Goal: Task Accomplishment & Management: Use online tool/utility

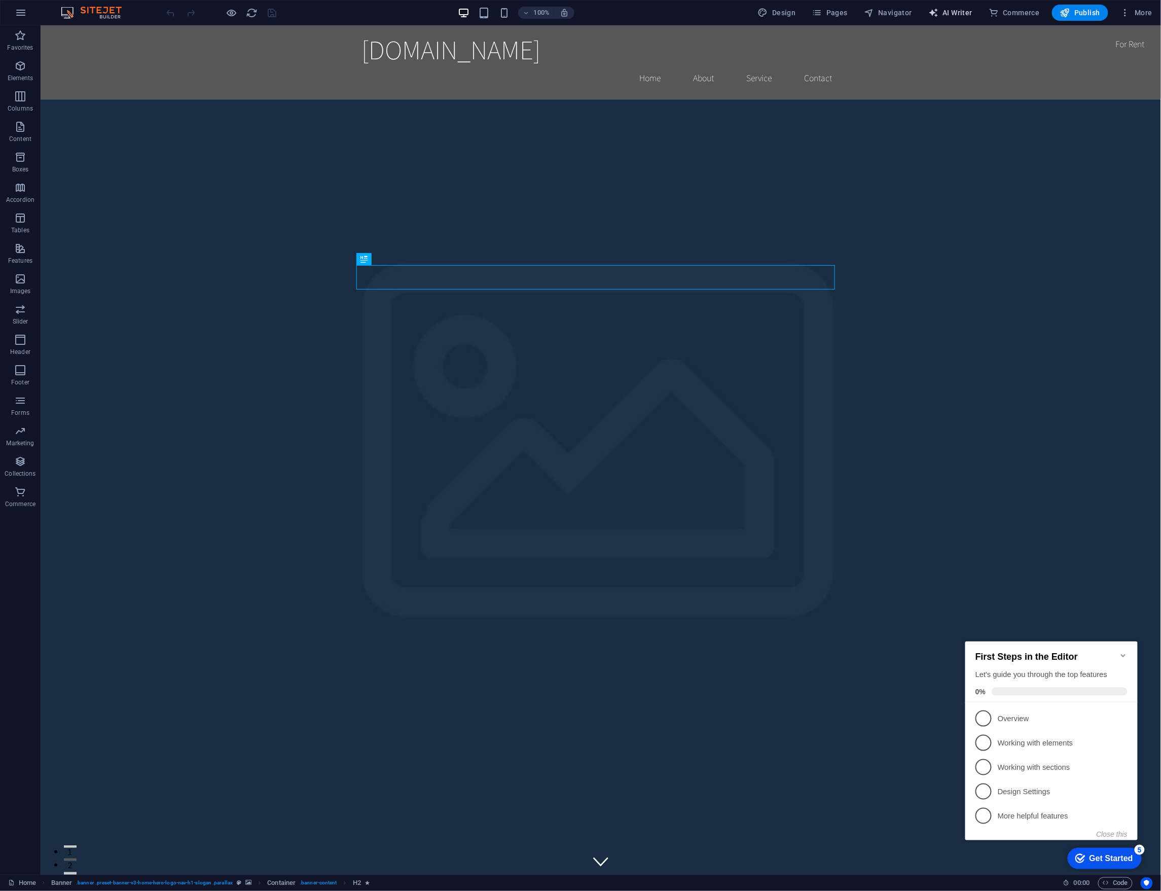
click at [964, 16] on span "AI Writer" at bounding box center [951, 13] width 44 height 10
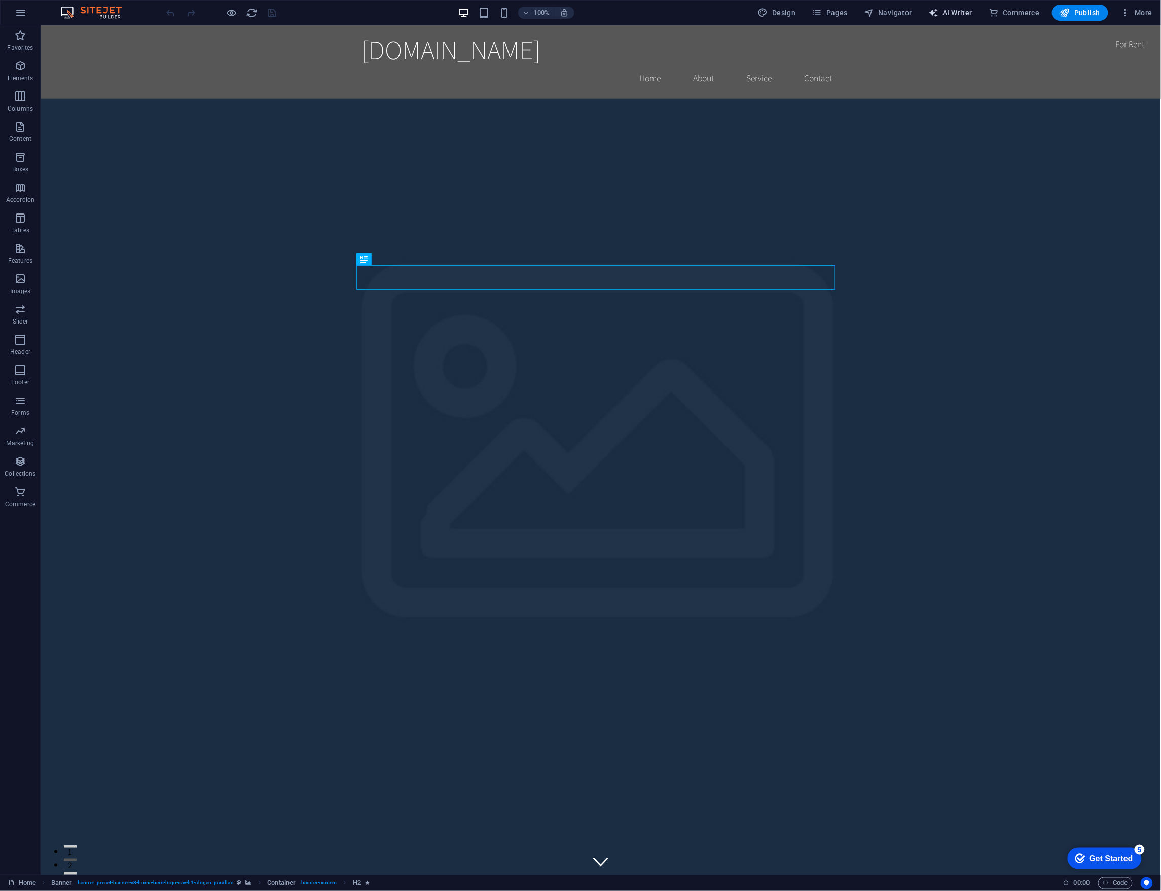
select select "English"
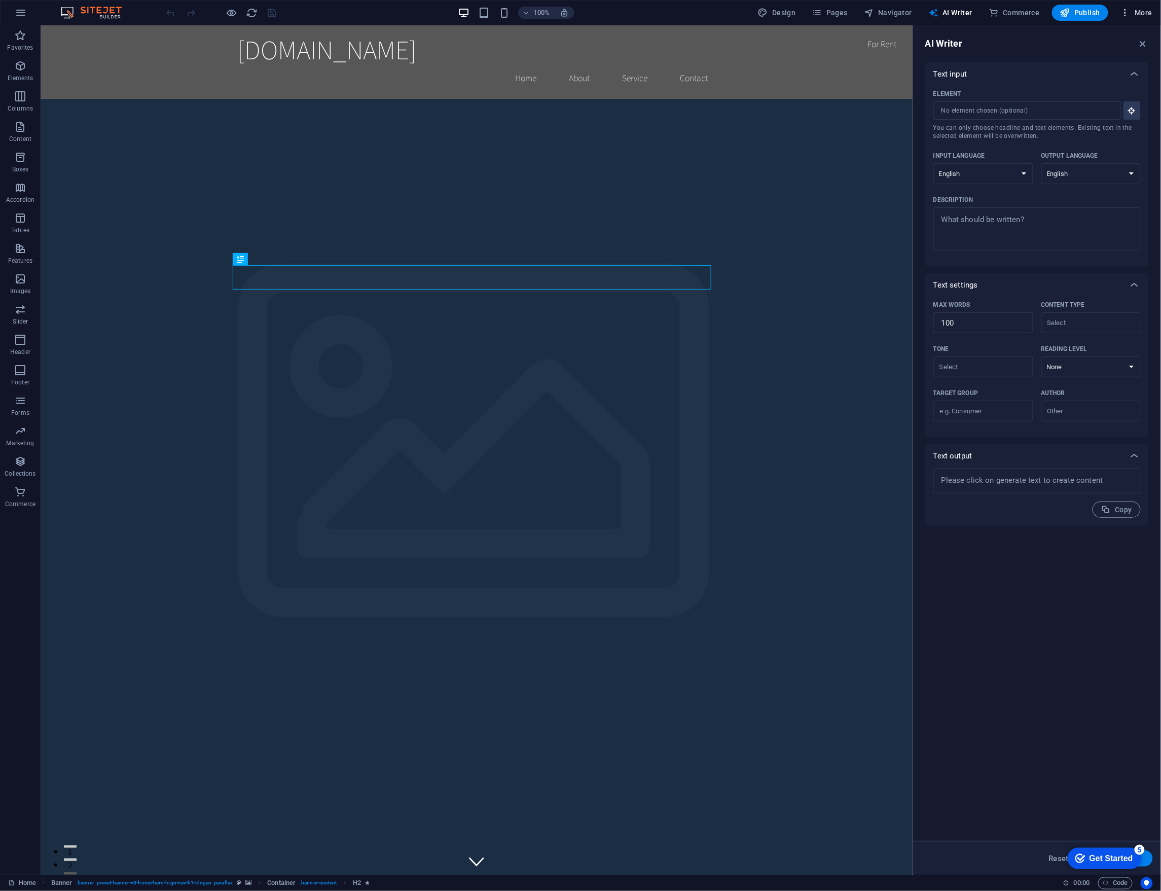
click at [1122, 19] on button "More" at bounding box center [1137, 13] width 40 height 16
click at [1129, 19] on div at bounding box center [580, 445] width 1161 height 891
click at [790, 10] on span "Design" at bounding box center [777, 13] width 38 height 10
select select "rem"
select select "200"
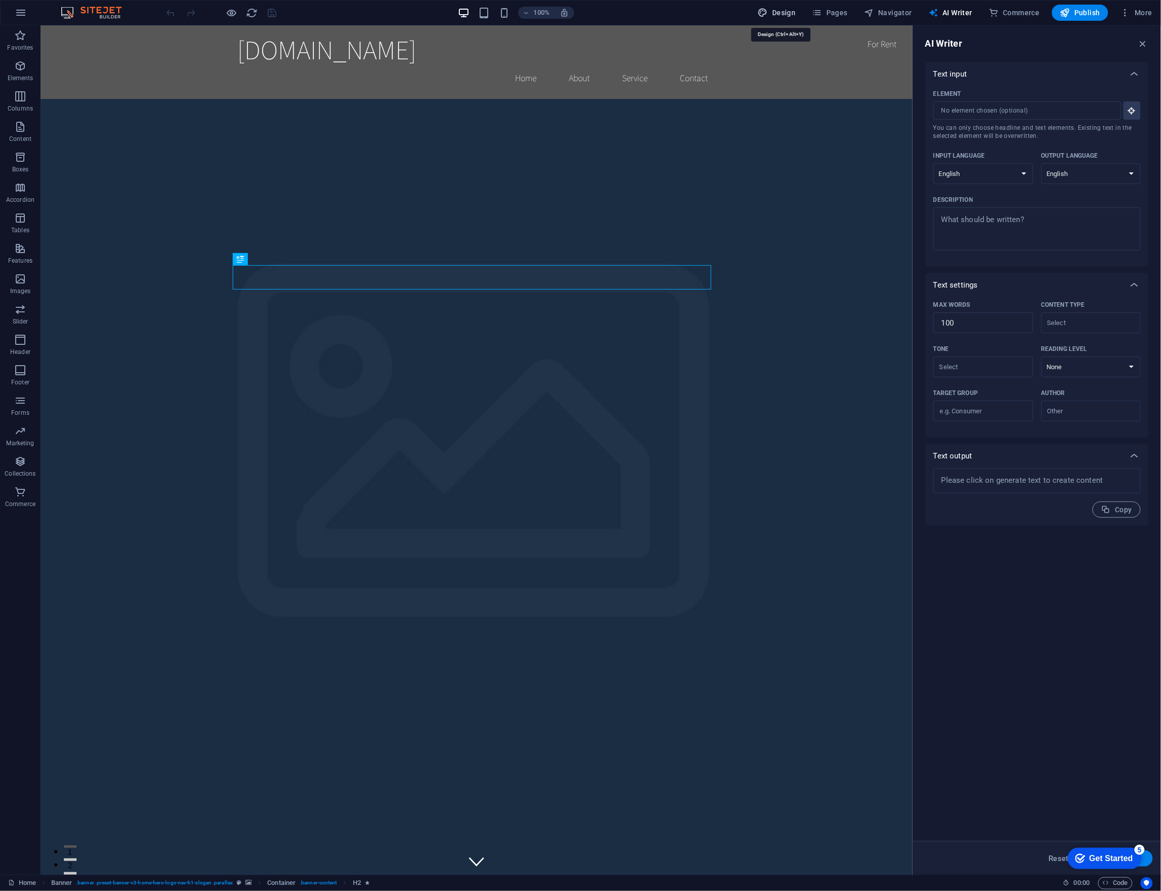
select select "px"
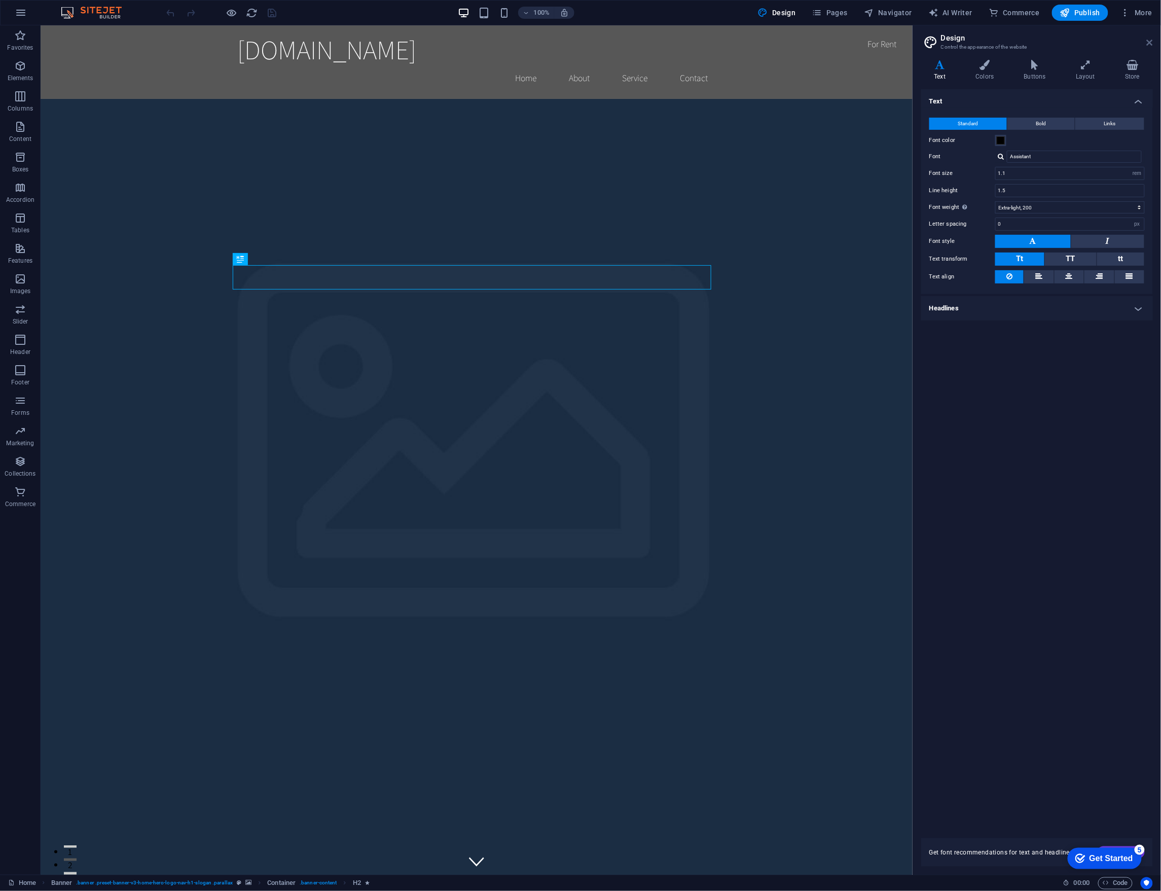
drag, startPoint x: 1151, startPoint y: 45, endPoint x: 1110, endPoint y: 20, distance: 48.0
click at [1151, 45] on icon at bounding box center [1150, 43] width 6 height 8
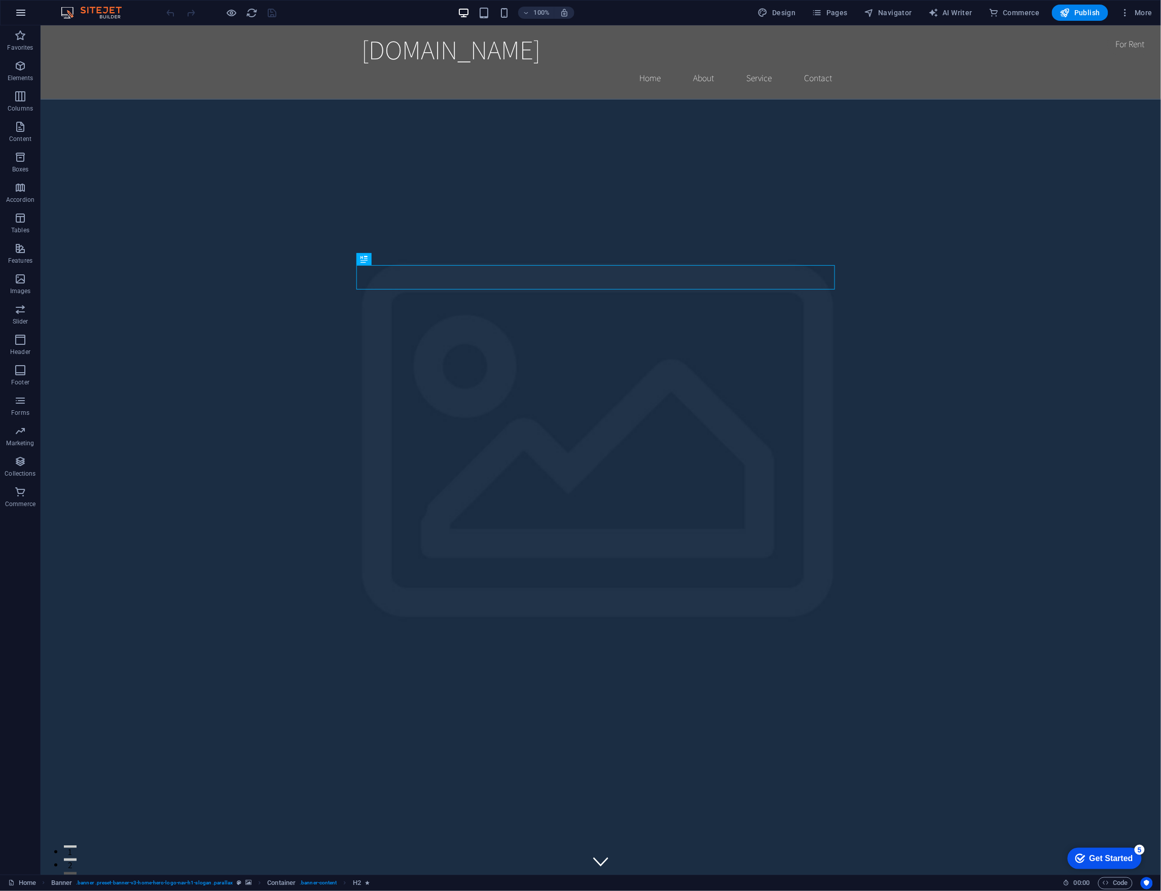
click at [17, 14] on icon "button" at bounding box center [21, 13] width 12 height 12
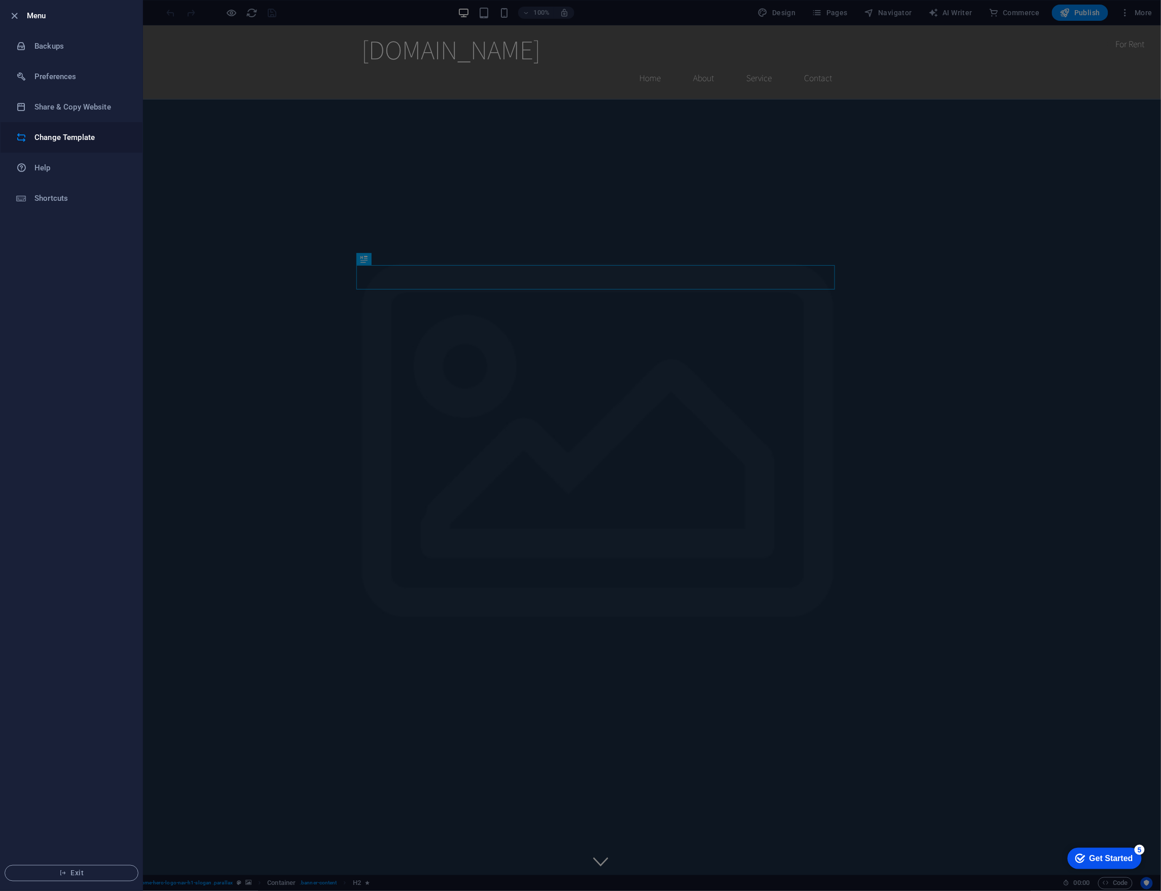
click at [67, 132] on h6 "Change Template" at bounding box center [81, 137] width 94 height 12
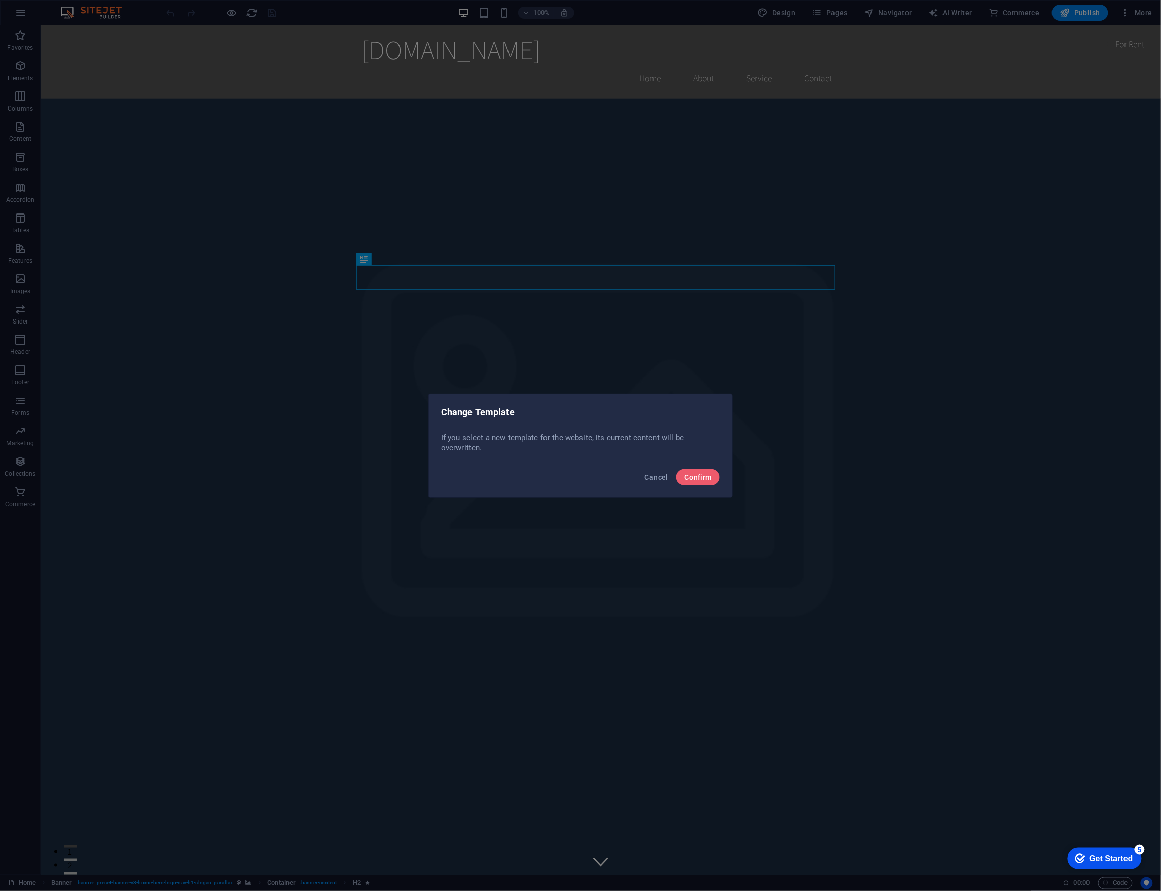
drag, startPoint x: 463, startPoint y: 438, endPoint x: 587, endPoint y: 443, distance: 124.4
click at [587, 443] on p "If you select a new template for the website, its current content will be overw…" at bounding box center [580, 443] width 279 height 20
click at [687, 472] on button "Confirm" at bounding box center [699, 477] width 44 height 16
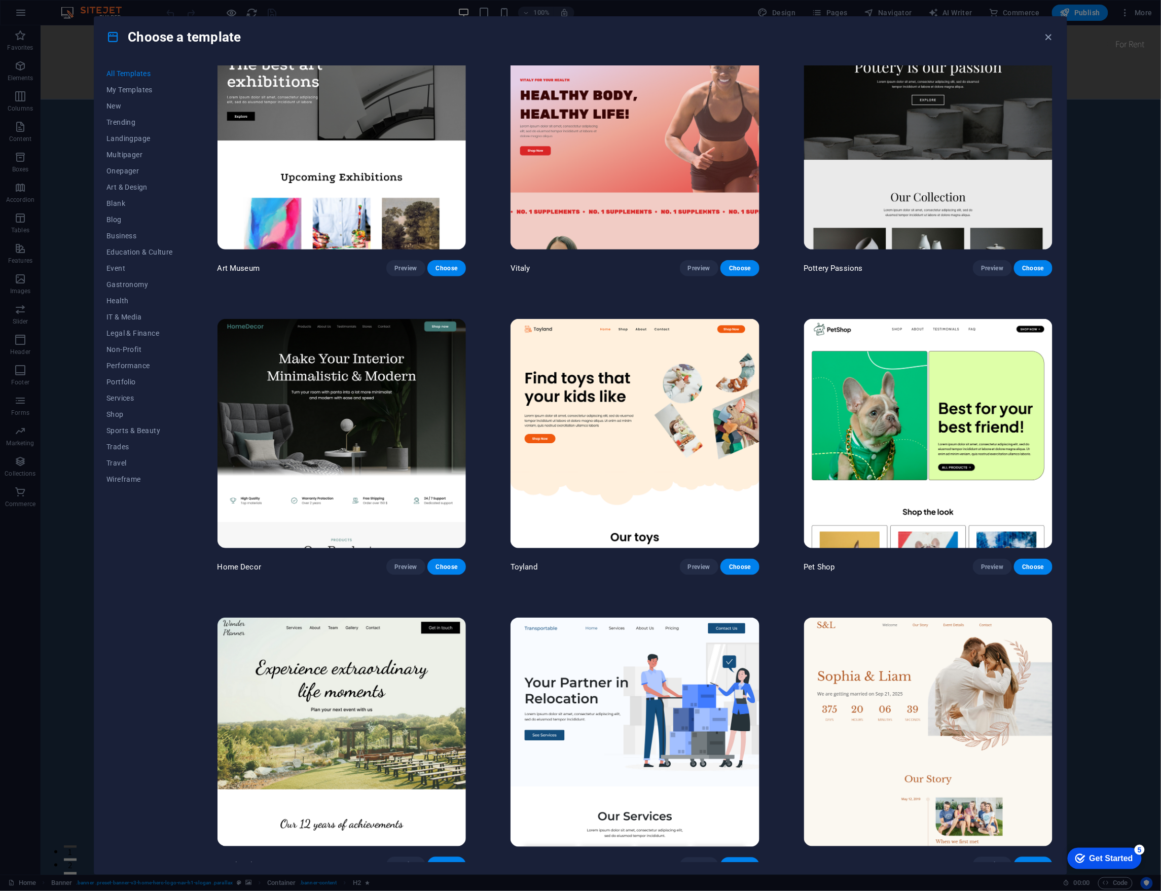
scroll to position [406, 0]
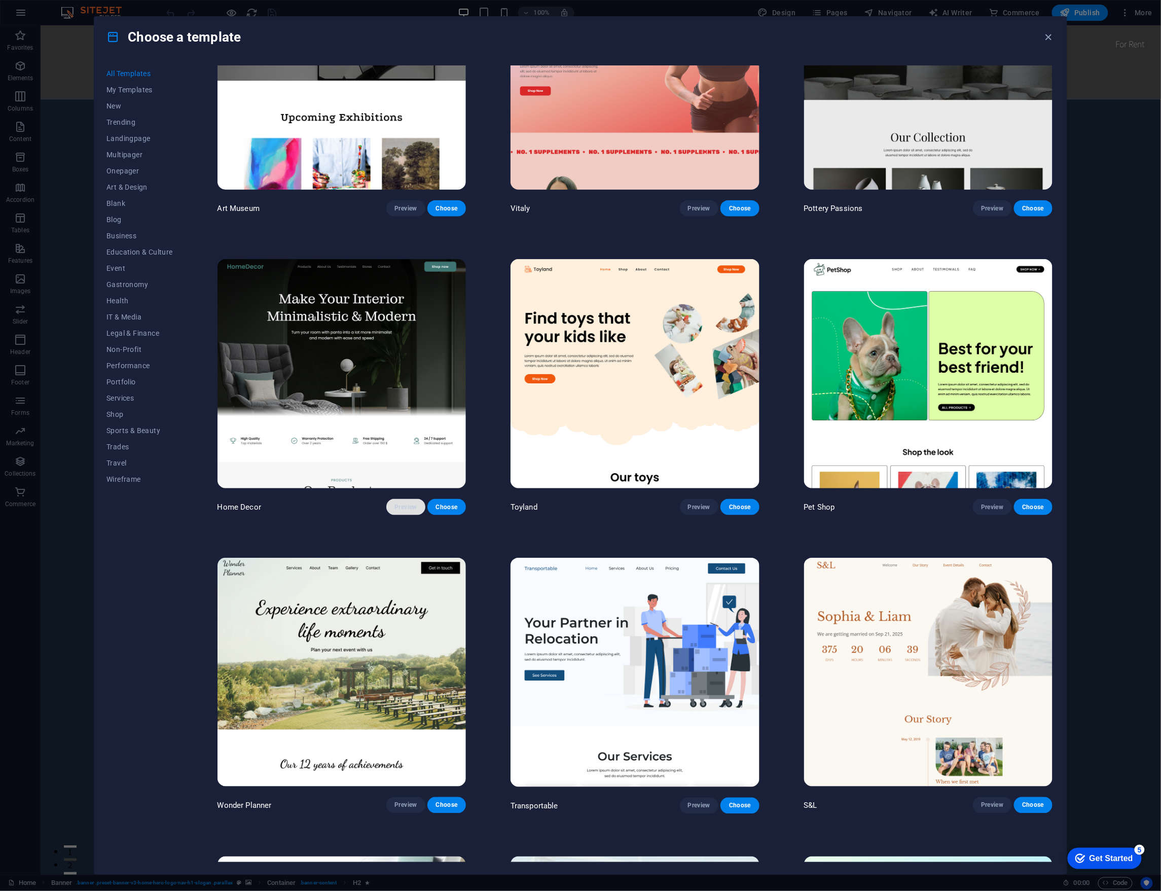
click at [402, 509] on button "Preview" at bounding box center [405, 507] width 39 height 16
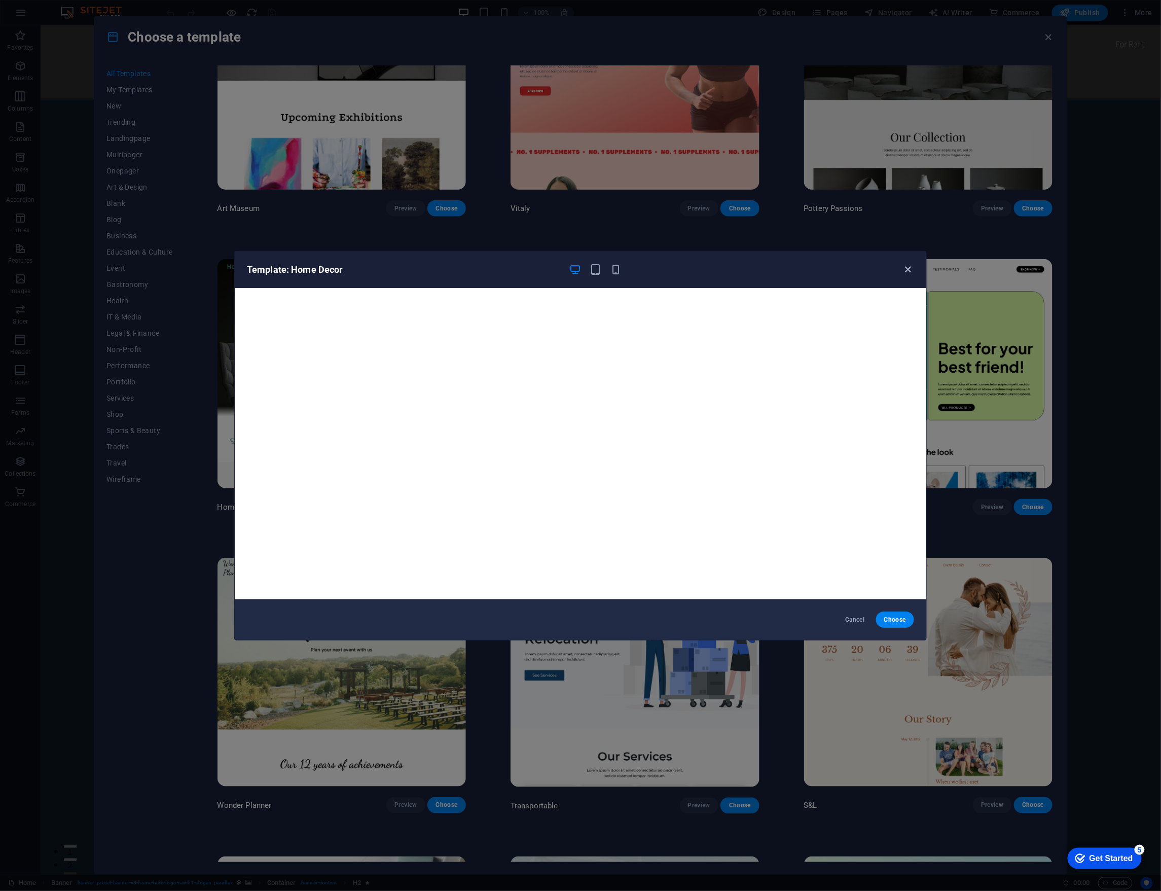
click at [907, 269] on icon "button" at bounding box center [909, 270] width 12 height 12
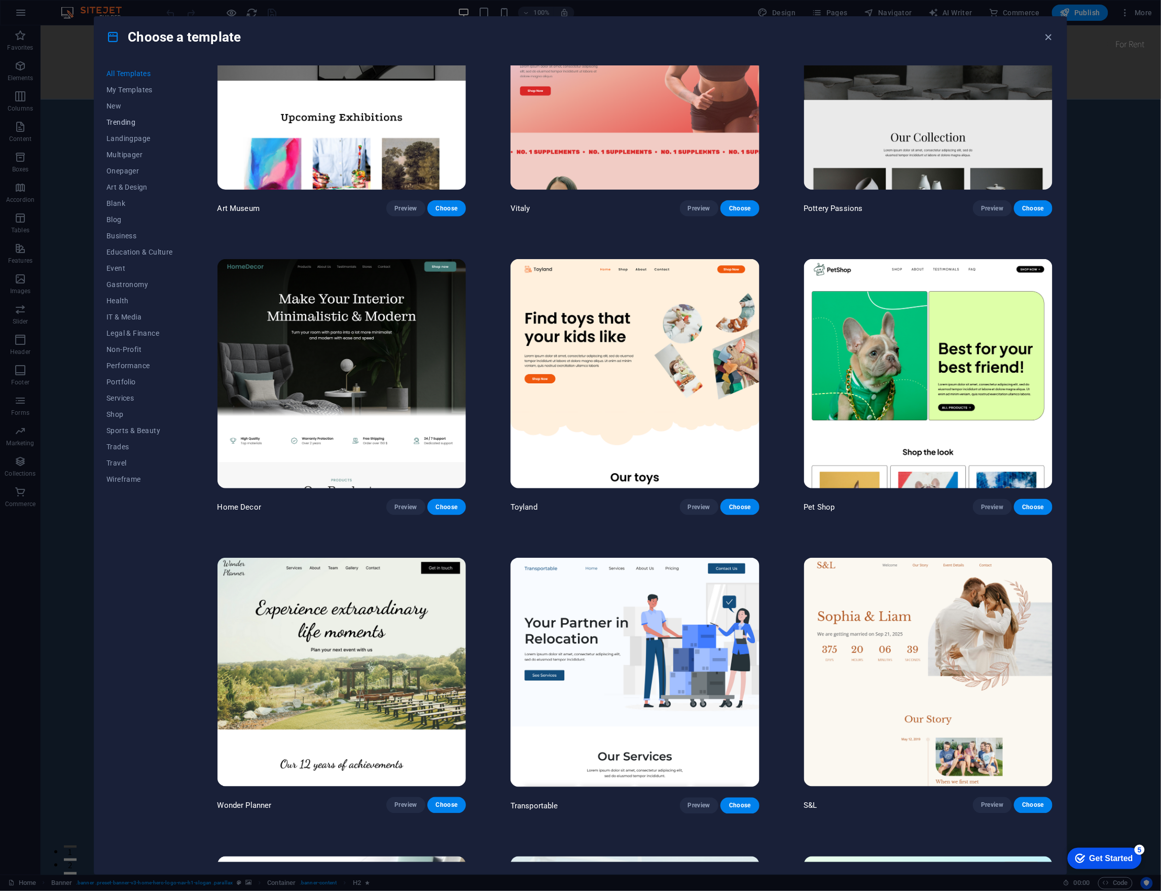
click at [132, 123] on span "Trending" at bounding box center [139, 122] width 66 height 8
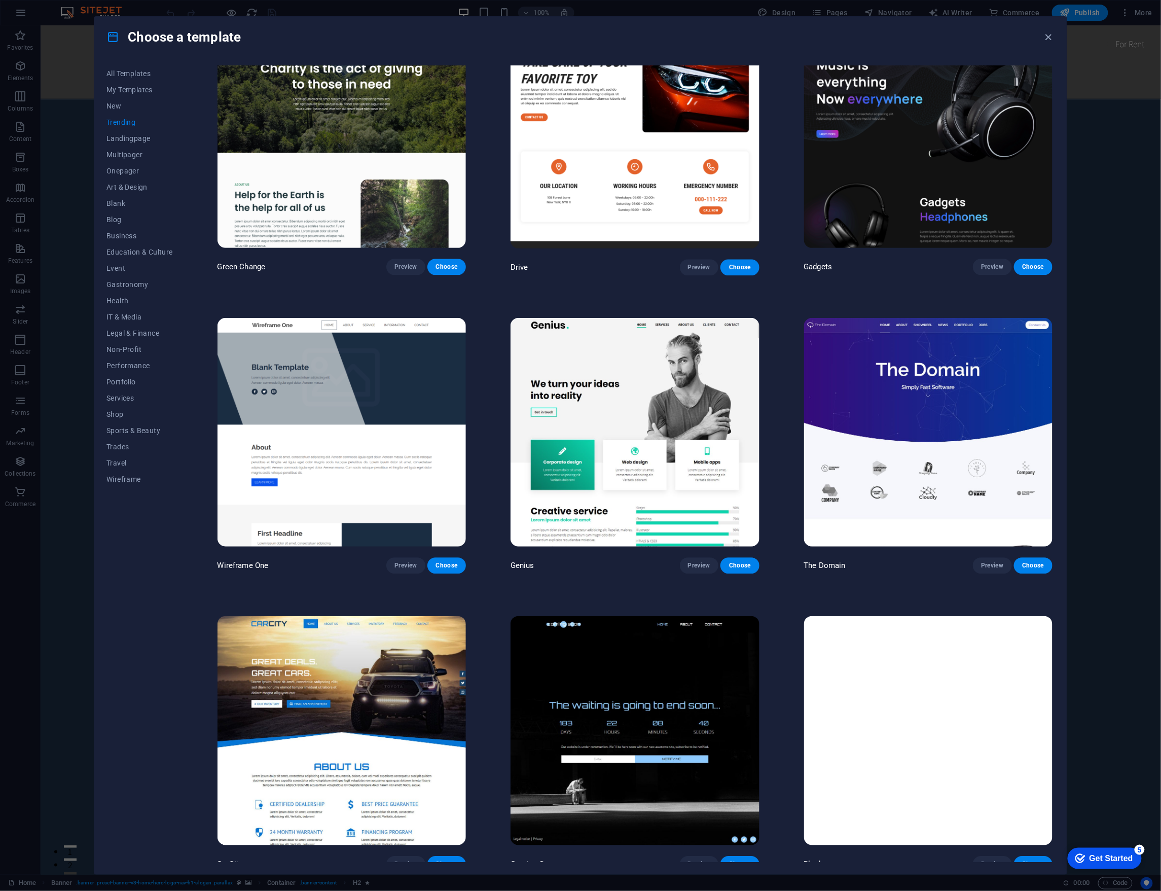
scroll to position [946, 0]
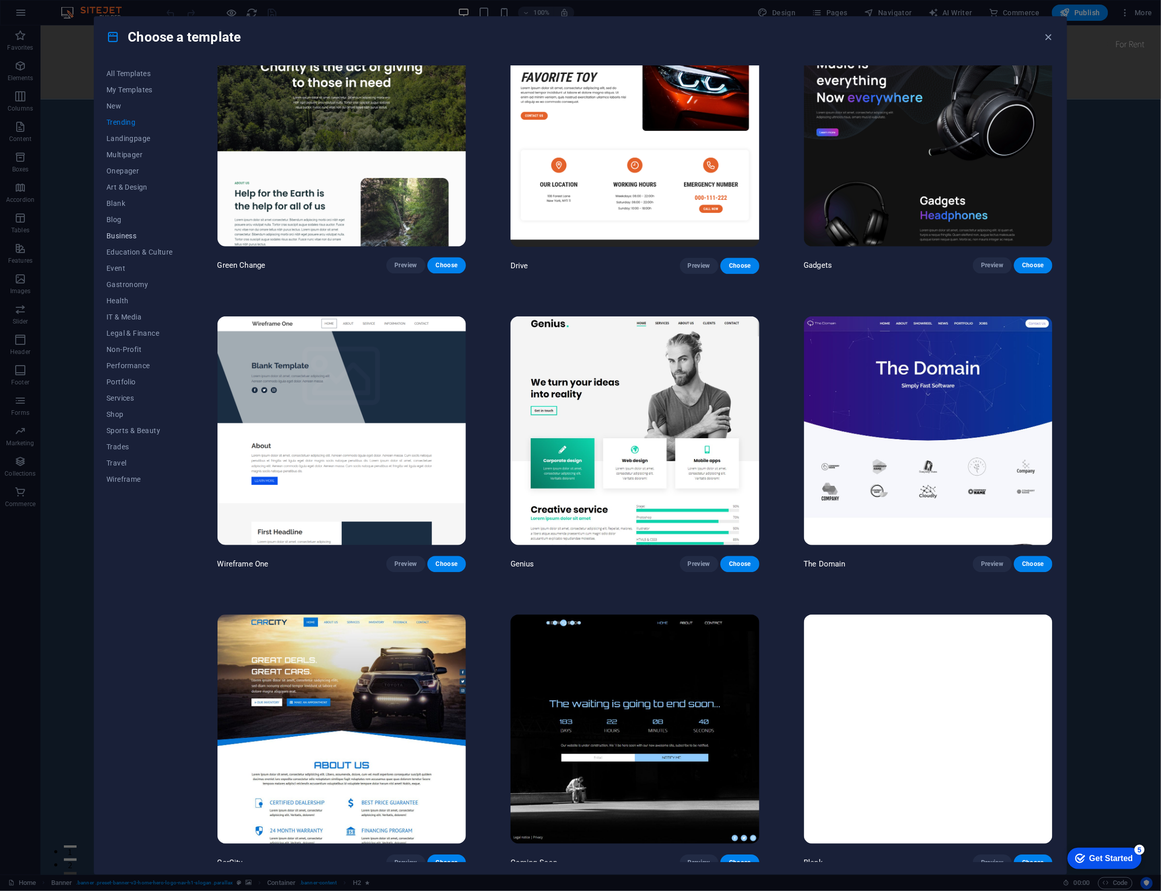
click at [126, 235] on span "Business" at bounding box center [139, 236] width 66 height 8
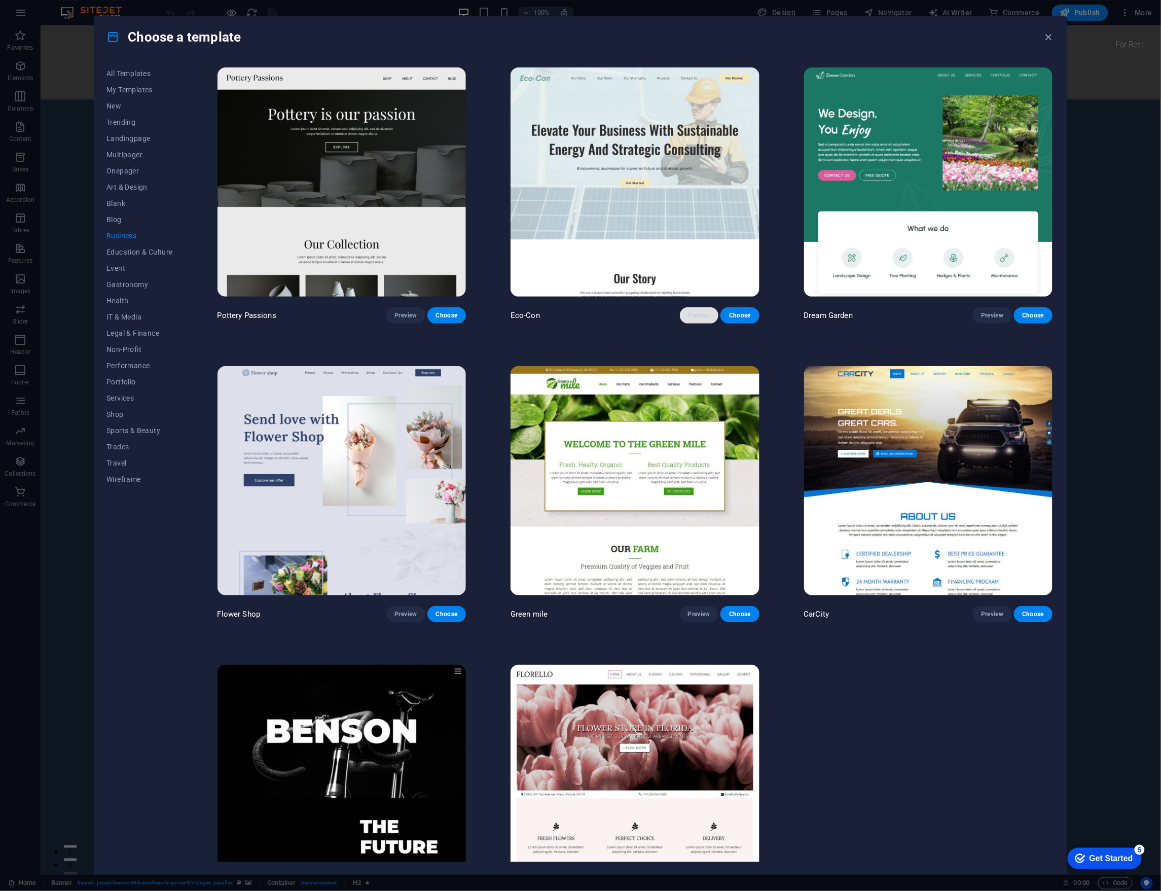
click at [691, 313] on span "Preview" at bounding box center [699, 315] width 22 height 8
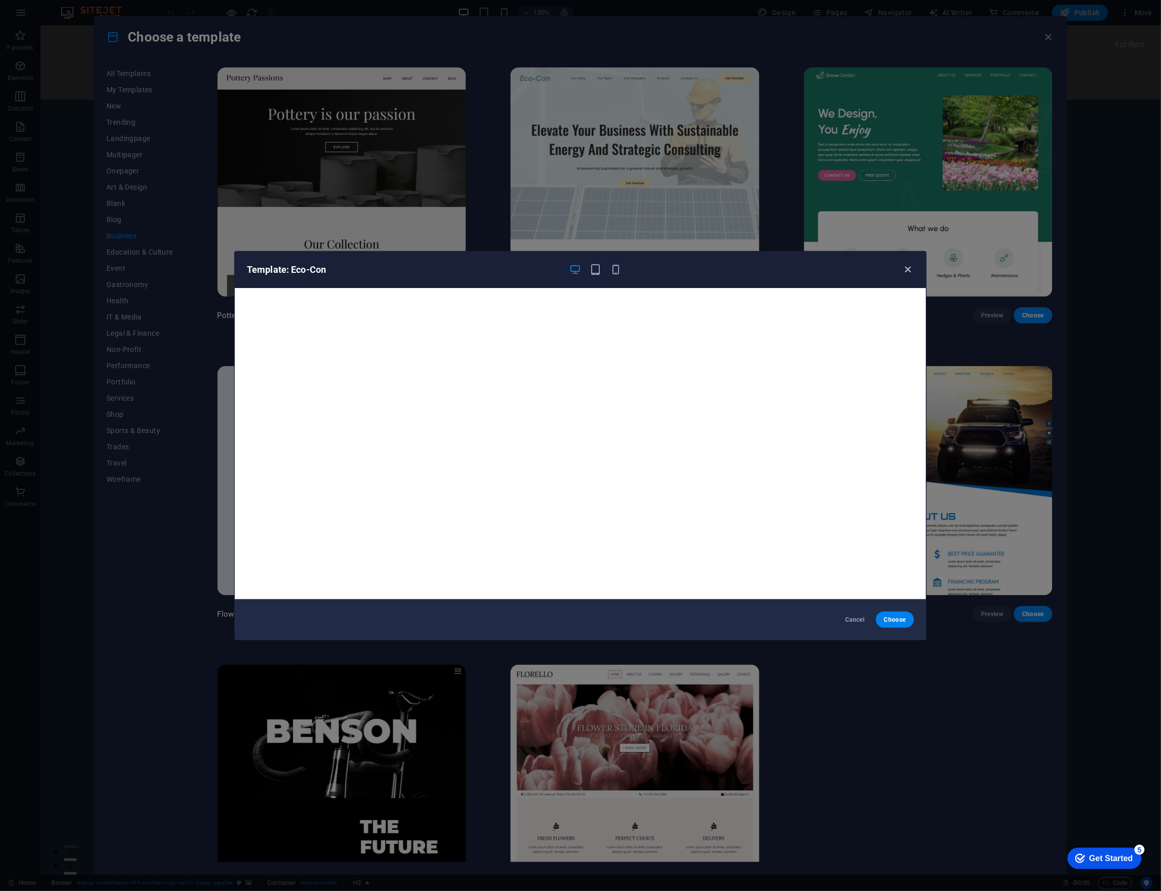
drag, startPoint x: 906, startPoint y: 266, endPoint x: 554, endPoint y: 281, distance: 351.8
click at [906, 266] on icon "button" at bounding box center [909, 270] width 12 height 12
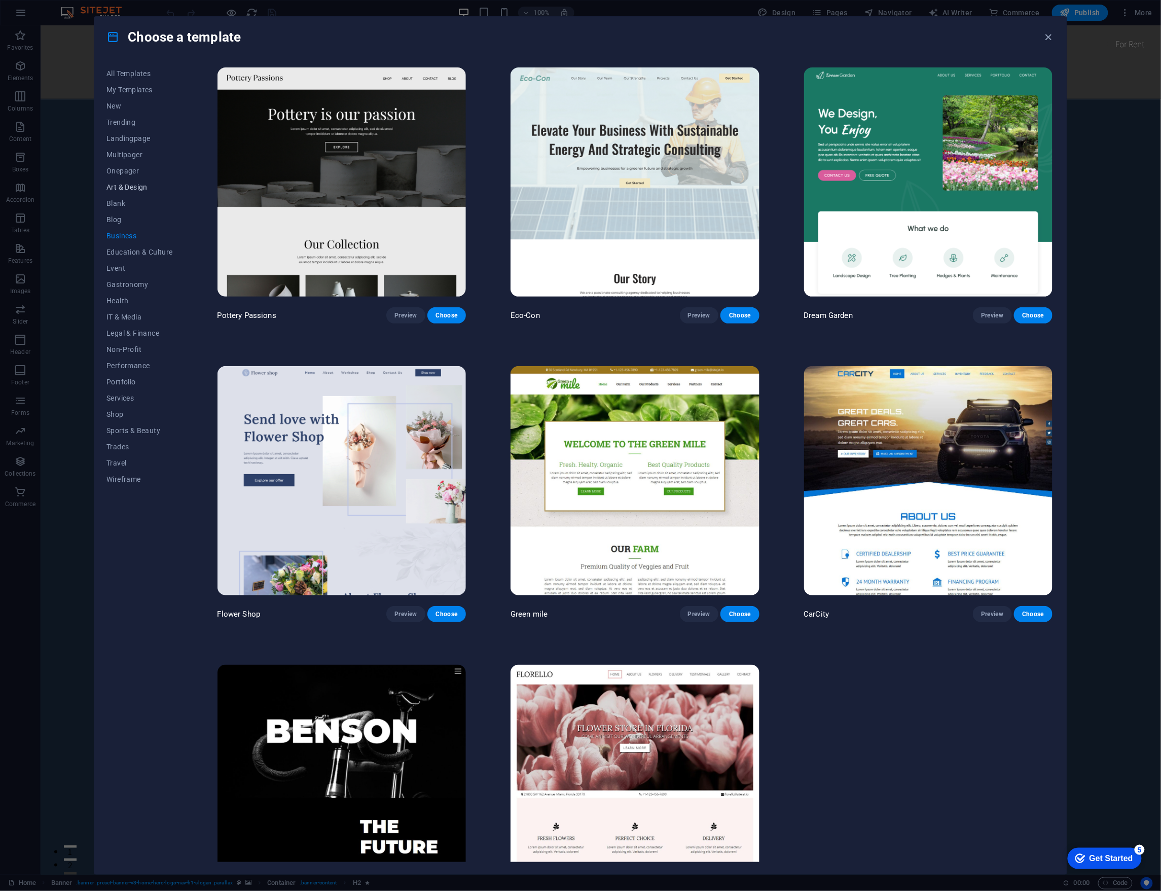
click at [138, 183] on span "Art & Design" at bounding box center [139, 187] width 66 height 8
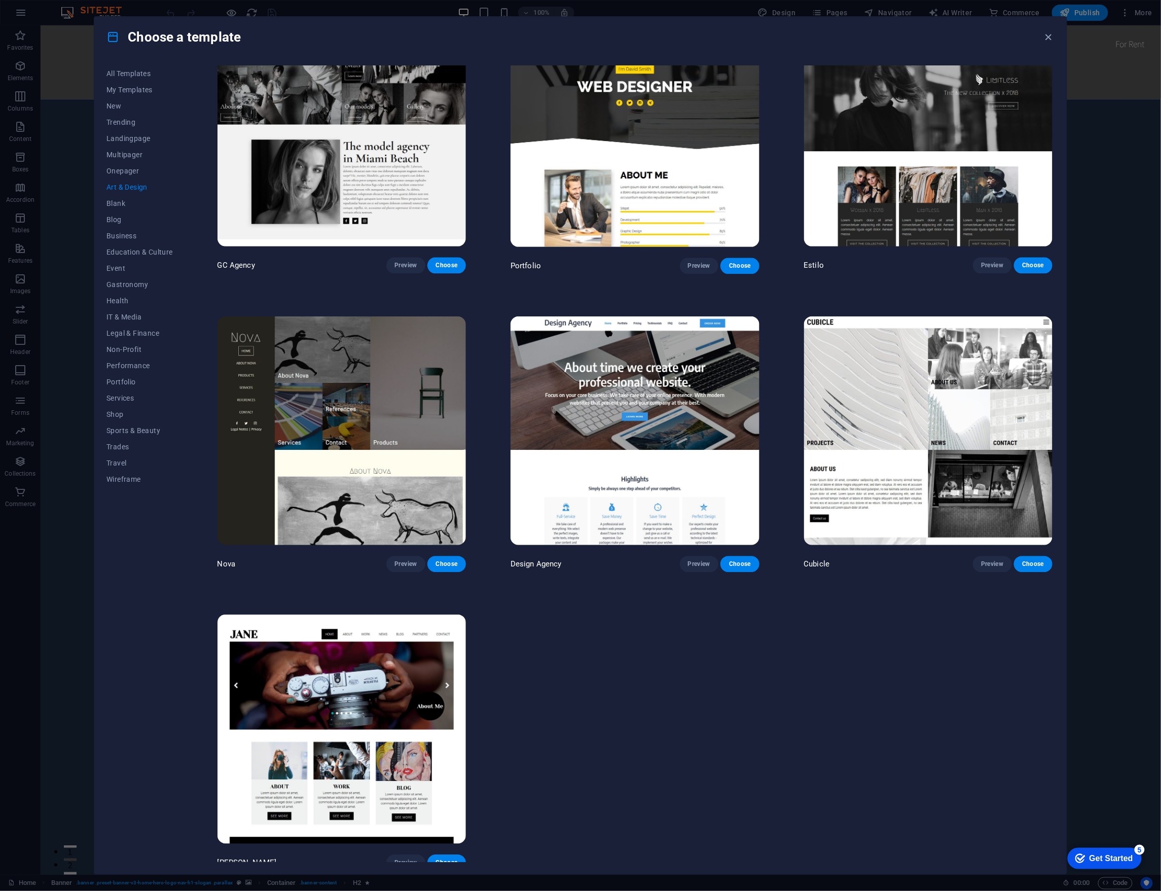
scroll to position [473, 0]
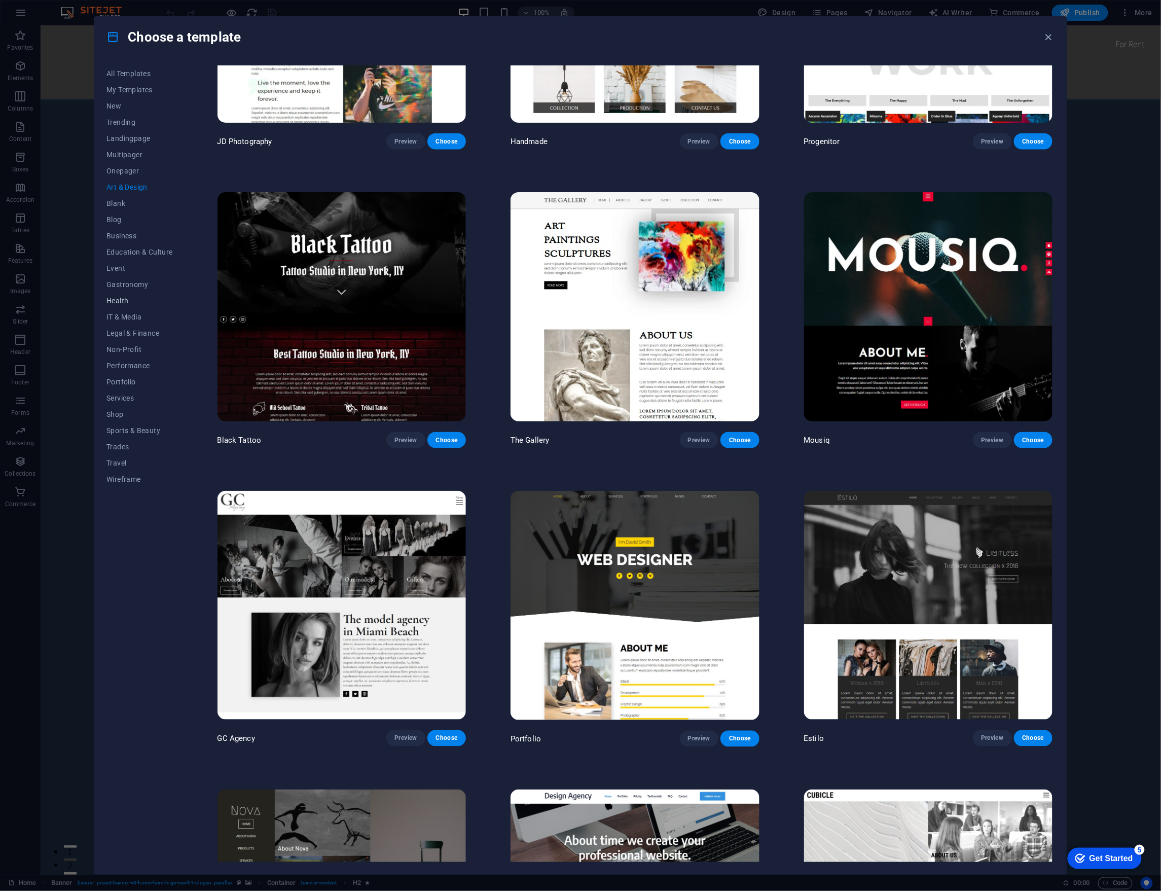
click at [119, 301] on span "Health" at bounding box center [139, 301] width 66 height 8
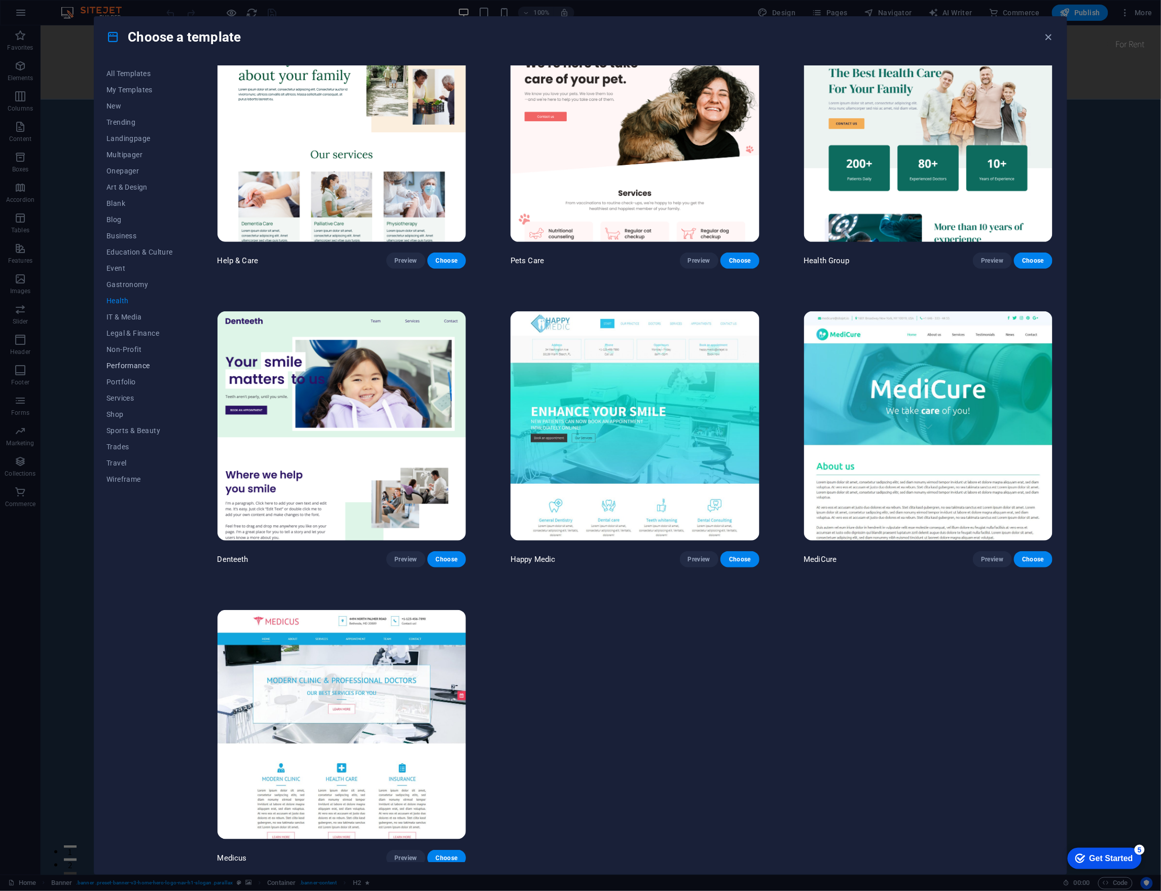
click at [128, 363] on span "Performance" at bounding box center [139, 366] width 66 height 8
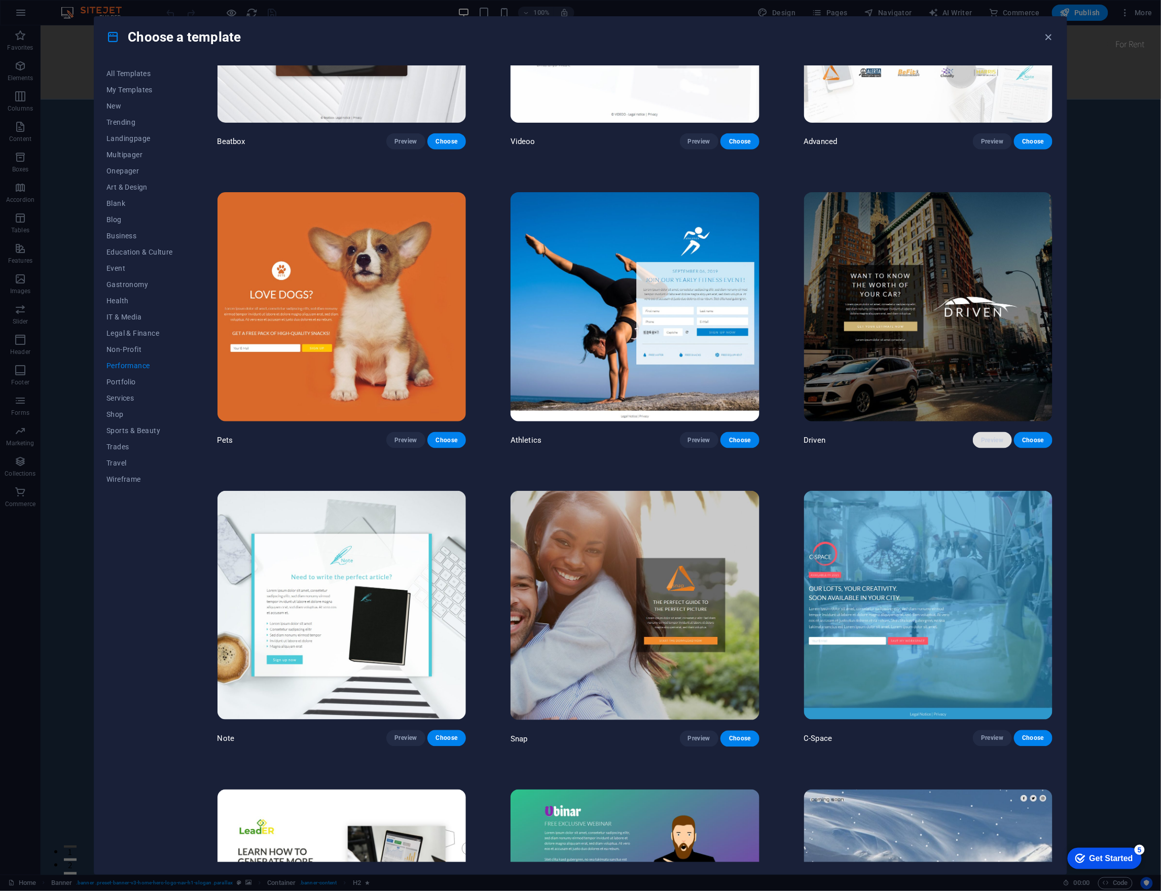
click at [990, 432] on button "Preview" at bounding box center [992, 440] width 39 height 16
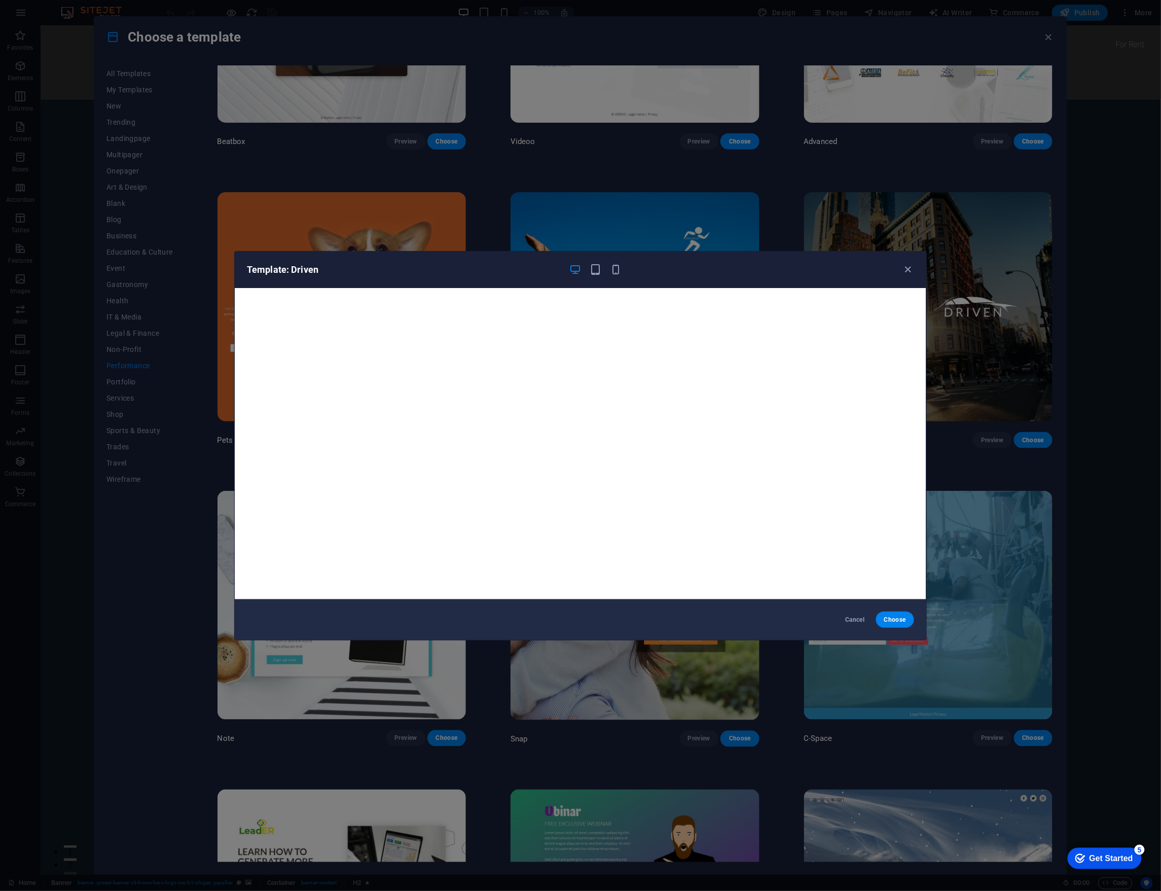
scroll to position [3, 0]
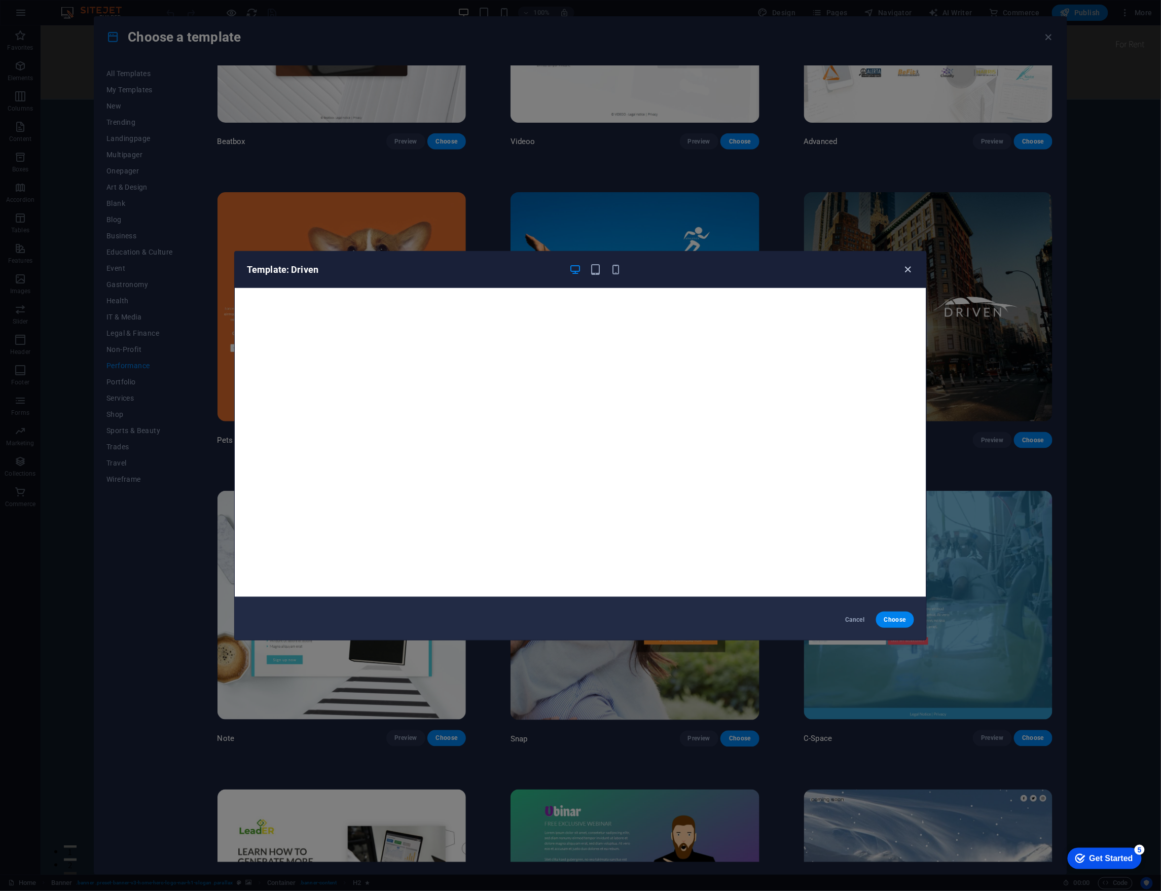
click at [910, 264] on icon "button" at bounding box center [909, 270] width 12 height 12
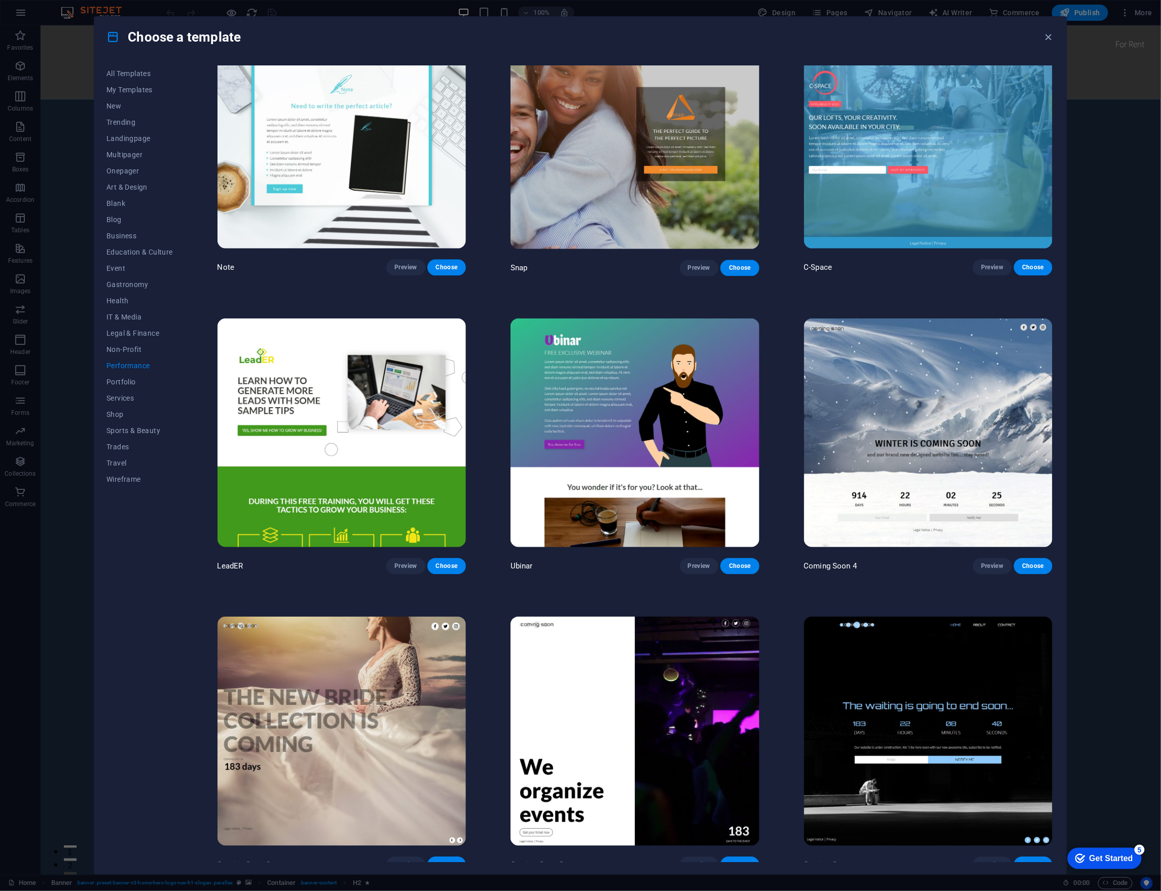
scroll to position [946, 0]
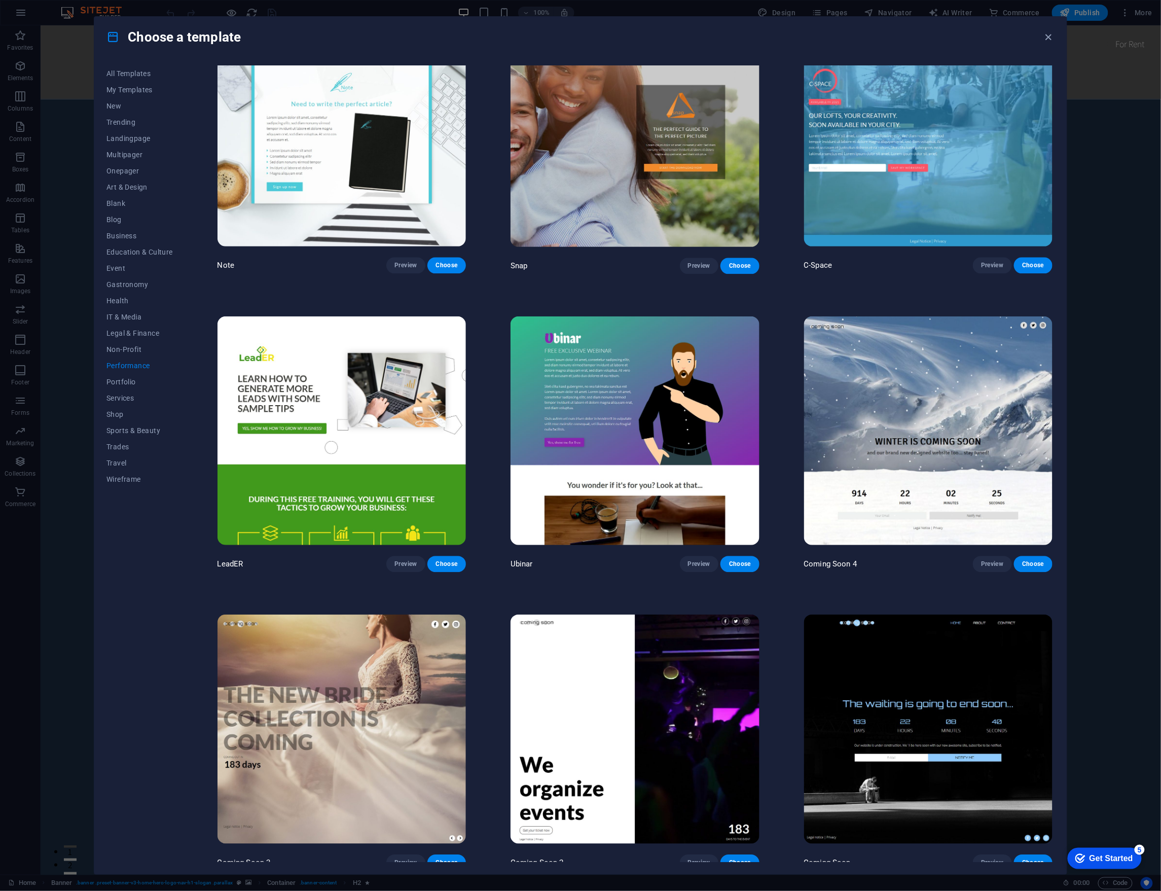
click at [934, 440] on img at bounding box center [928, 430] width 248 height 229
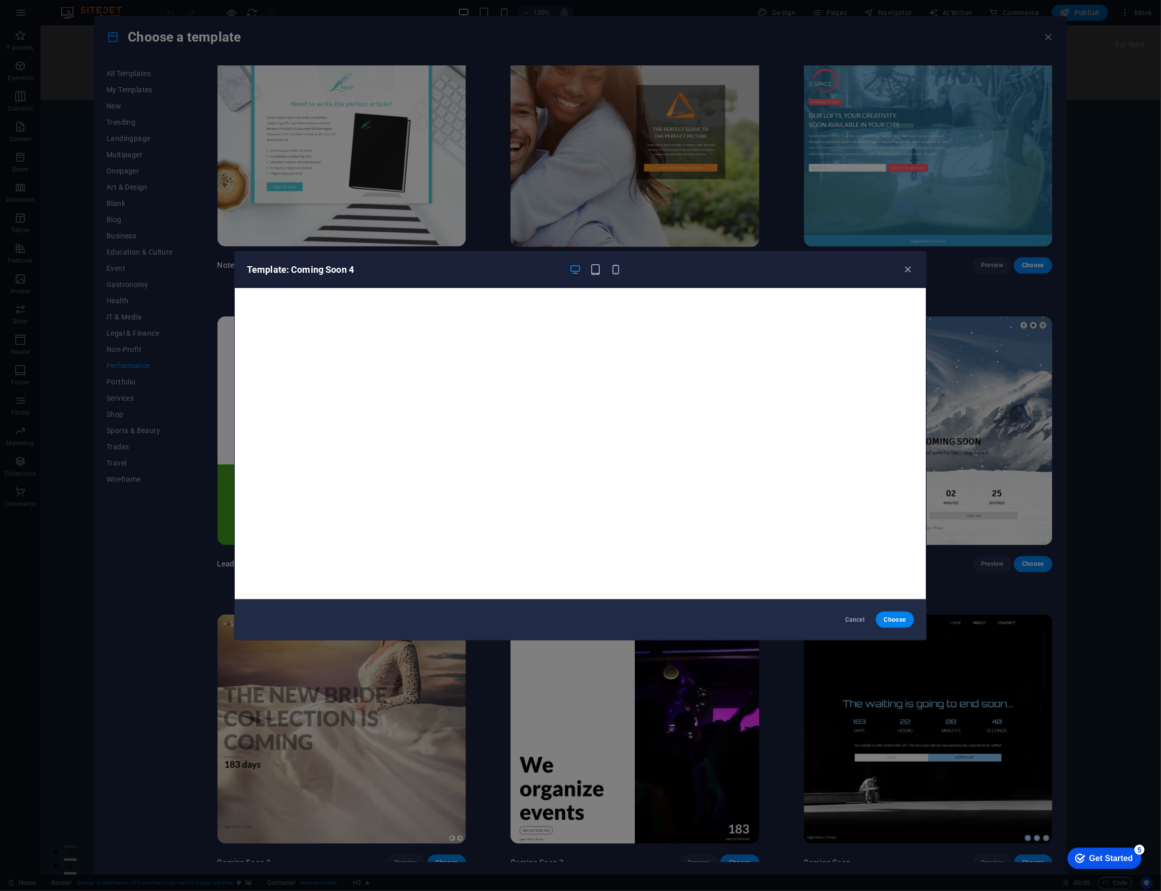
drag, startPoint x: 909, startPoint y: 265, endPoint x: 870, endPoint y: 289, distance: 45.3
click at [909, 265] on icon "button" at bounding box center [909, 270] width 12 height 12
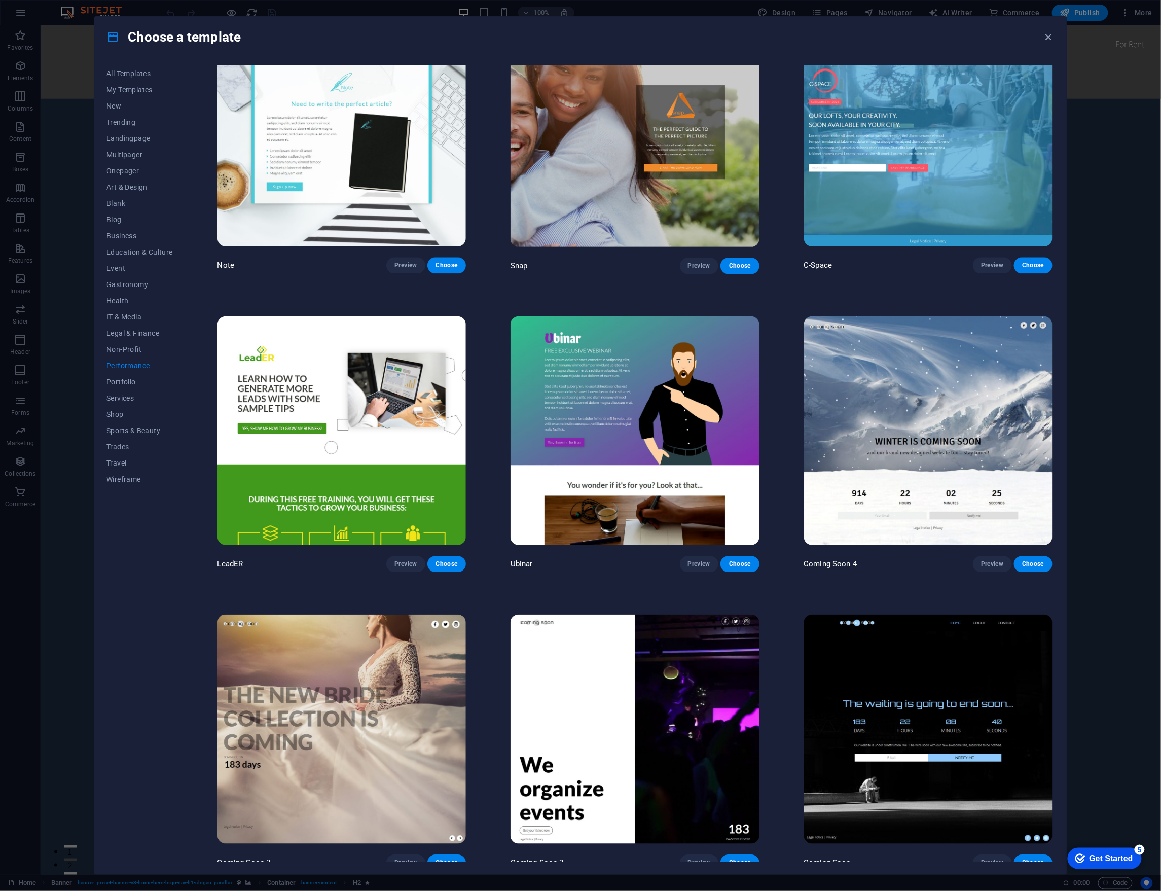
click at [274, 736] on img at bounding box center [342, 729] width 248 height 229
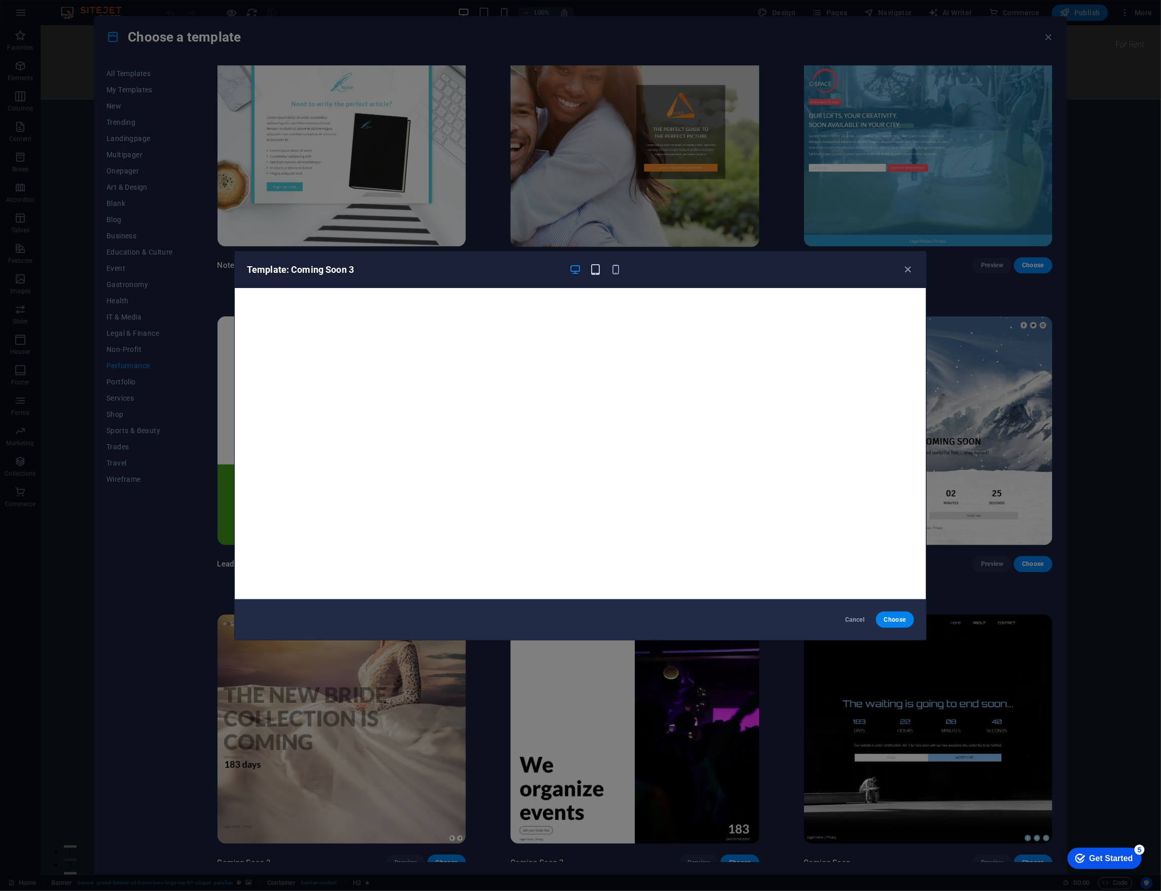
click at [590, 267] on span "button" at bounding box center [596, 270] width 12 height 12
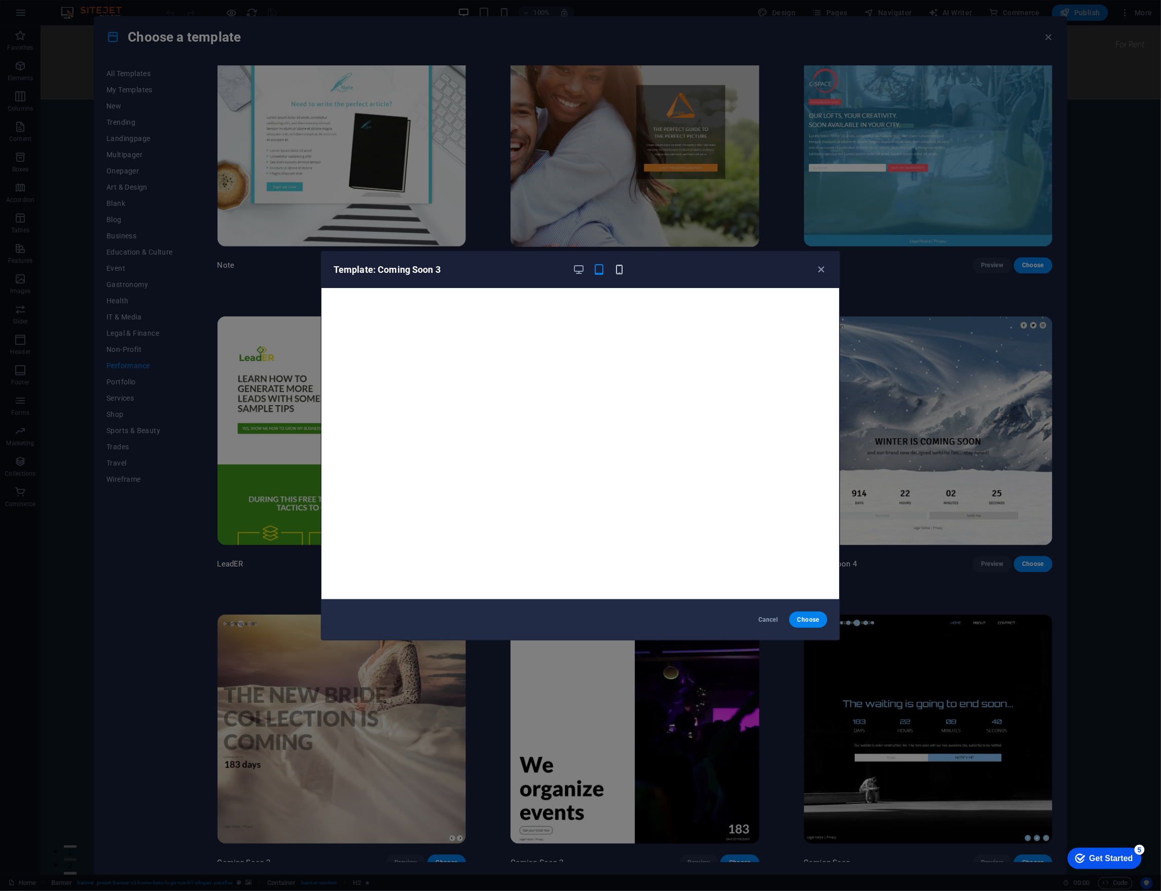
click at [623, 273] on icon "button" at bounding box center [620, 270] width 12 height 12
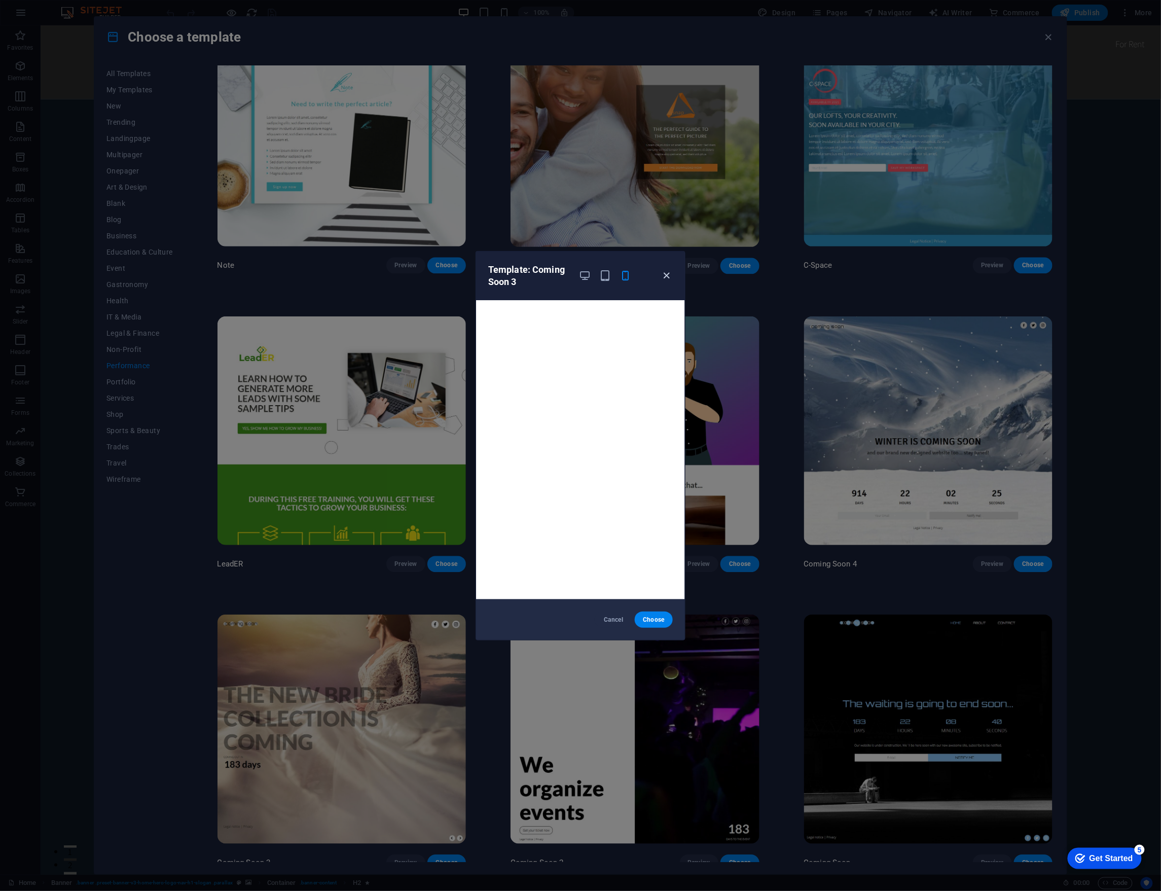
click at [670, 272] on icon "button" at bounding box center [667, 276] width 12 height 12
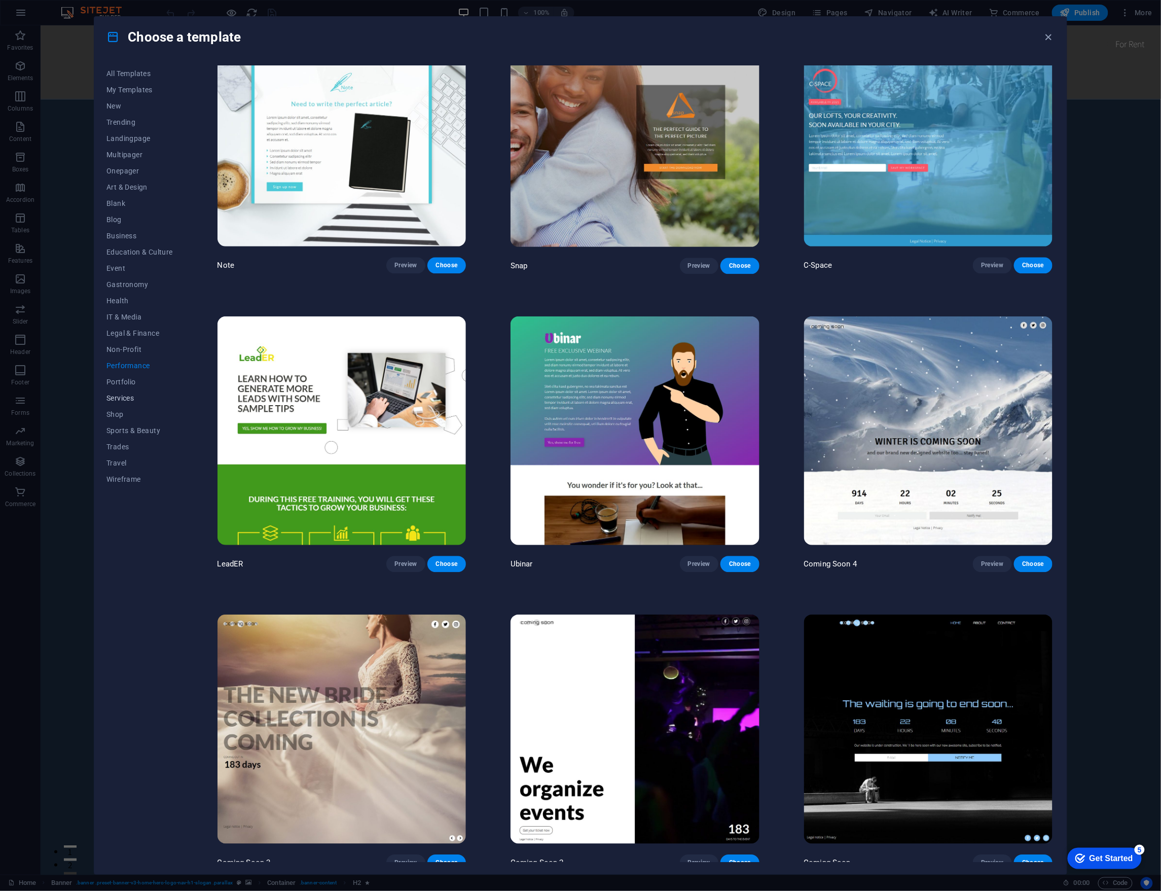
click at [125, 403] on button "Services" at bounding box center [139, 398] width 66 height 16
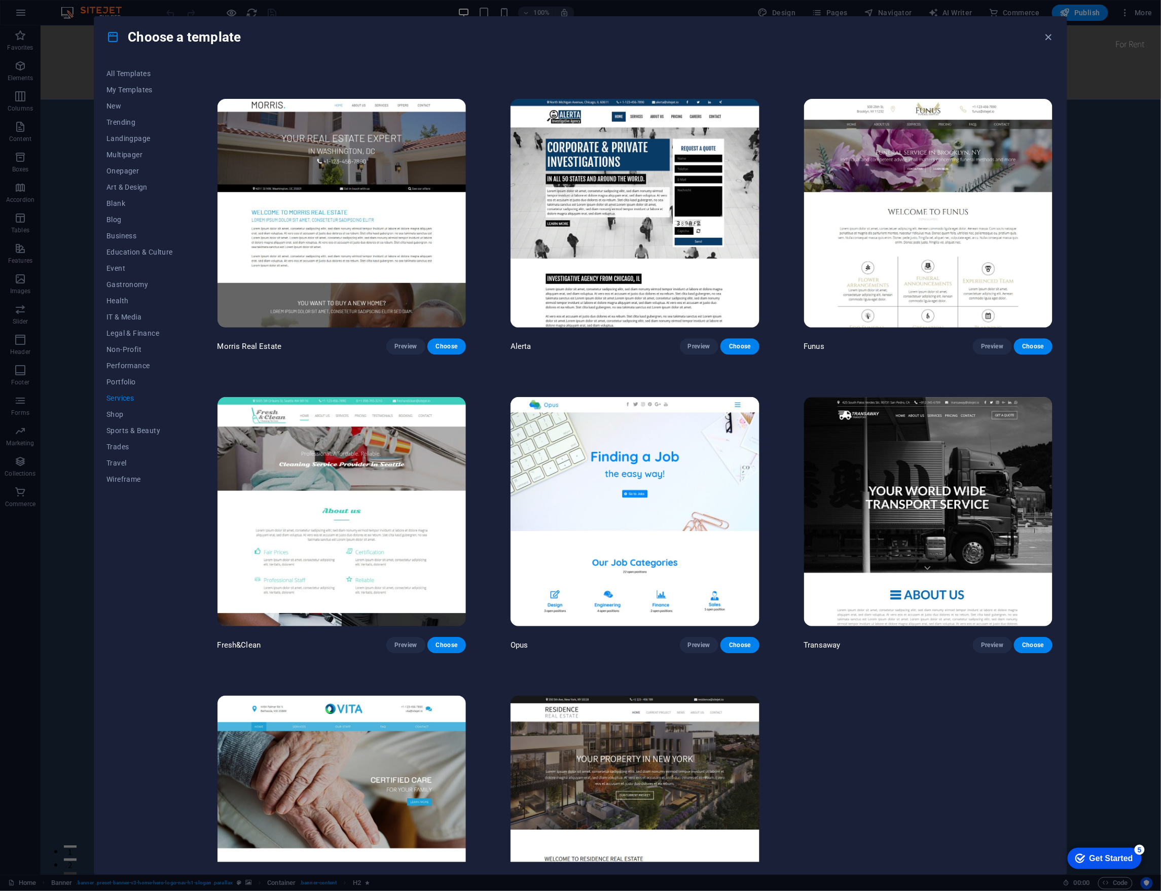
scroll to position [1216, 0]
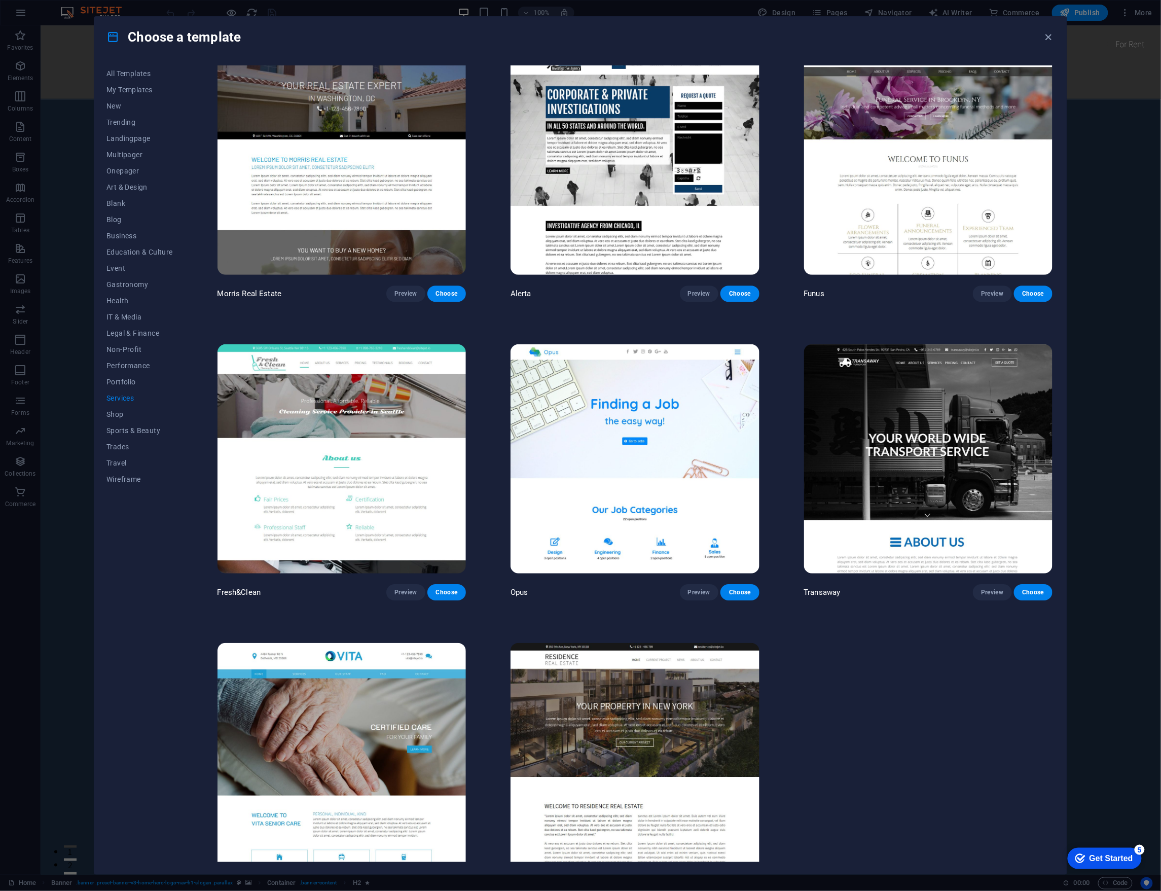
click at [964, 497] on img at bounding box center [928, 458] width 248 height 229
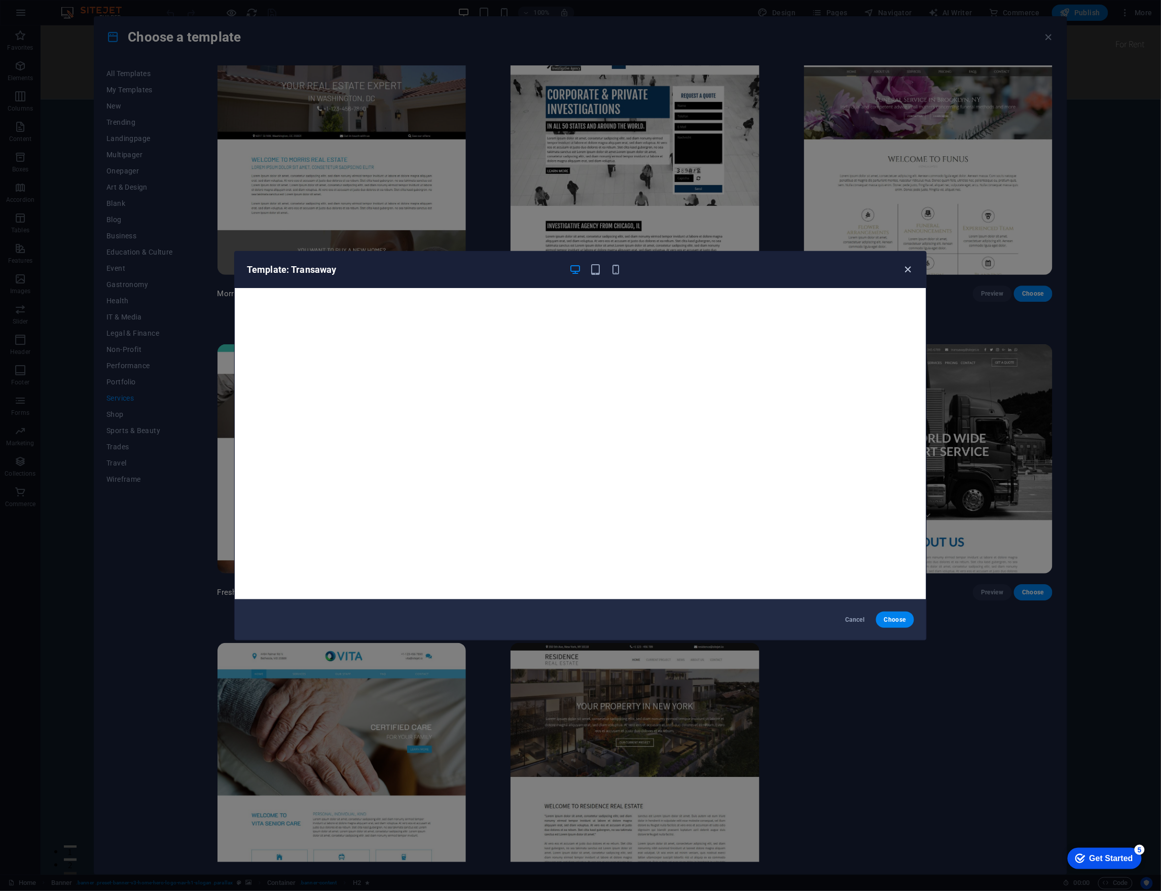
click at [905, 268] on icon "button" at bounding box center [909, 270] width 12 height 12
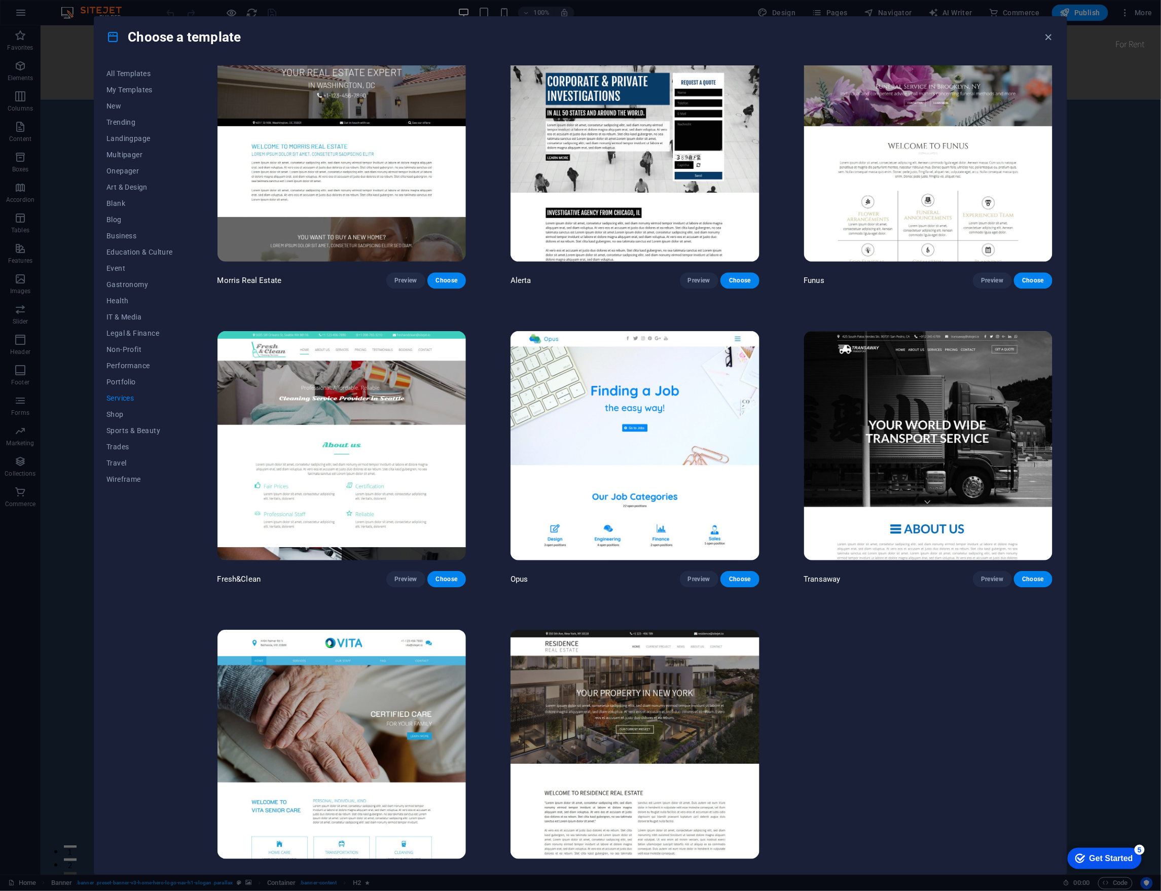
scroll to position [1244, 0]
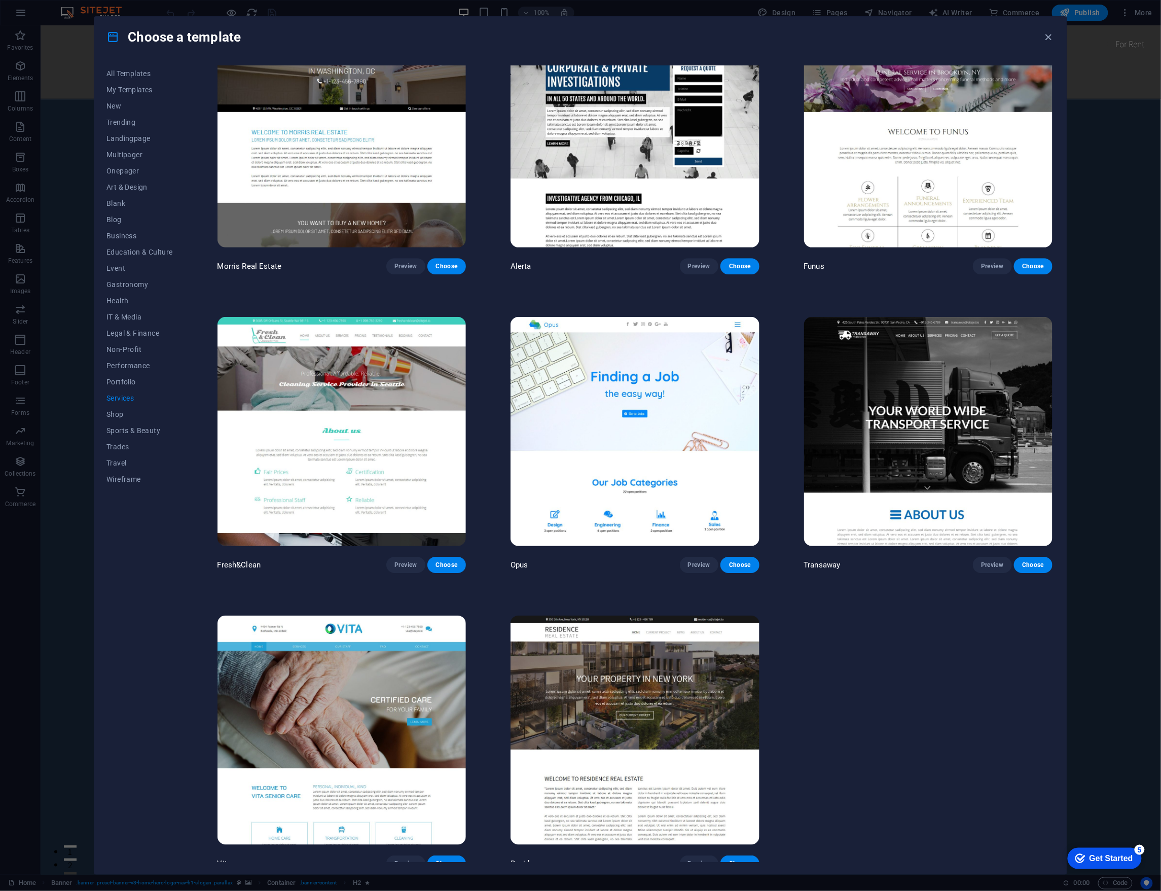
click at [633, 406] on img at bounding box center [635, 431] width 248 height 229
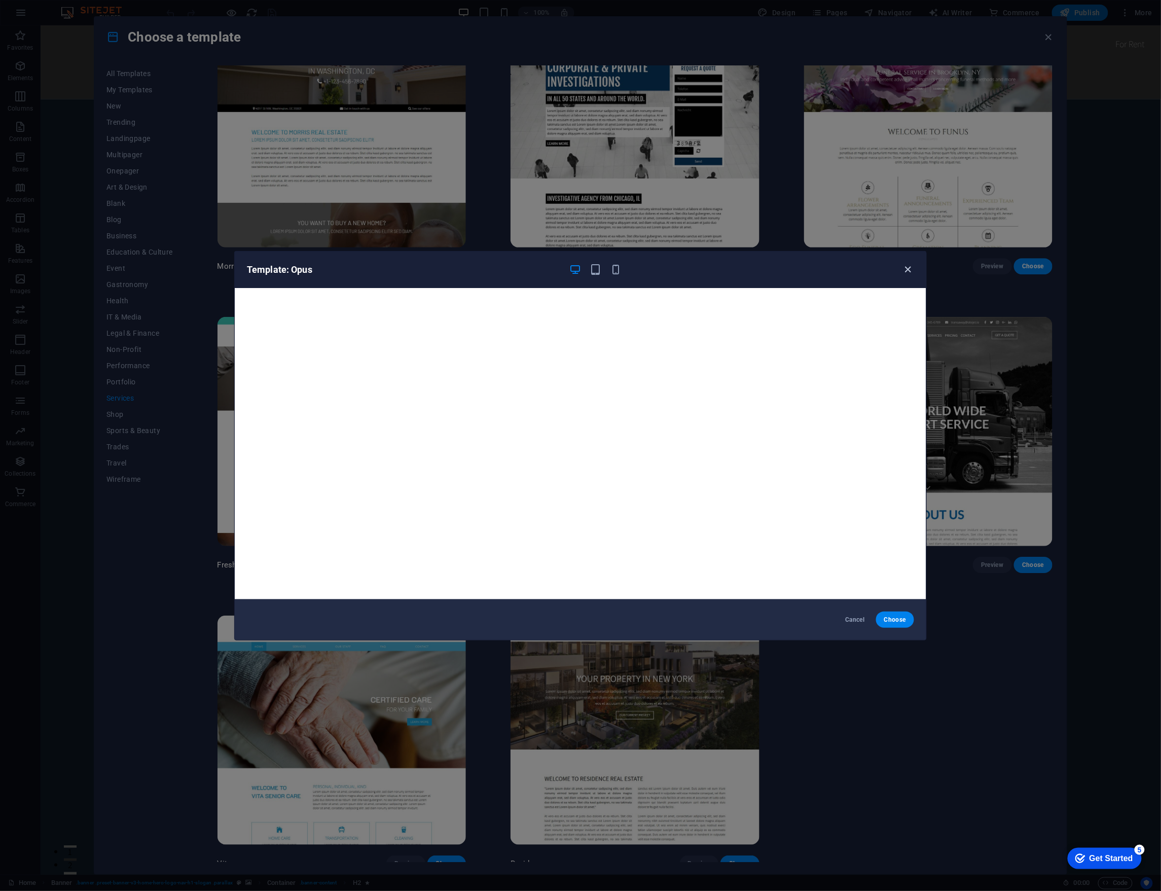
click at [903, 269] on icon "button" at bounding box center [909, 270] width 12 height 12
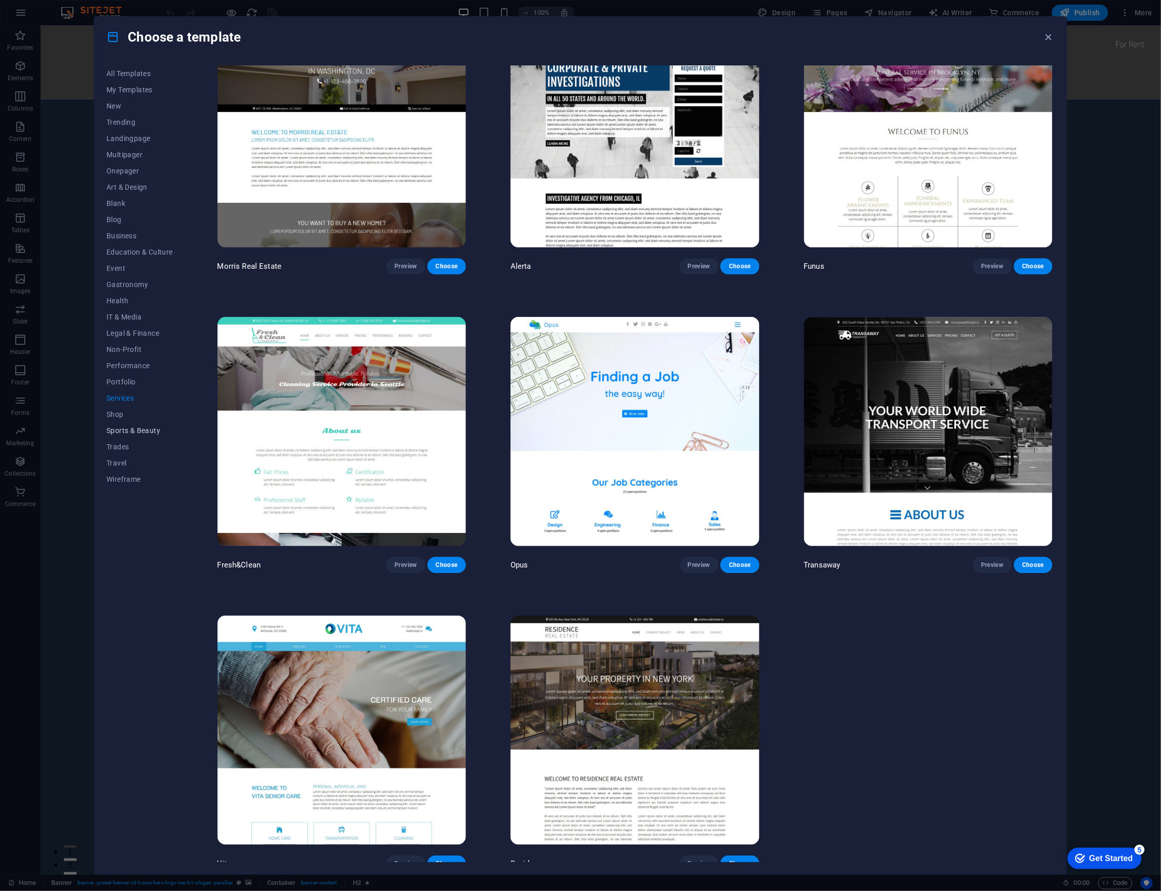
click at [130, 435] on button "Sports & Beauty" at bounding box center [139, 430] width 66 height 16
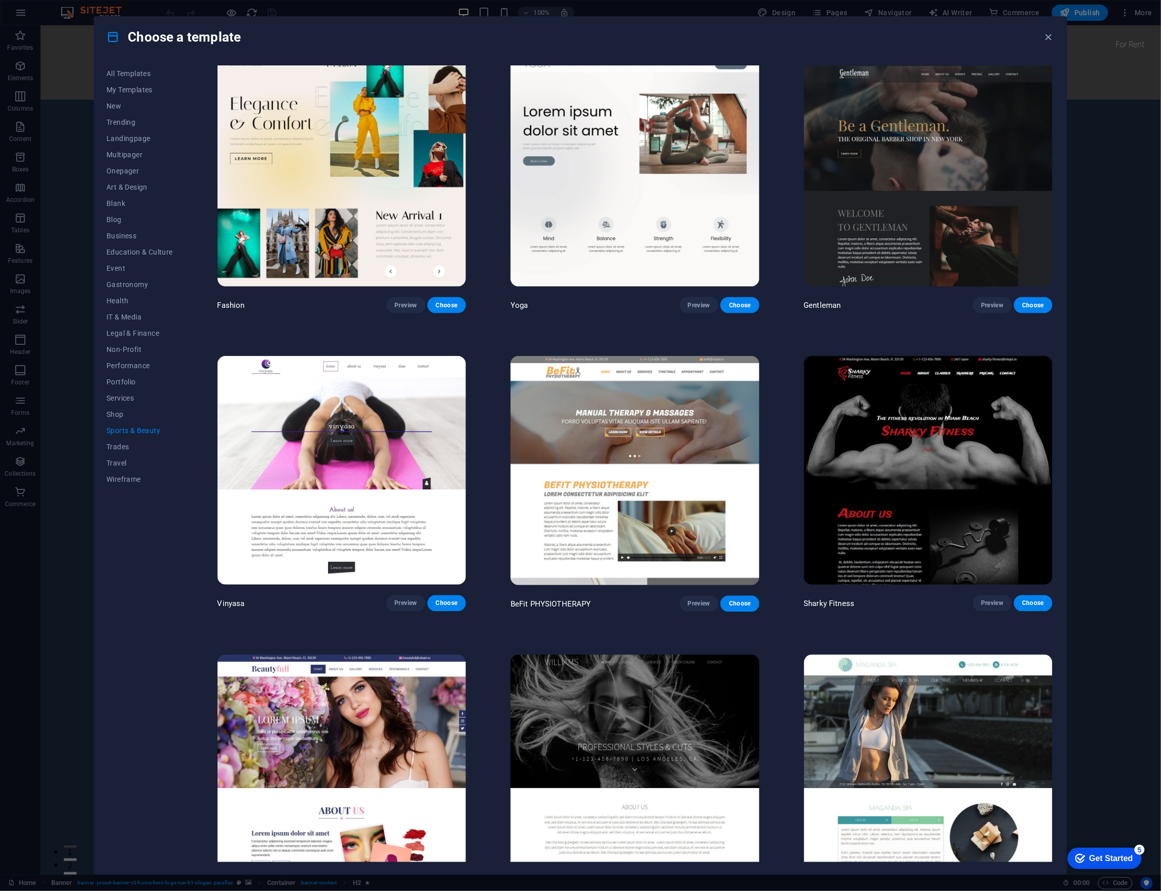
scroll to position [202, 0]
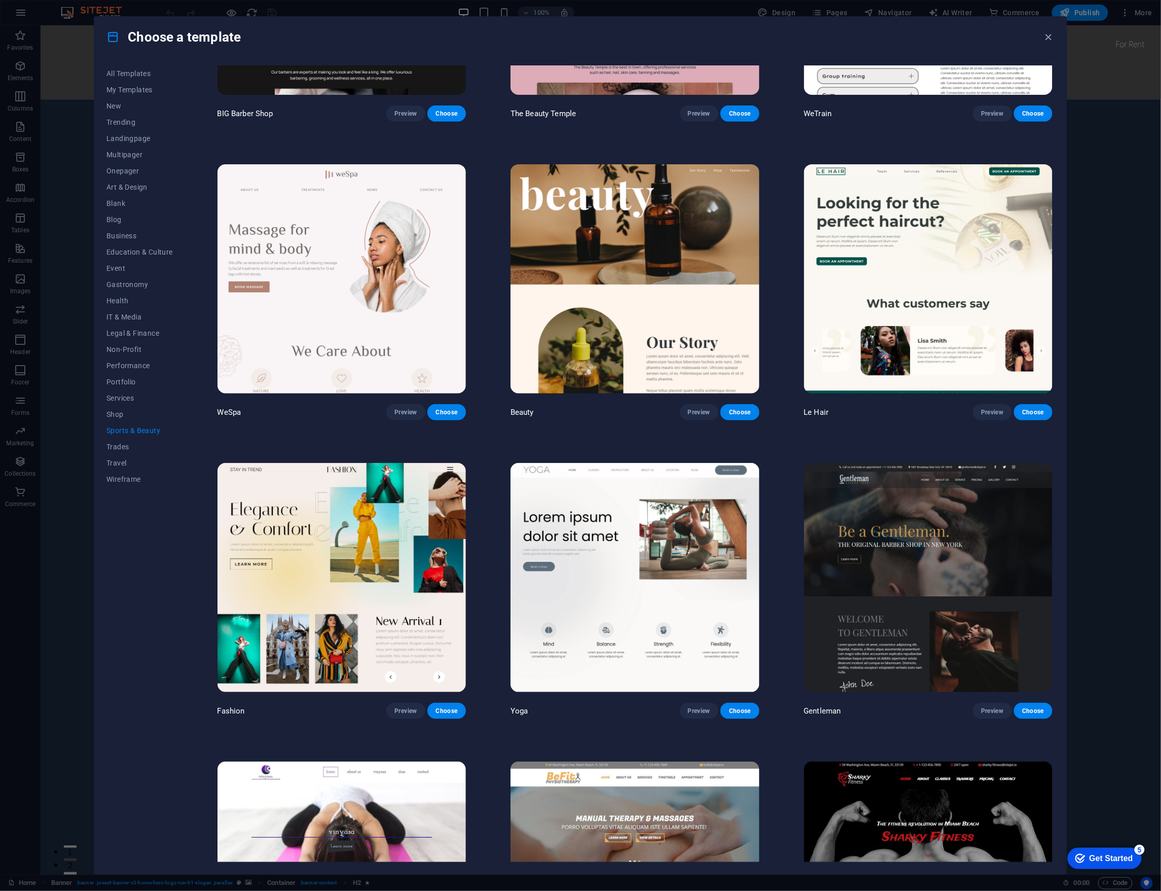
click at [924, 528] on img at bounding box center [928, 577] width 248 height 229
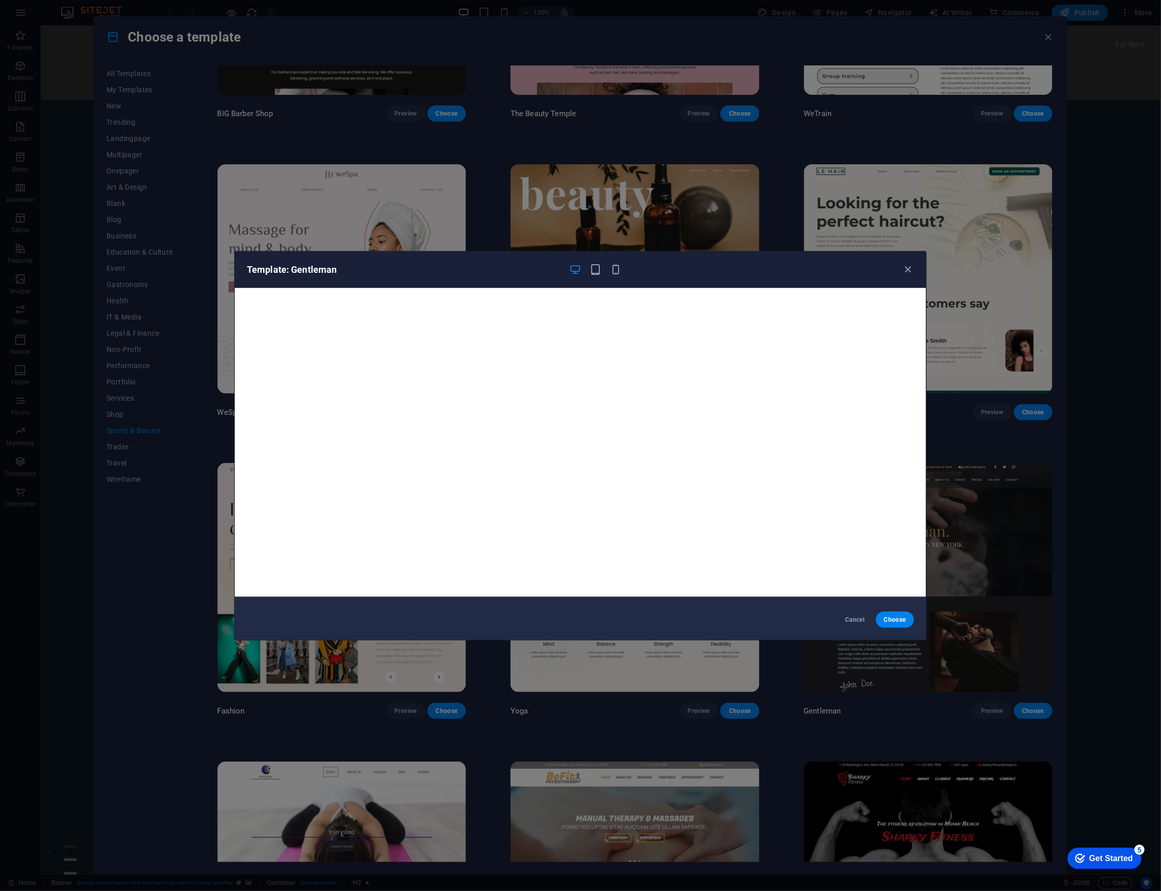
scroll to position [0, 0]
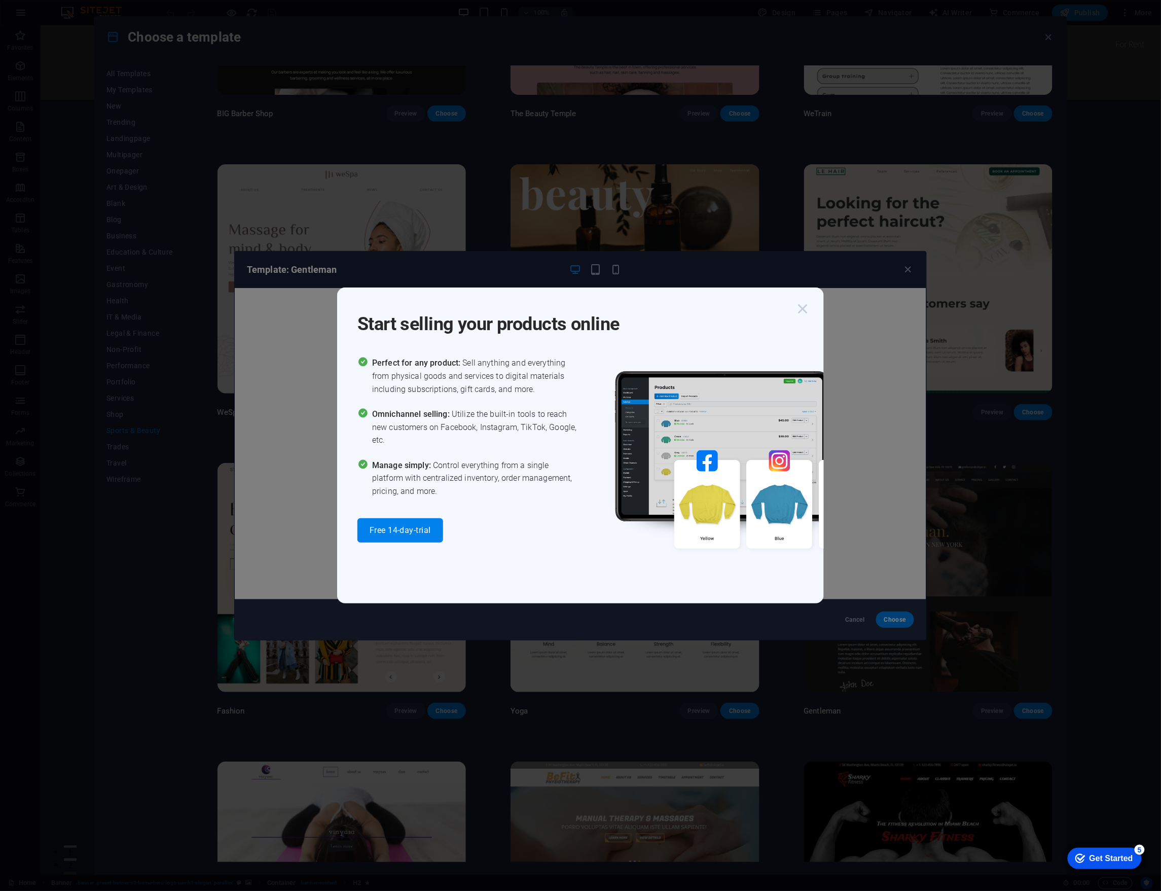
click at [800, 311] on icon "button" at bounding box center [803, 309] width 18 height 18
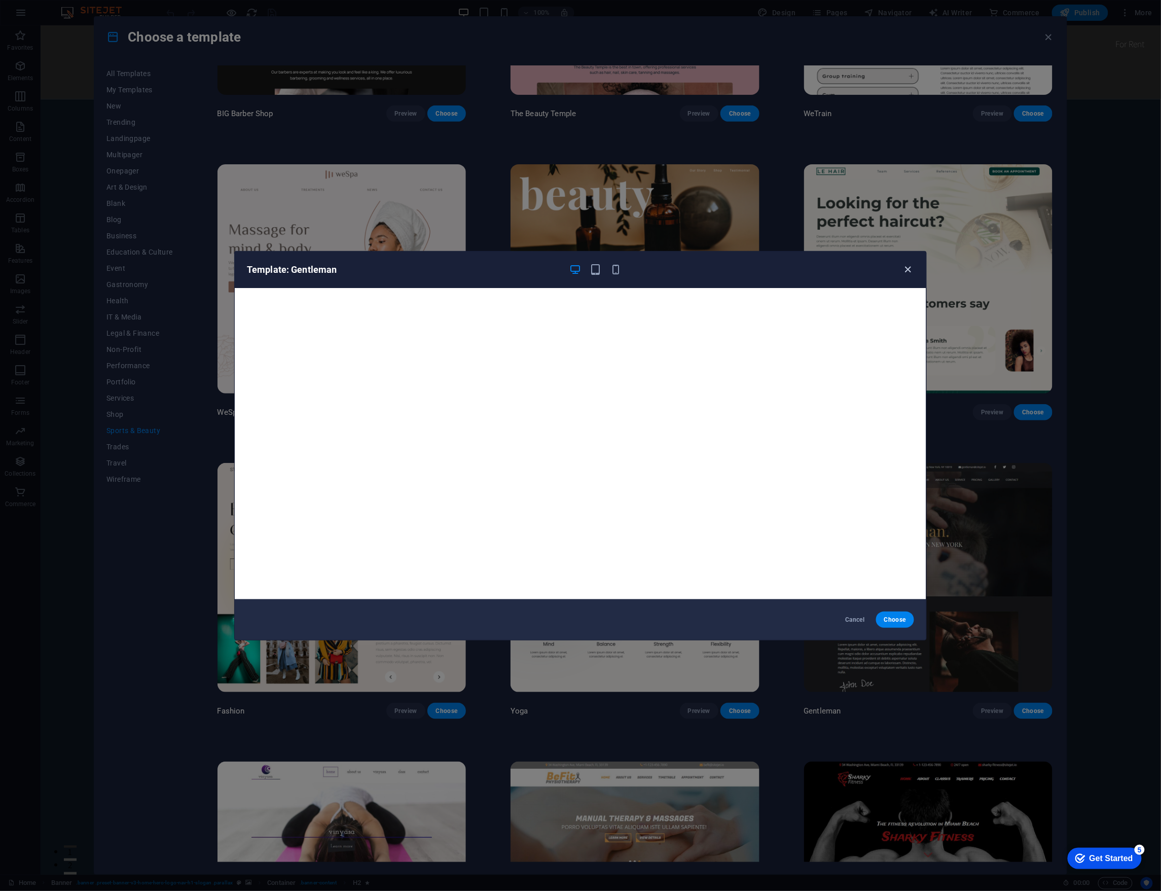
click at [905, 271] on icon "button" at bounding box center [909, 270] width 12 height 12
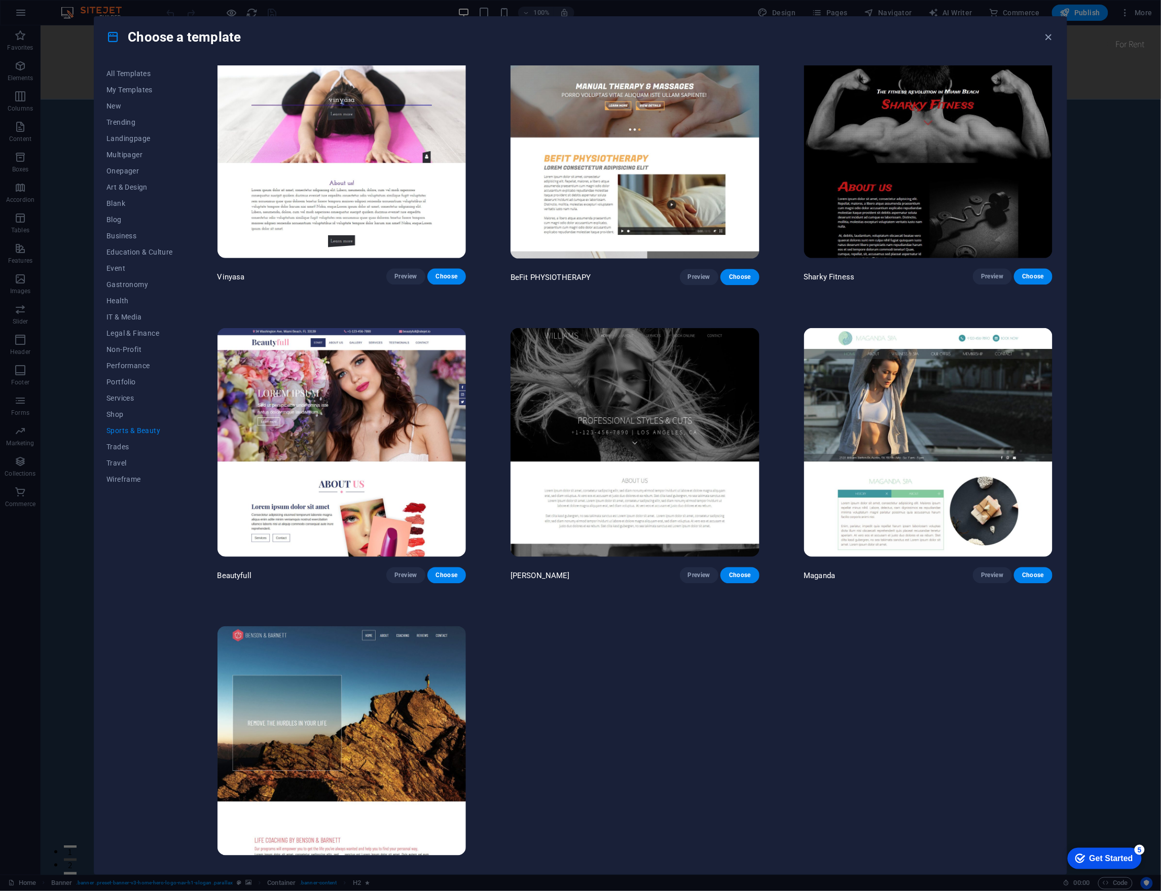
scroll to position [946, 0]
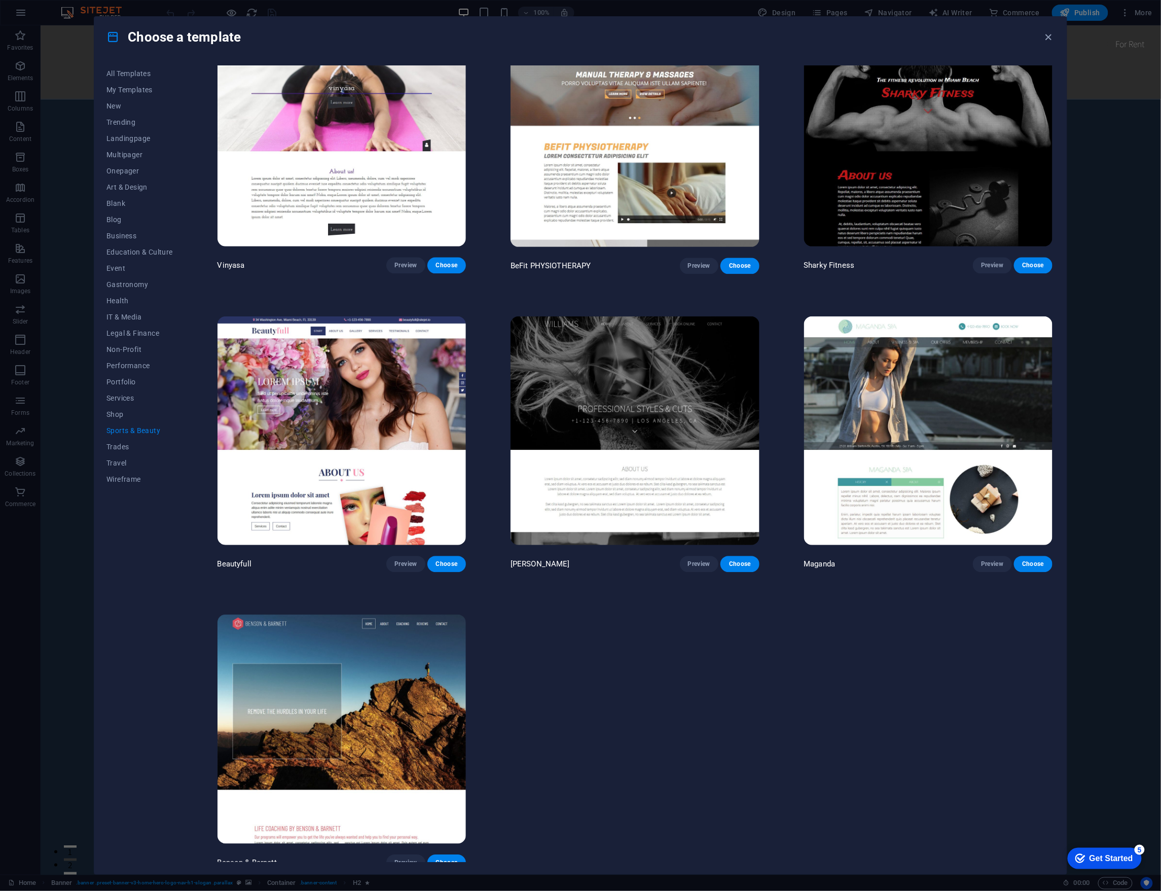
click at [662, 368] on img at bounding box center [635, 430] width 248 height 229
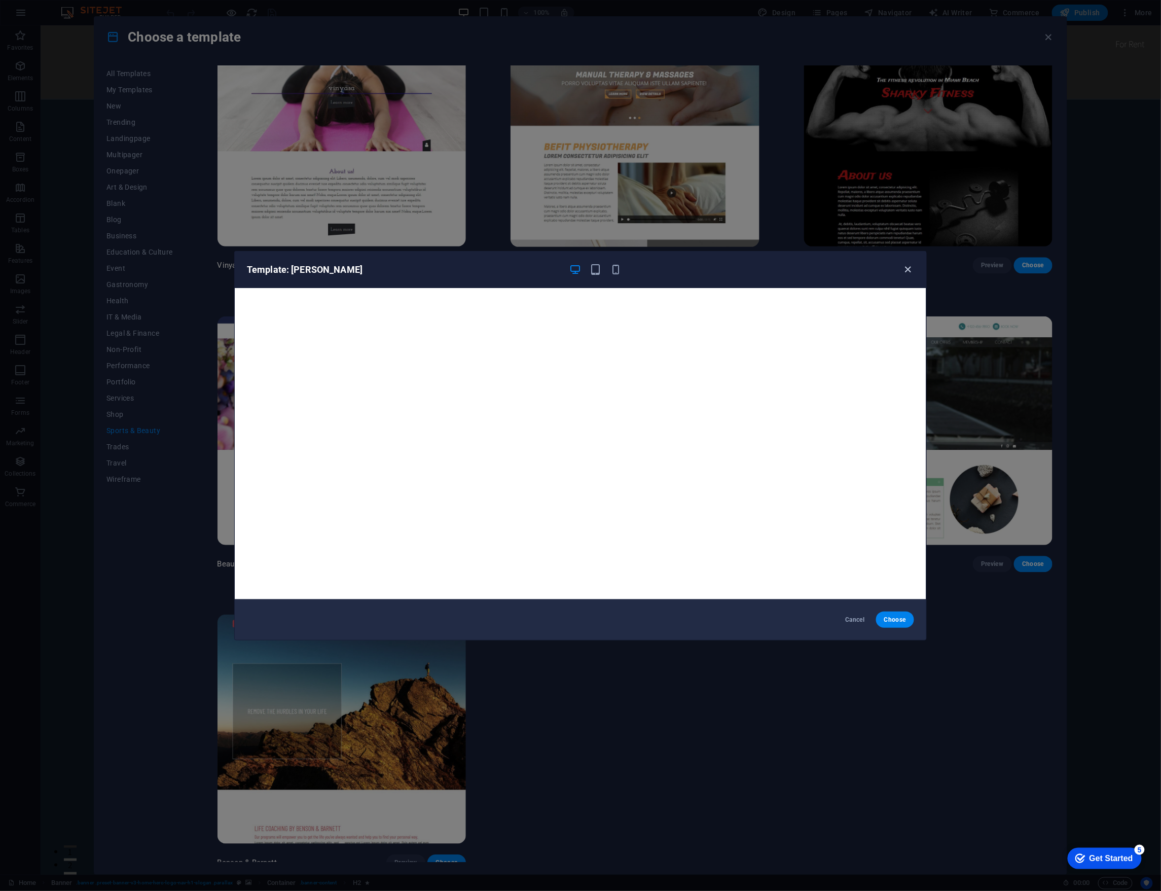
click at [911, 270] on icon "button" at bounding box center [909, 270] width 12 height 12
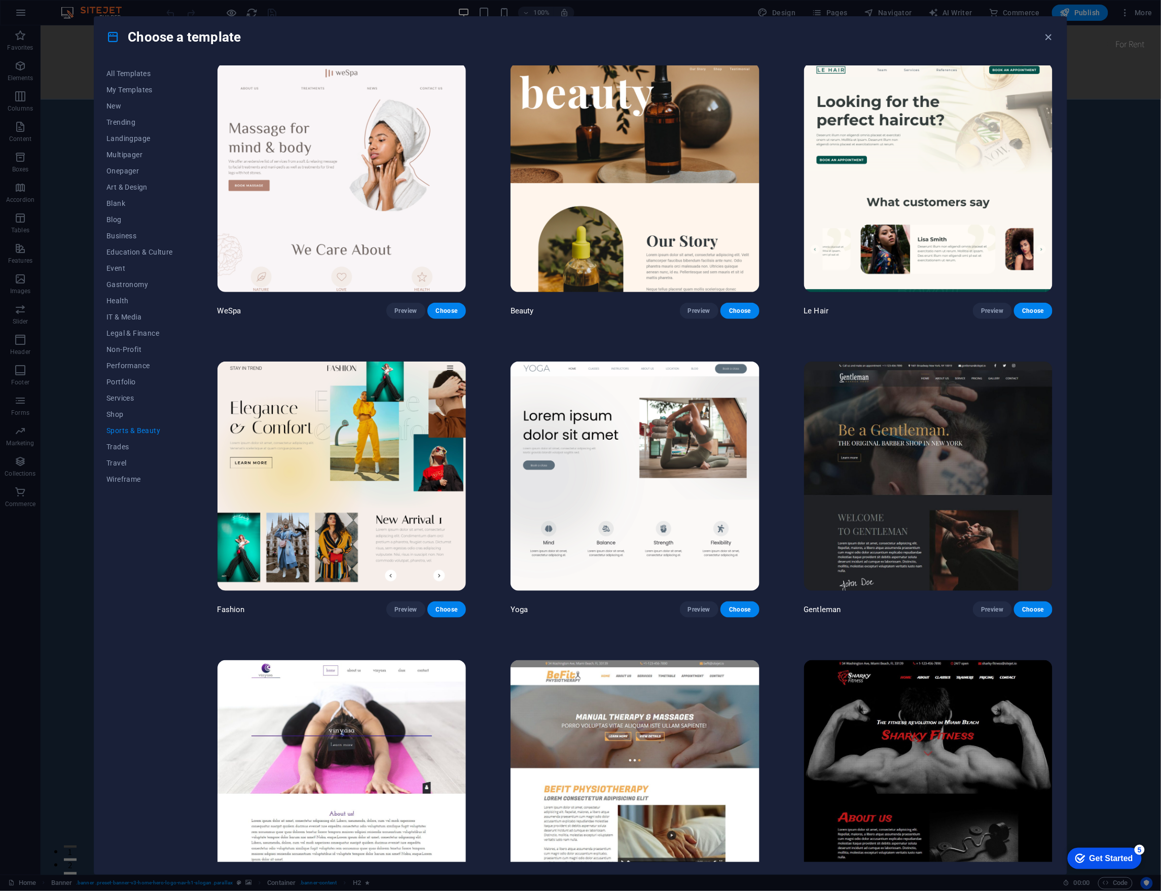
scroll to position [0, 0]
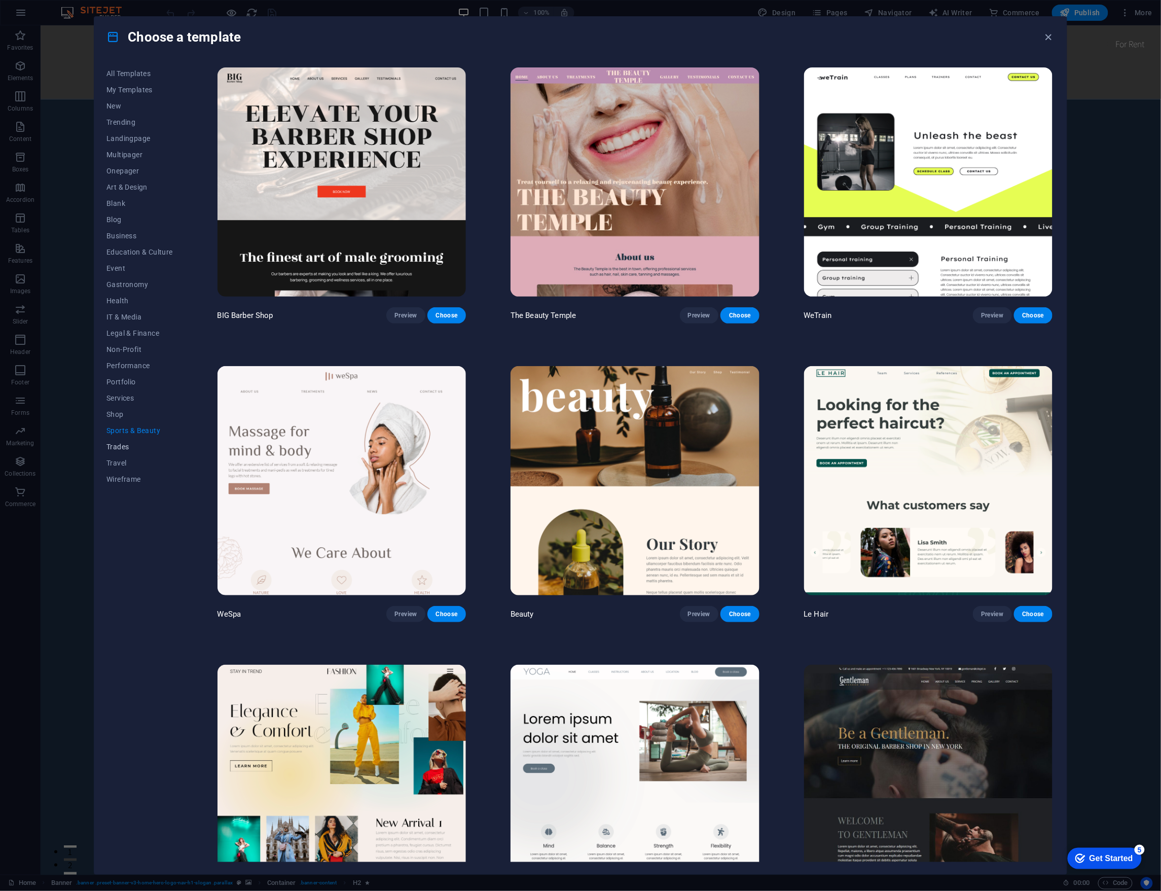
click at [120, 449] on span "Trades" at bounding box center [139, 447] width 66 height 8
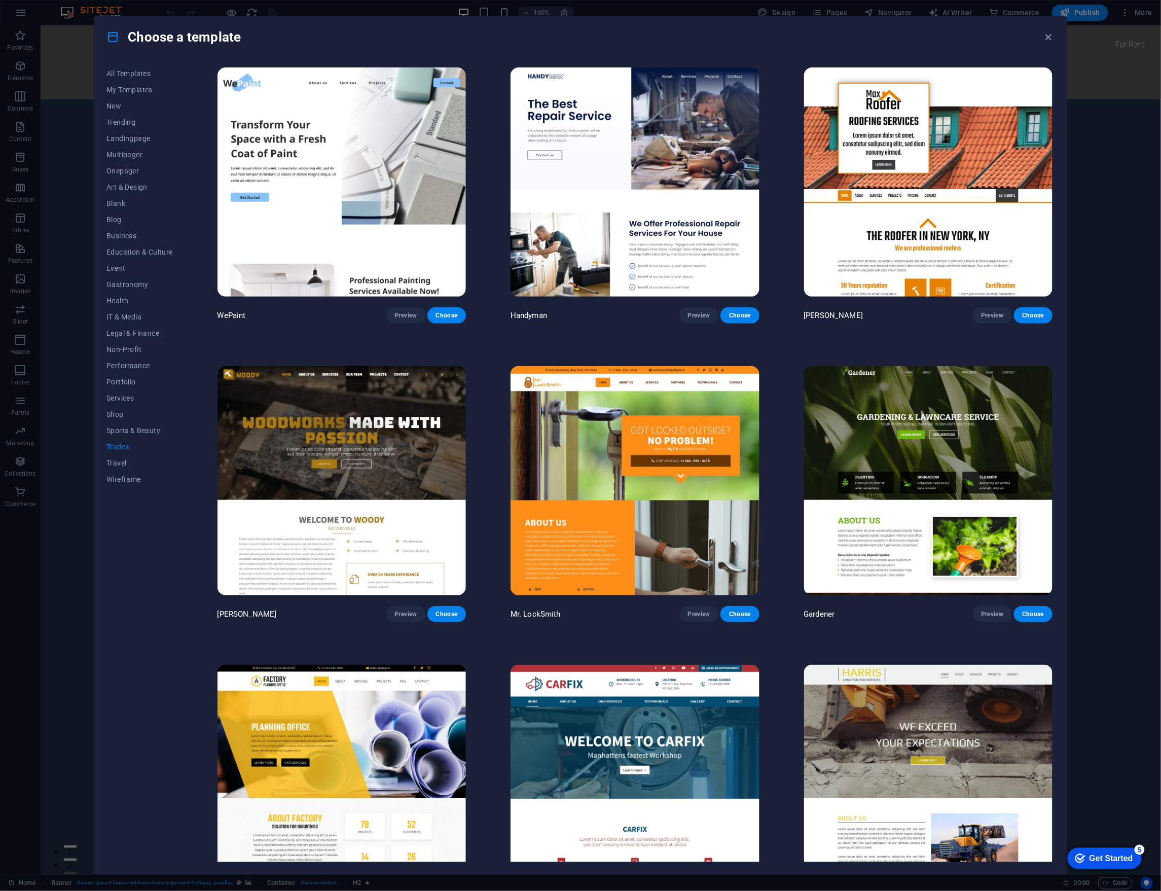
click at [635, 152] on img at bounding box center [635, 181] width 248 height 229
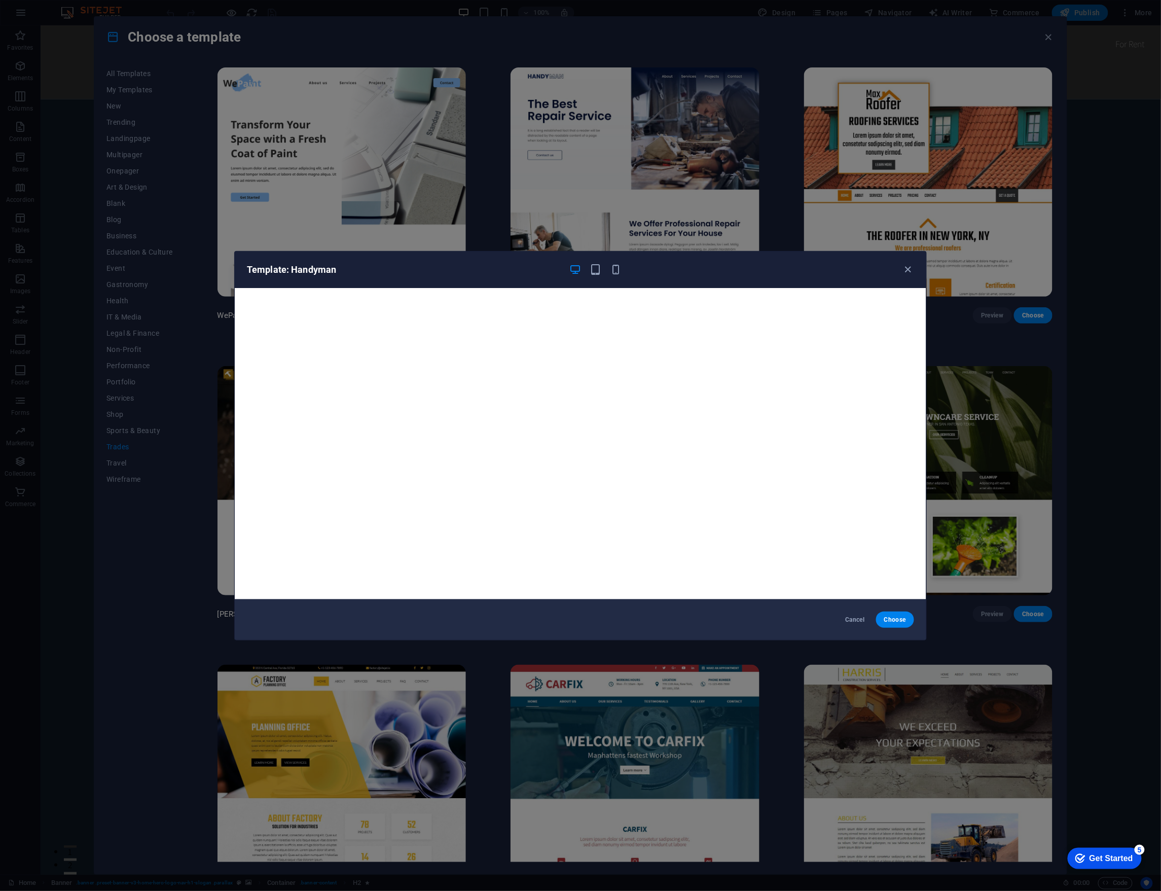
click at [901, 264] on div "Template: Handyman" at bounding box center [574, 270] width 655 height 12
click at [904, 269] on icon "button" at bounding box center [909, 270] width 12 height 12
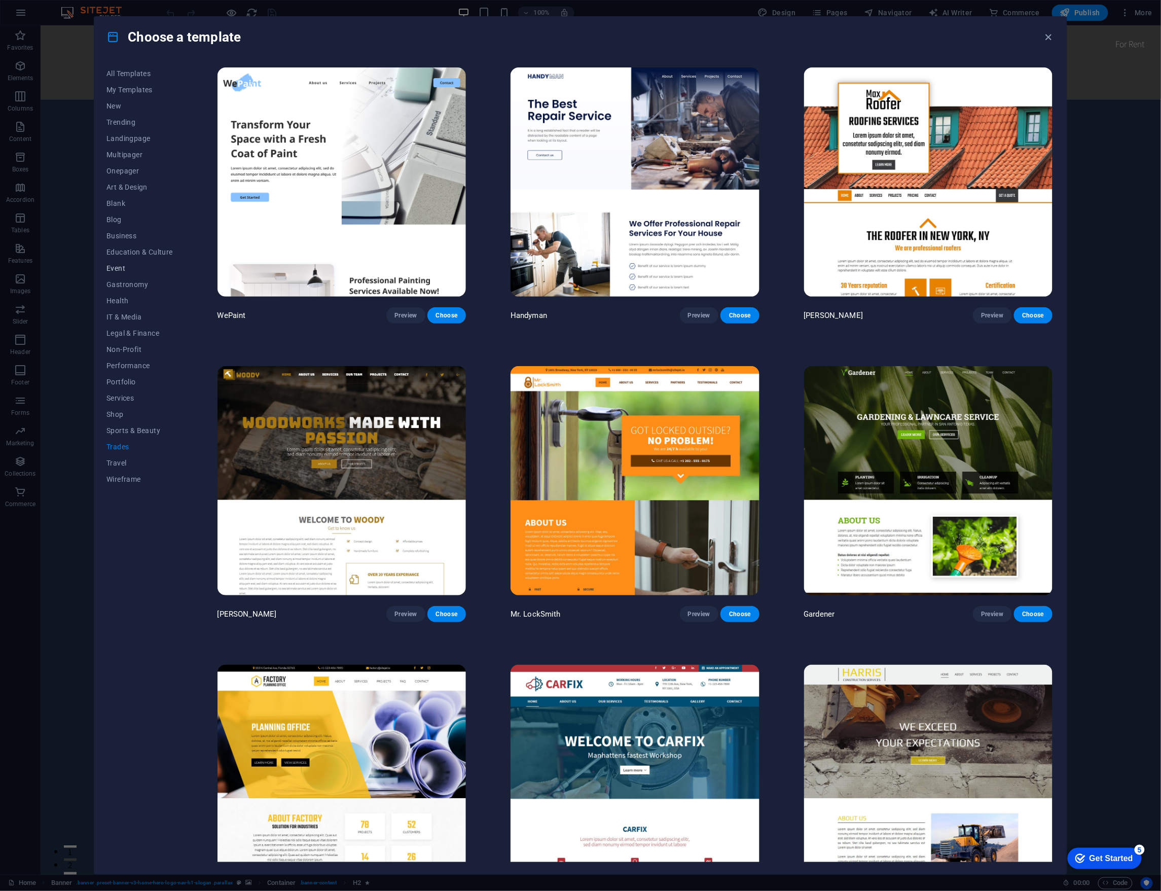
click at [130, 270] on span "Event" at bounding box center [139, 268] width 66 height 8
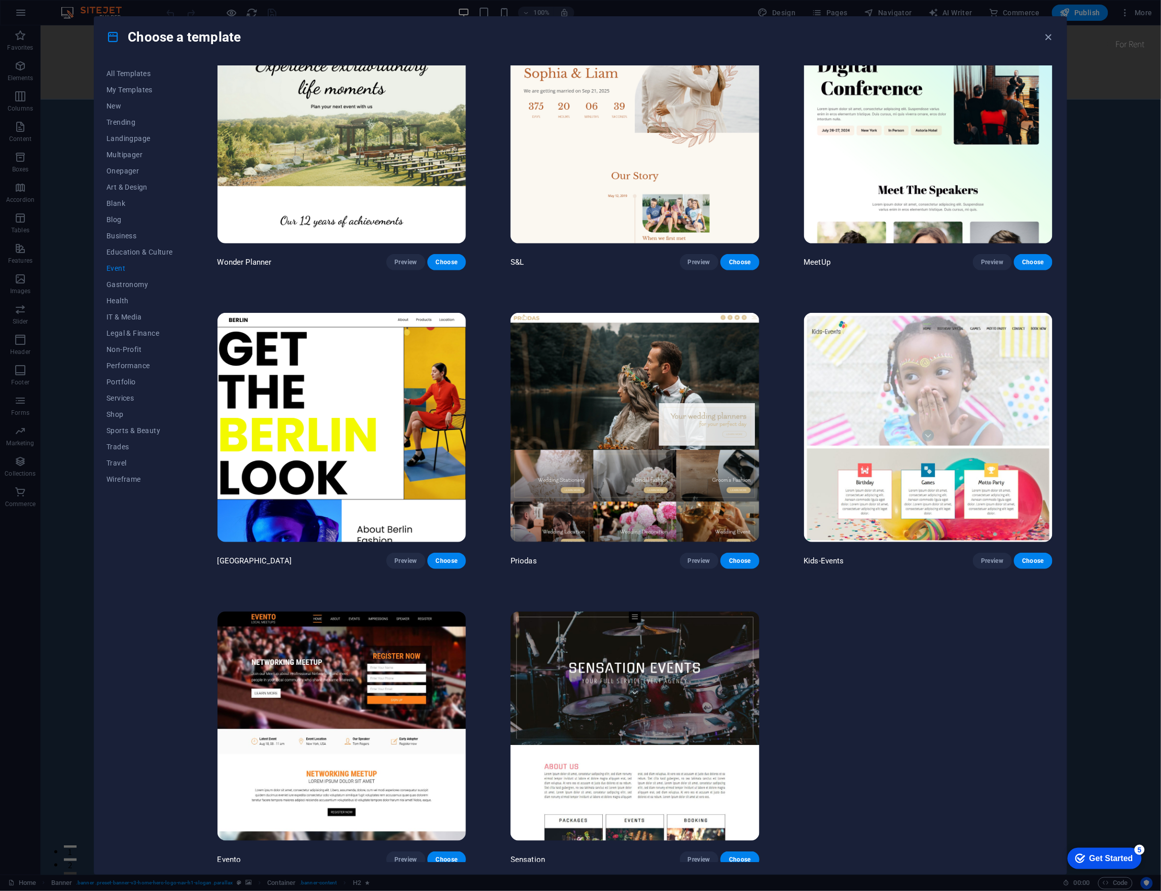
scroll to position [55, 0]
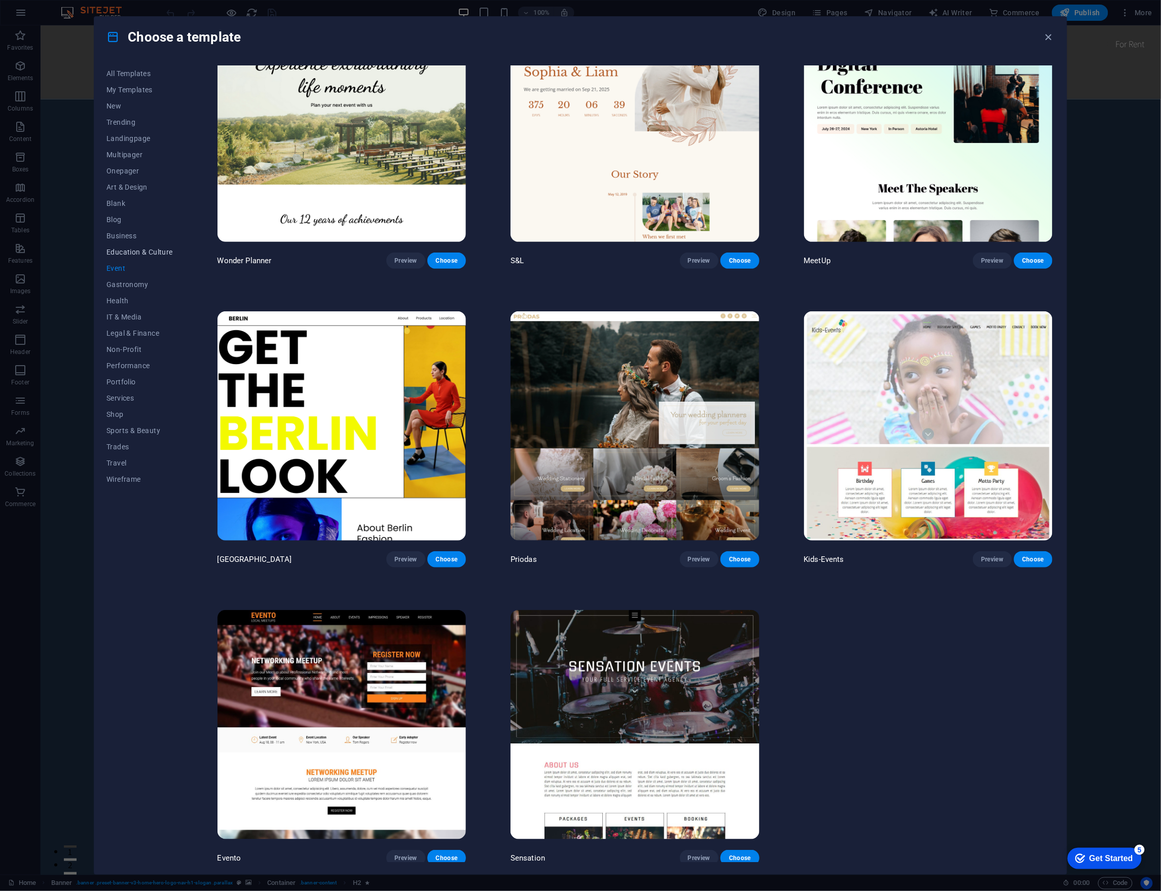
click at [166, 254] on span "Education & Culture" at bounding box center [139, 252] width 66 height 8
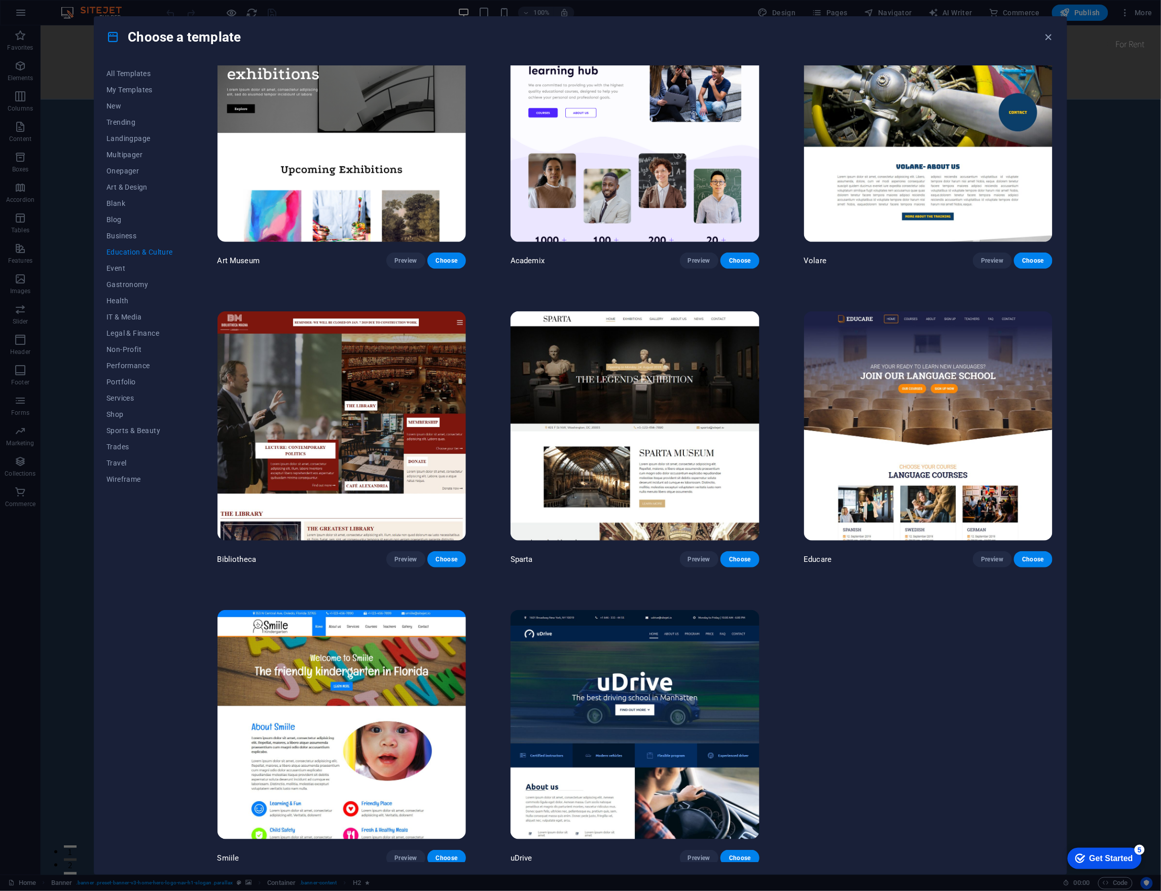
click at [832, 422] on img at bounding box center [928, 425] width 248 height 229
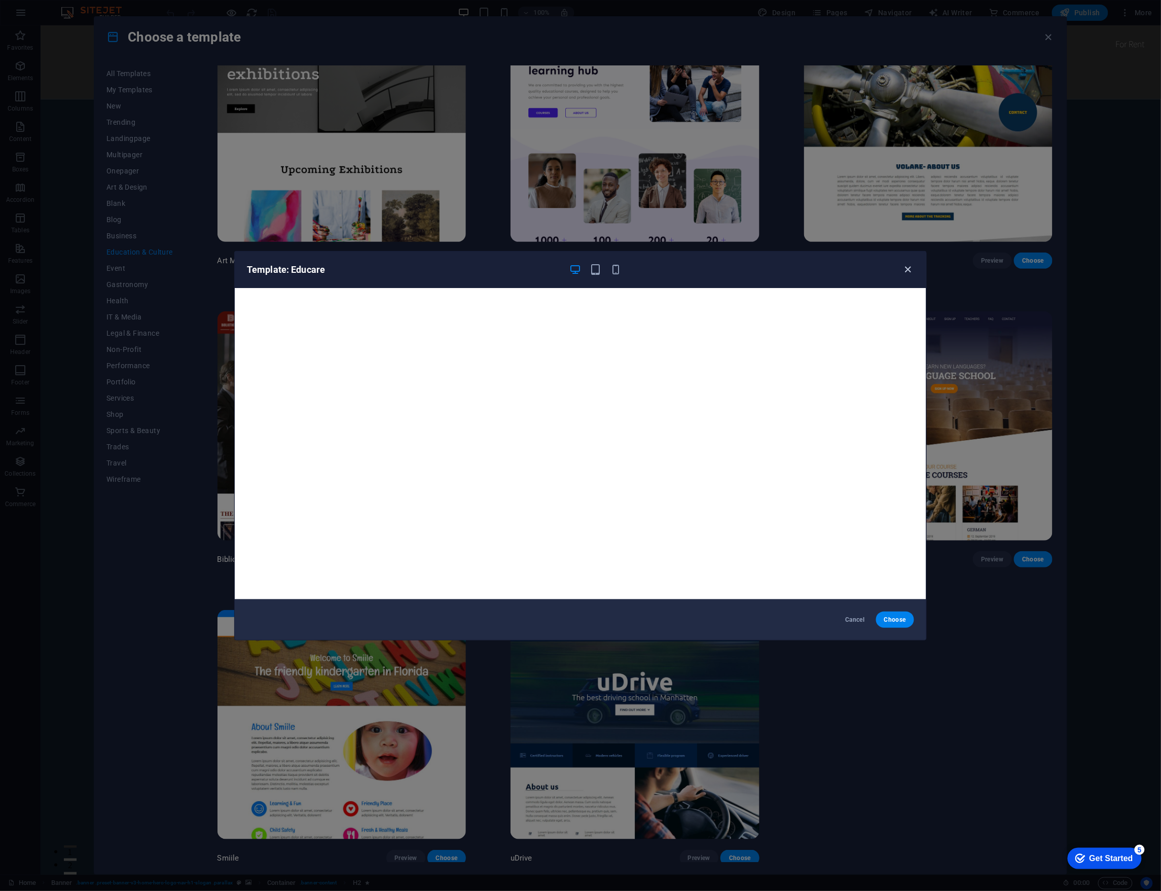
click at [903, 274] on icon "button" at bounding box center [909, 270] width 12 height 12
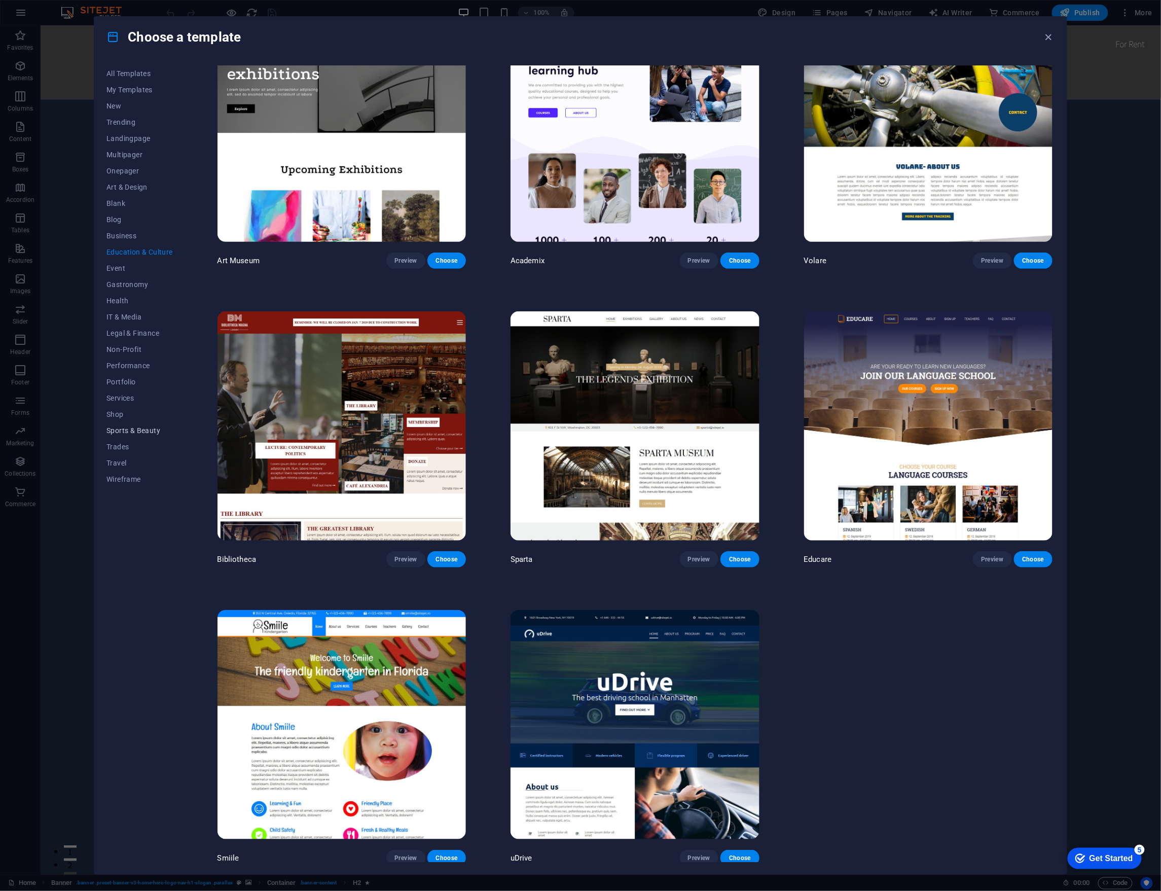
click at [125, 424] on button "Sports & Beauty" at bounding box center [139, 430] width 66 height 16
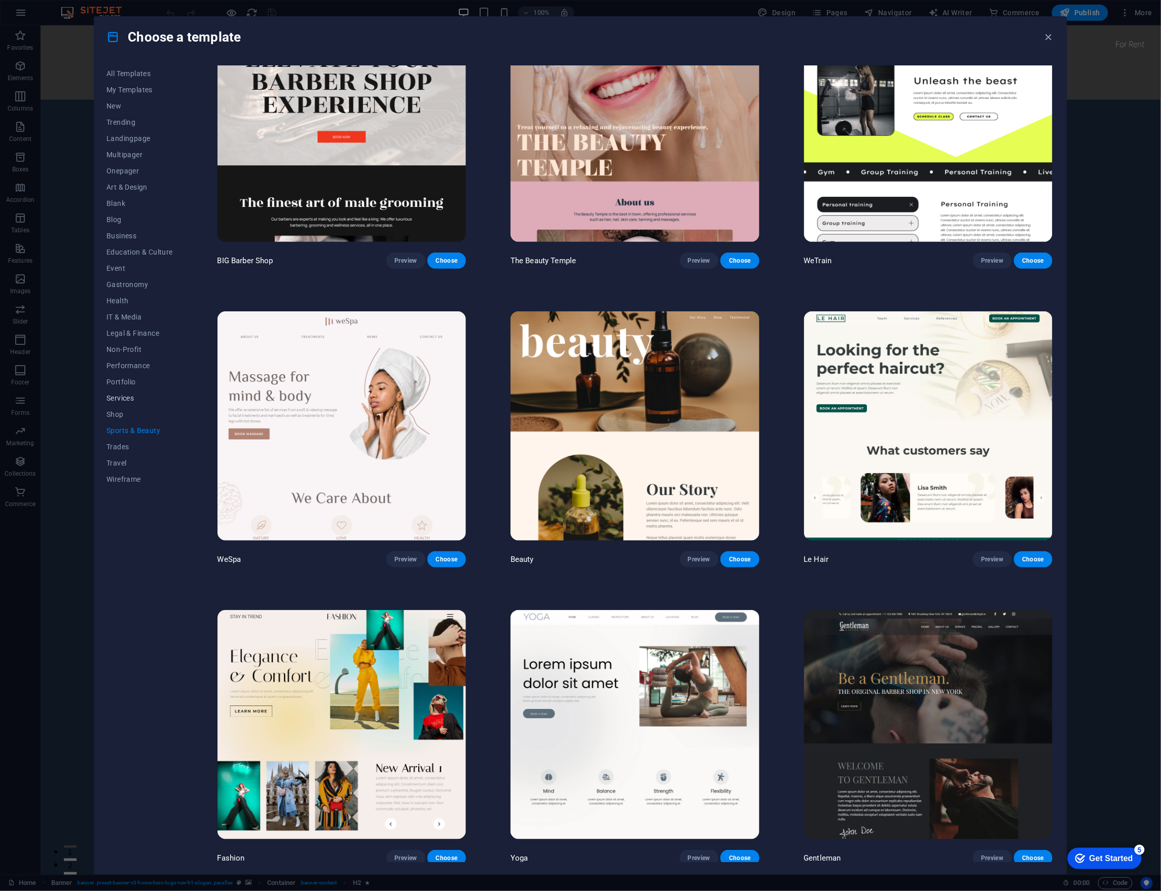
click at [124, 399] on span "Services" at bounding box center [139, 398] width 66 height 8
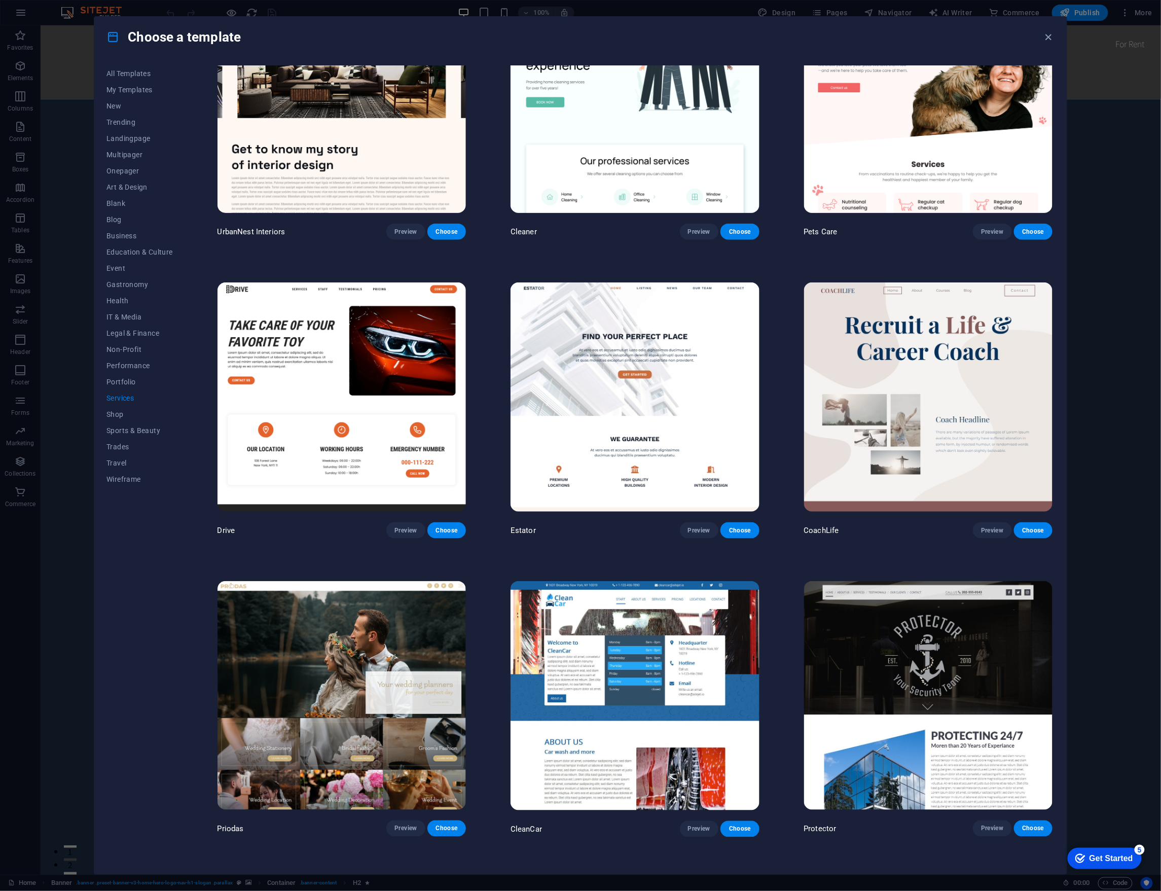
scroll to position [325, 0]
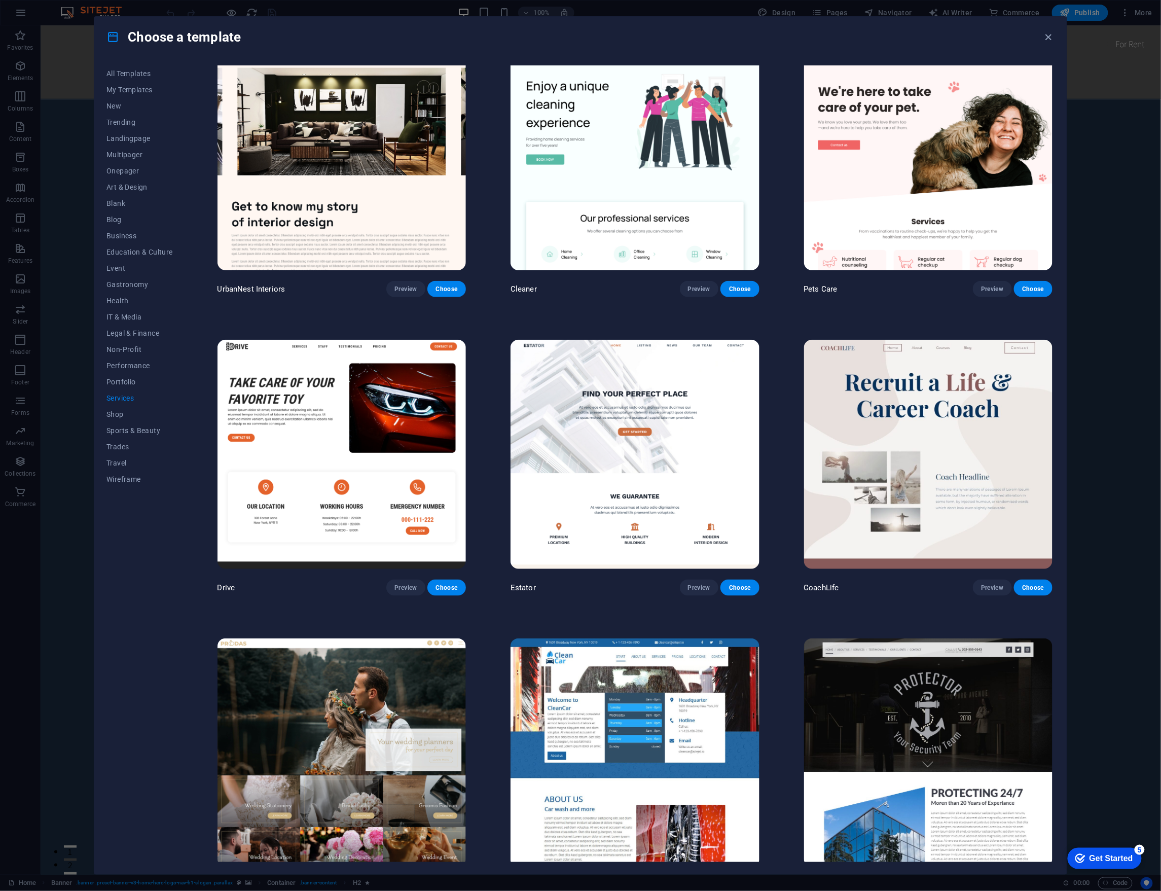
click at [841, 427] on img at bounding box center [928, 454] width 248 height 229
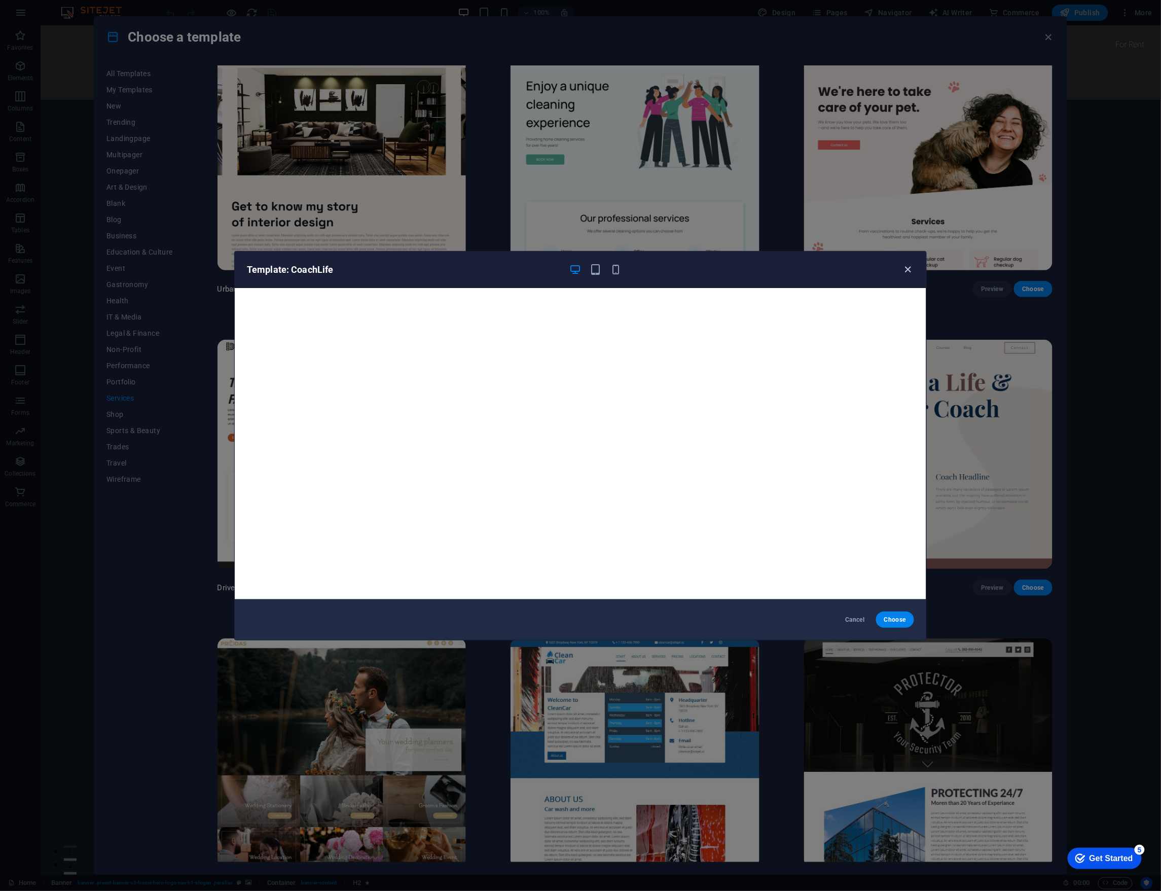
click at [905, 271] on icon "button" at bounding box center [909, 270] width 12 height 12
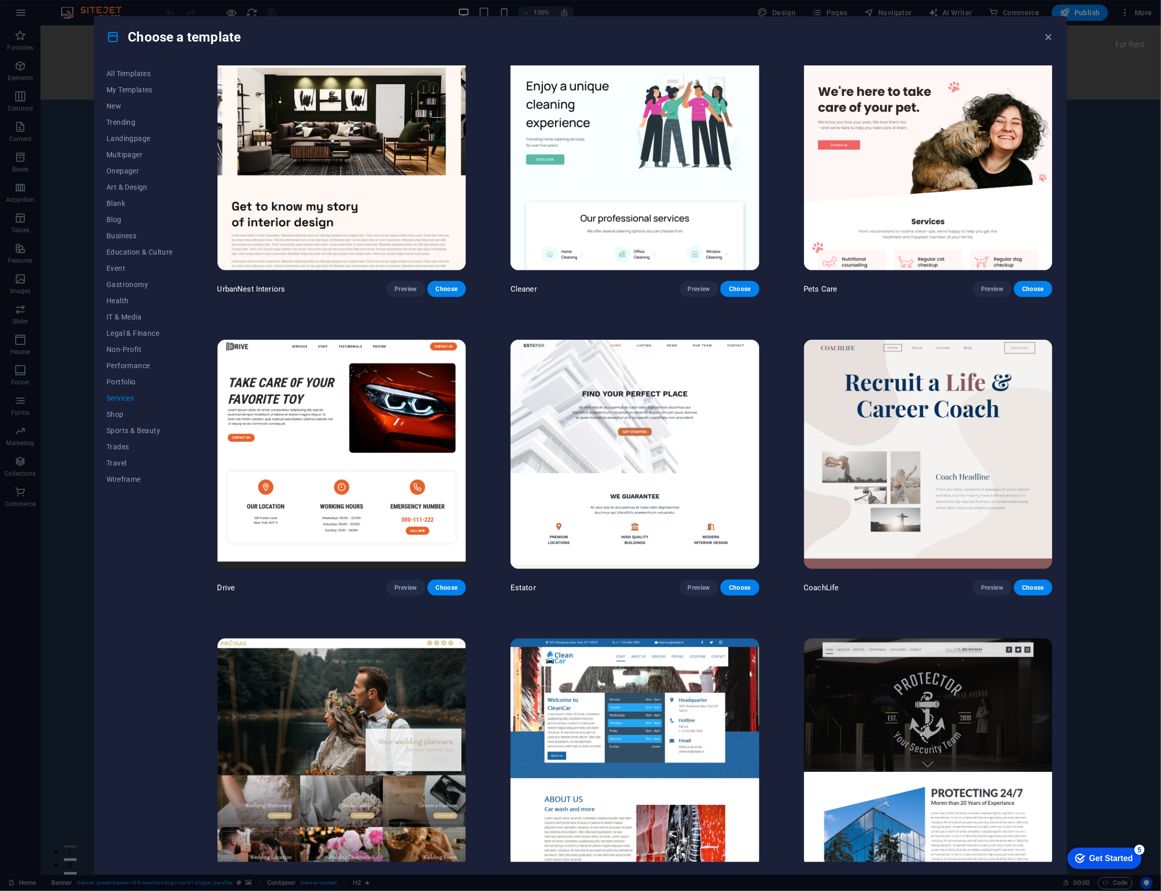
click at [910, 222] on img at bounding box center [928, 155] width 248 height 229
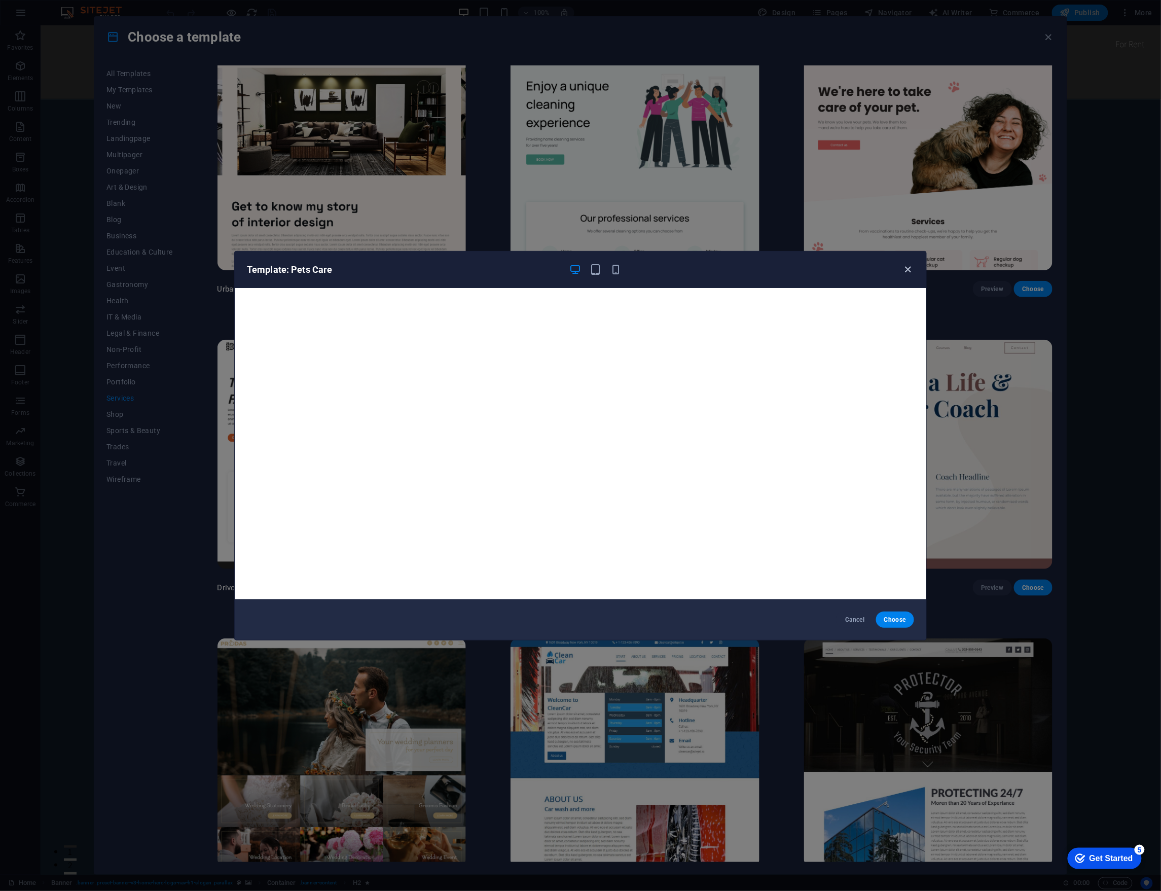
click at [904, 270] on icon "button" at bounding box center [909, 270] width 12 height 12
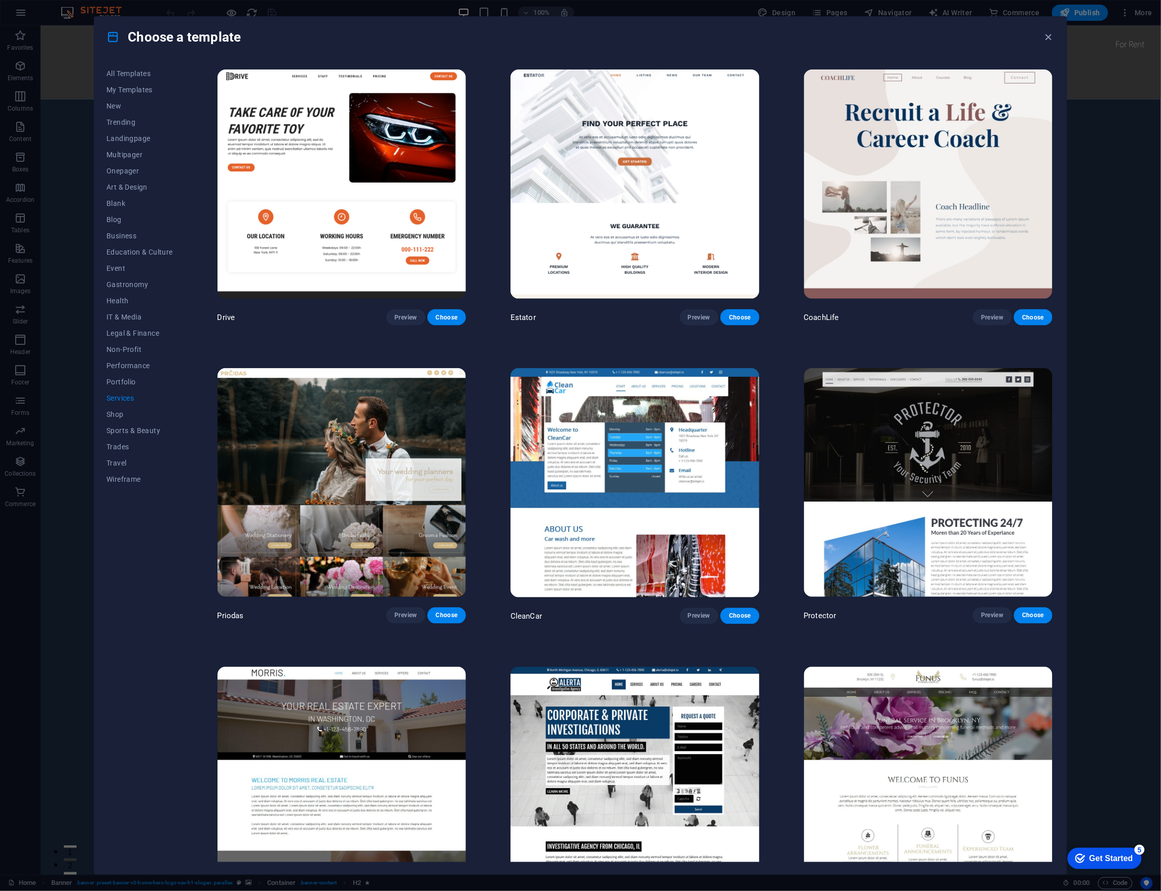
scroll to position [1001, 0]
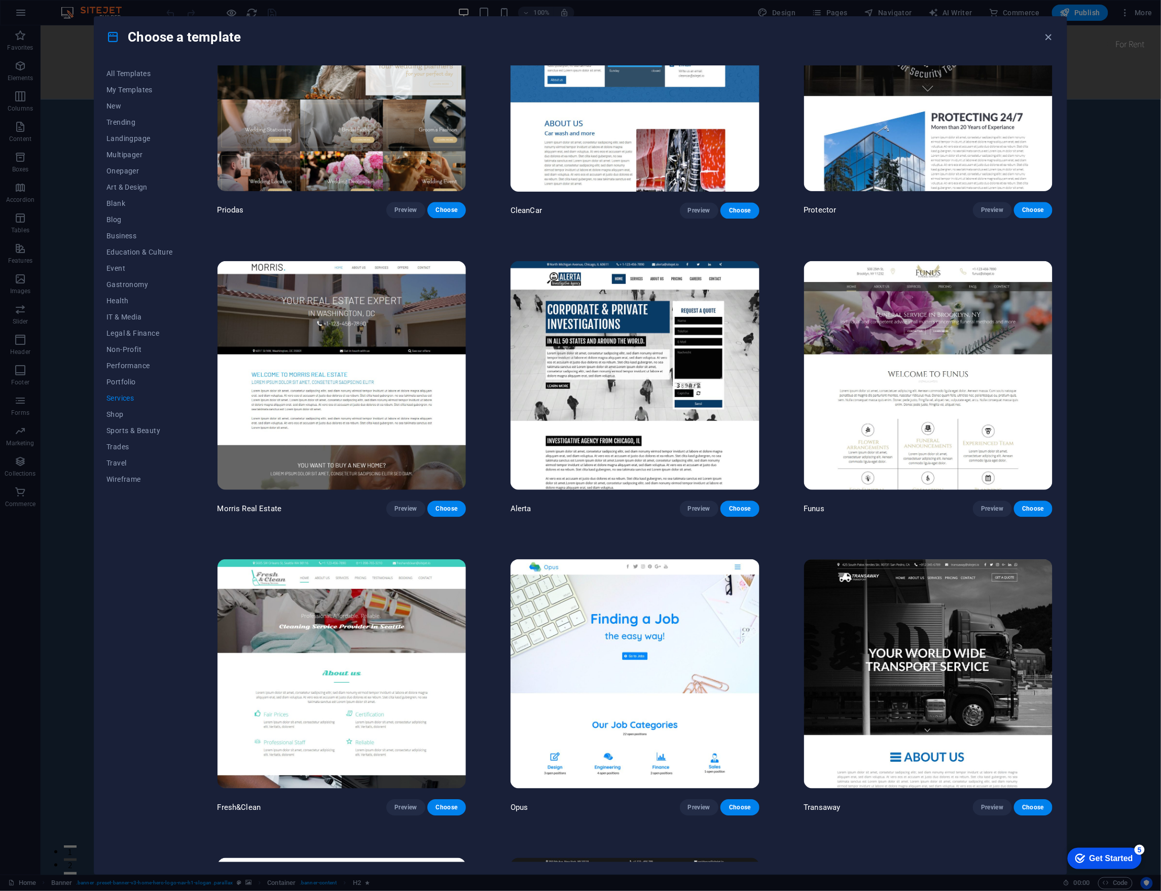
click at [897, 583] on img at bounding box center [928, 673] width 248 height 229
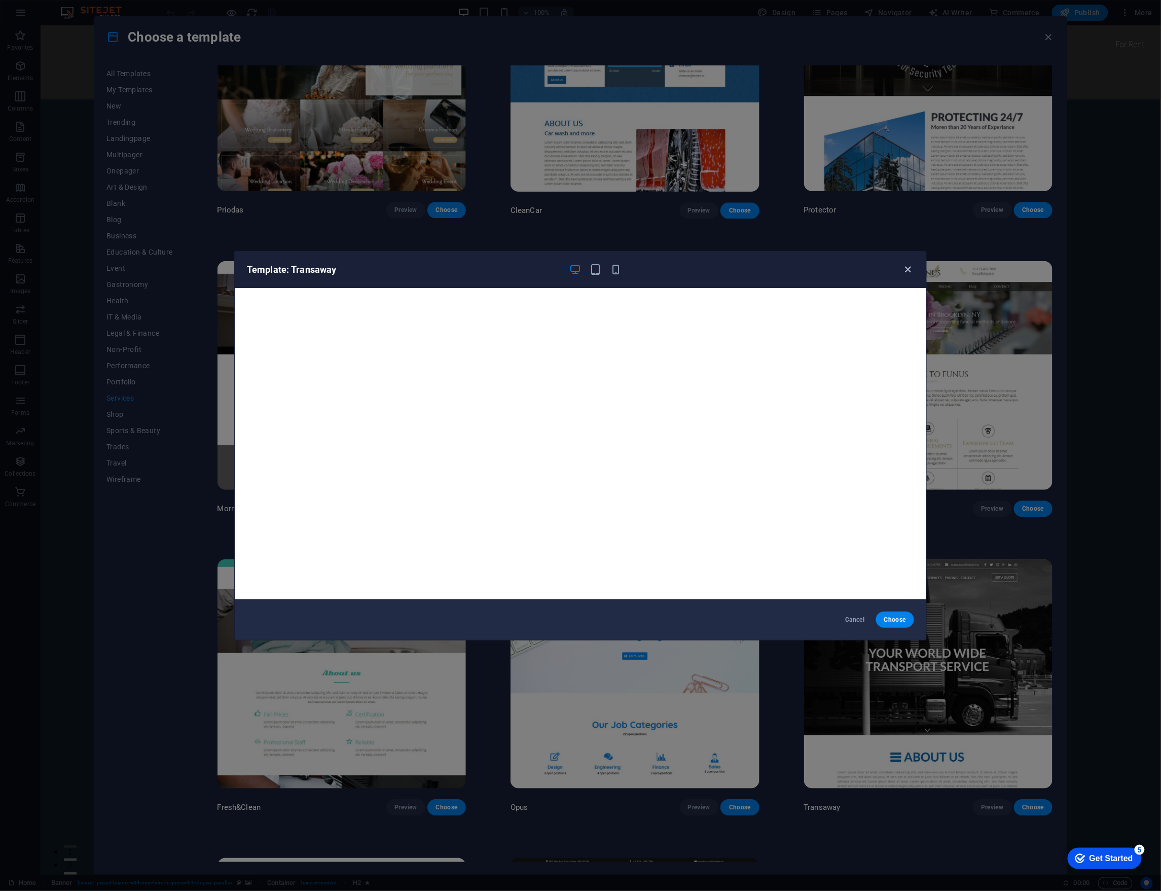
click at [905, 264] on icon "button" at bounding box center [909, 270] width 12 height 12
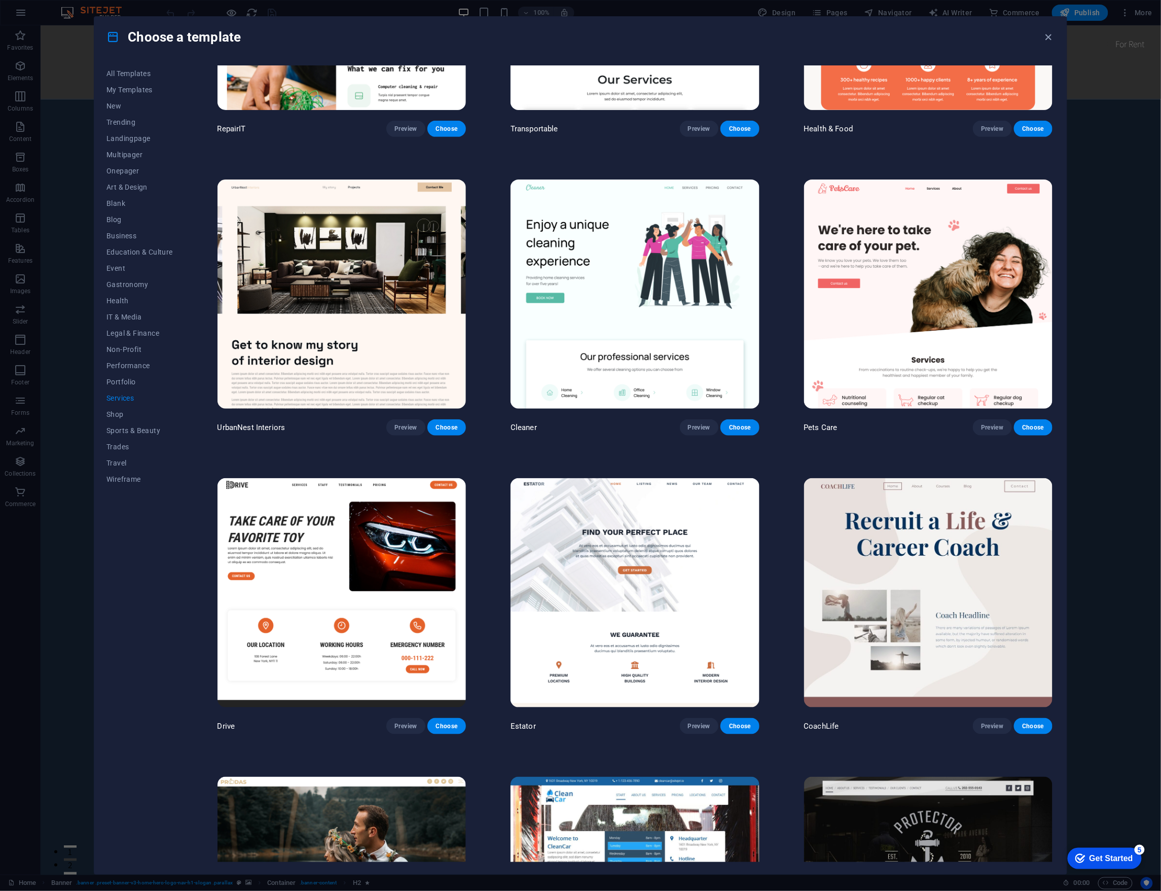
scroll to position [55, 0]
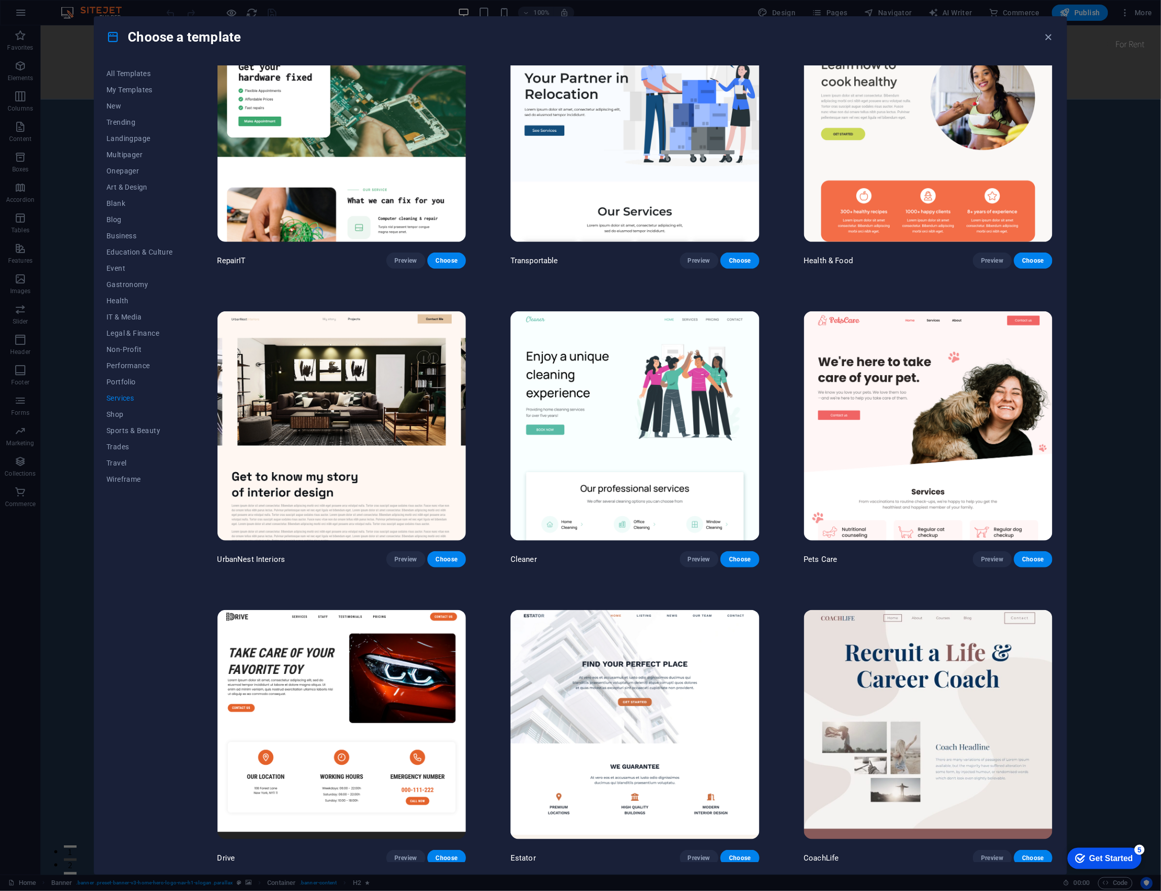
click at [903, 390] on img at bounding box center [928, 425] width 248 height 229
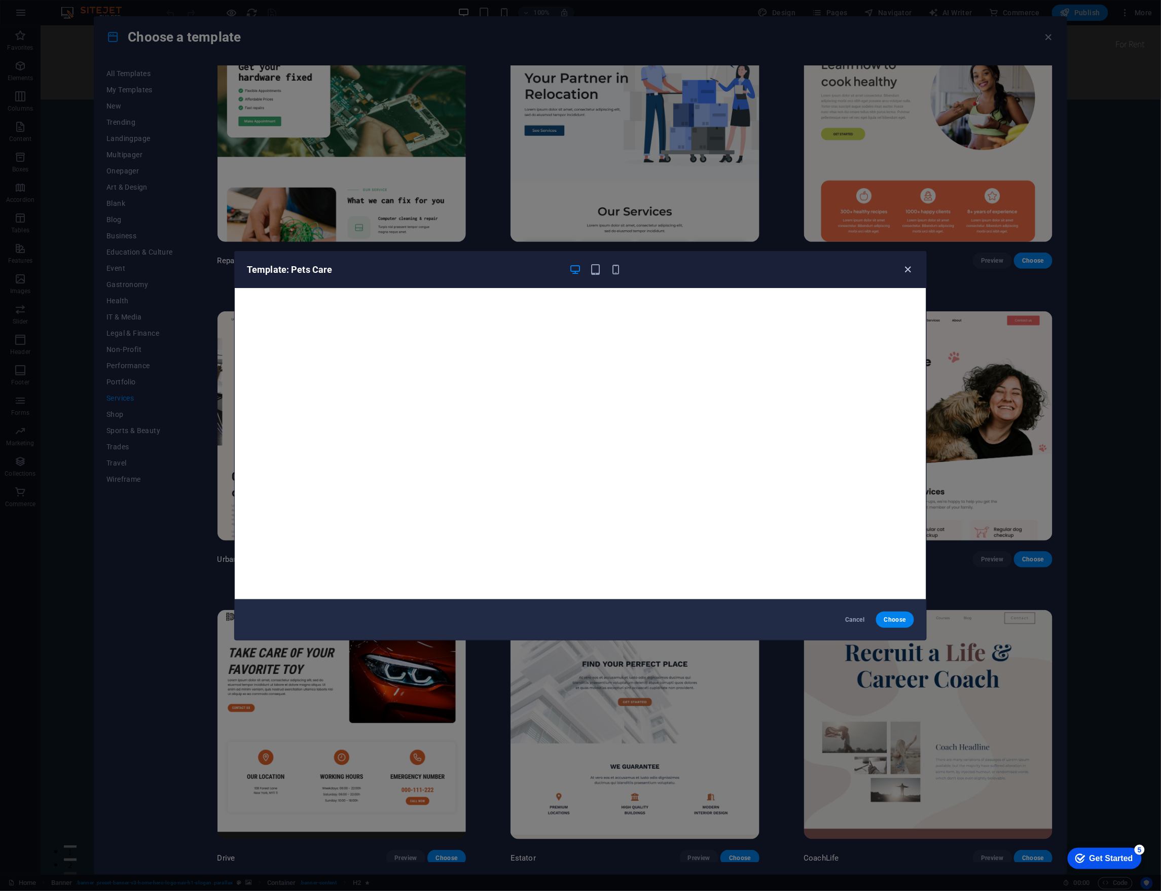
click at [904, 269] on icon "button" at bounding box center [909, 270] width 12 height 12
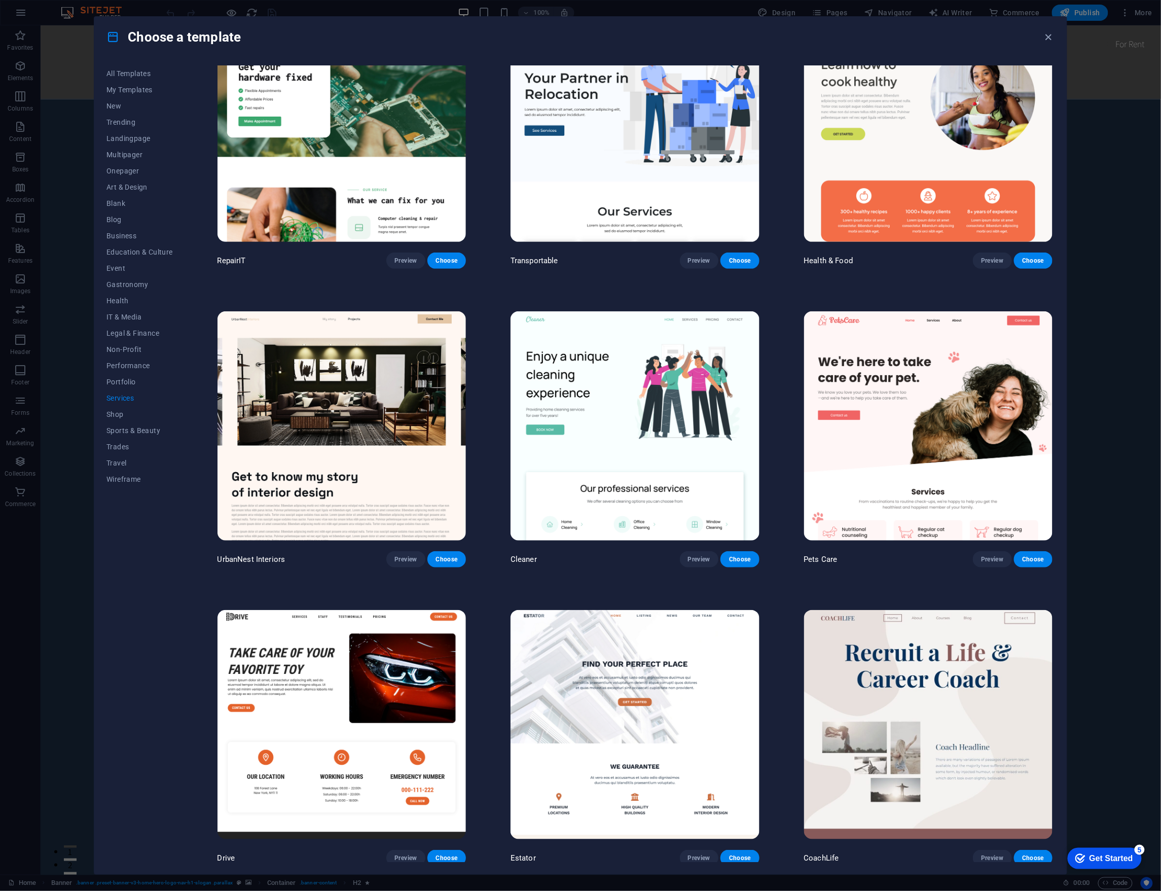
click at [870, 642] on img at bounding box center [928, 724] width 248 height 229
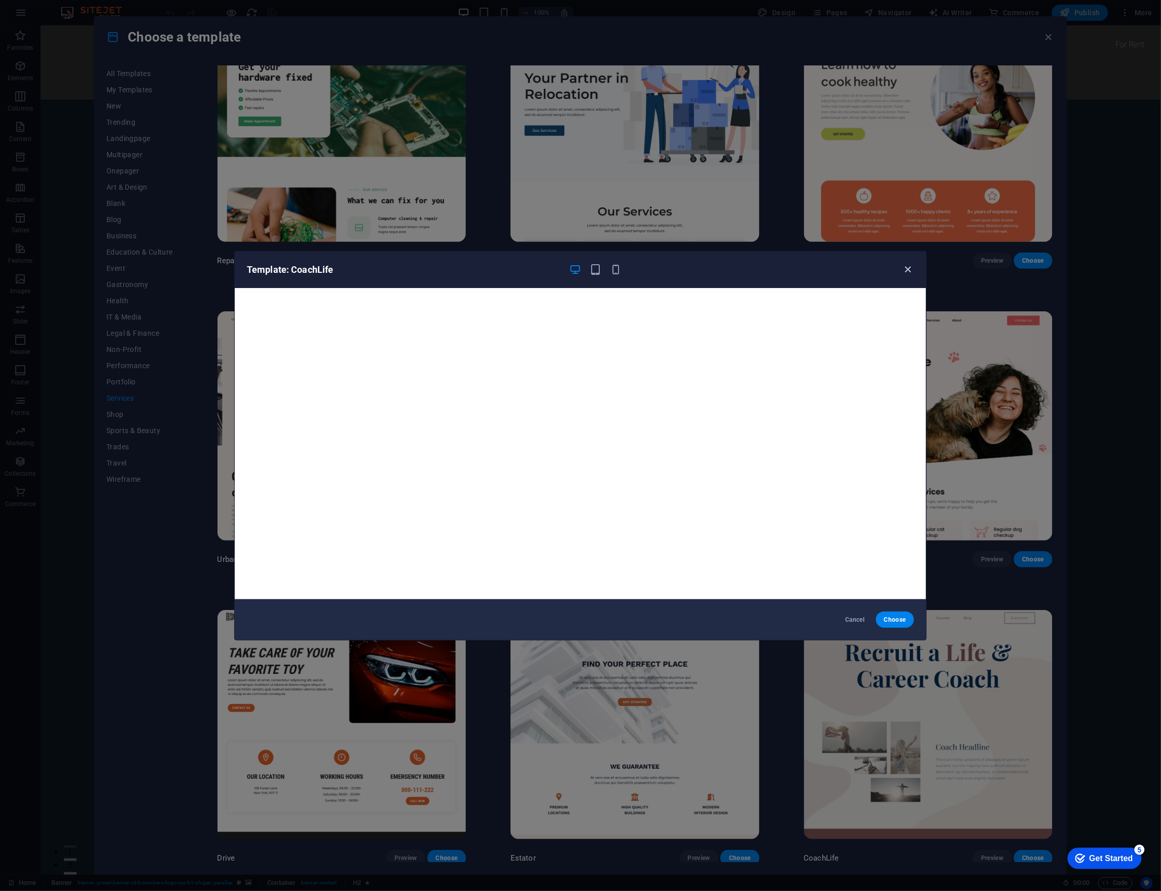
click at [910, 266] on icon "button" at bounding box center [909, 270] width 12 height 12
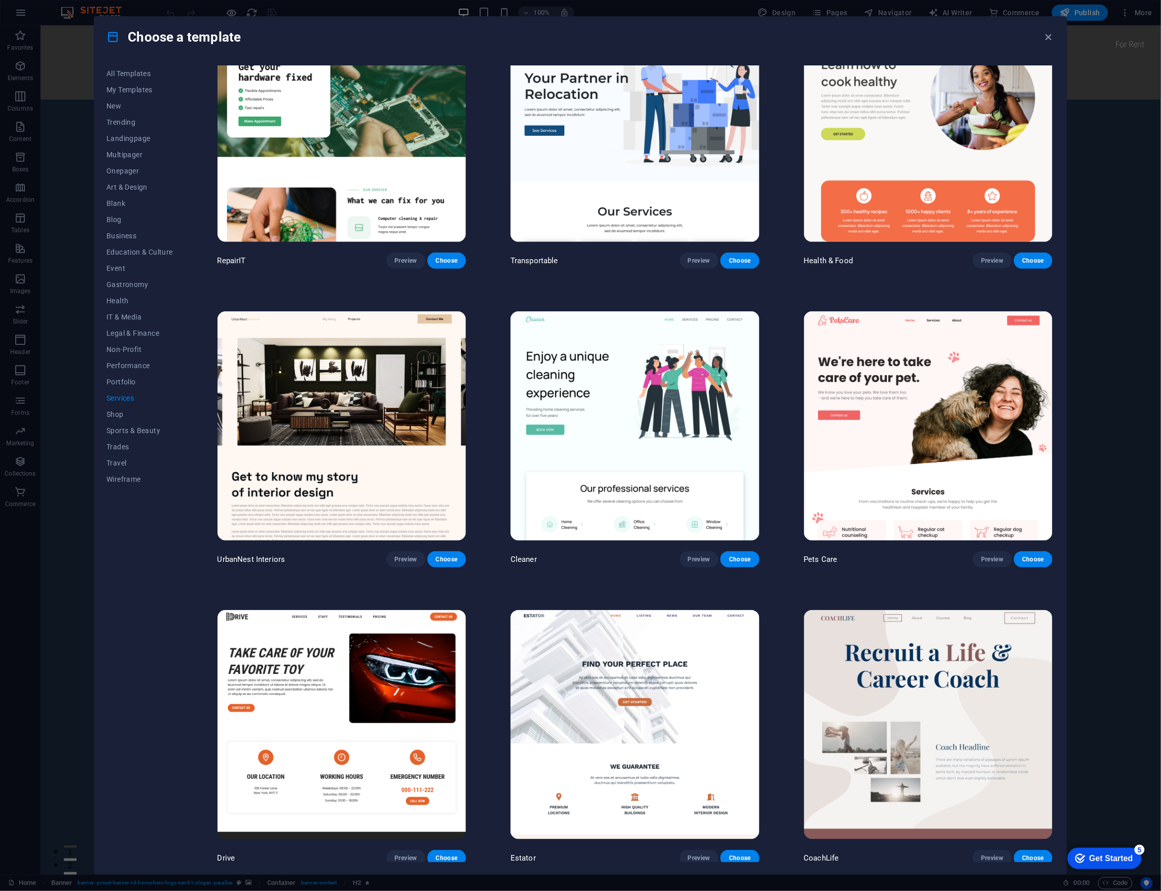
click at [360, 660] on img at bounding box center [342, 724] width 248 height 229
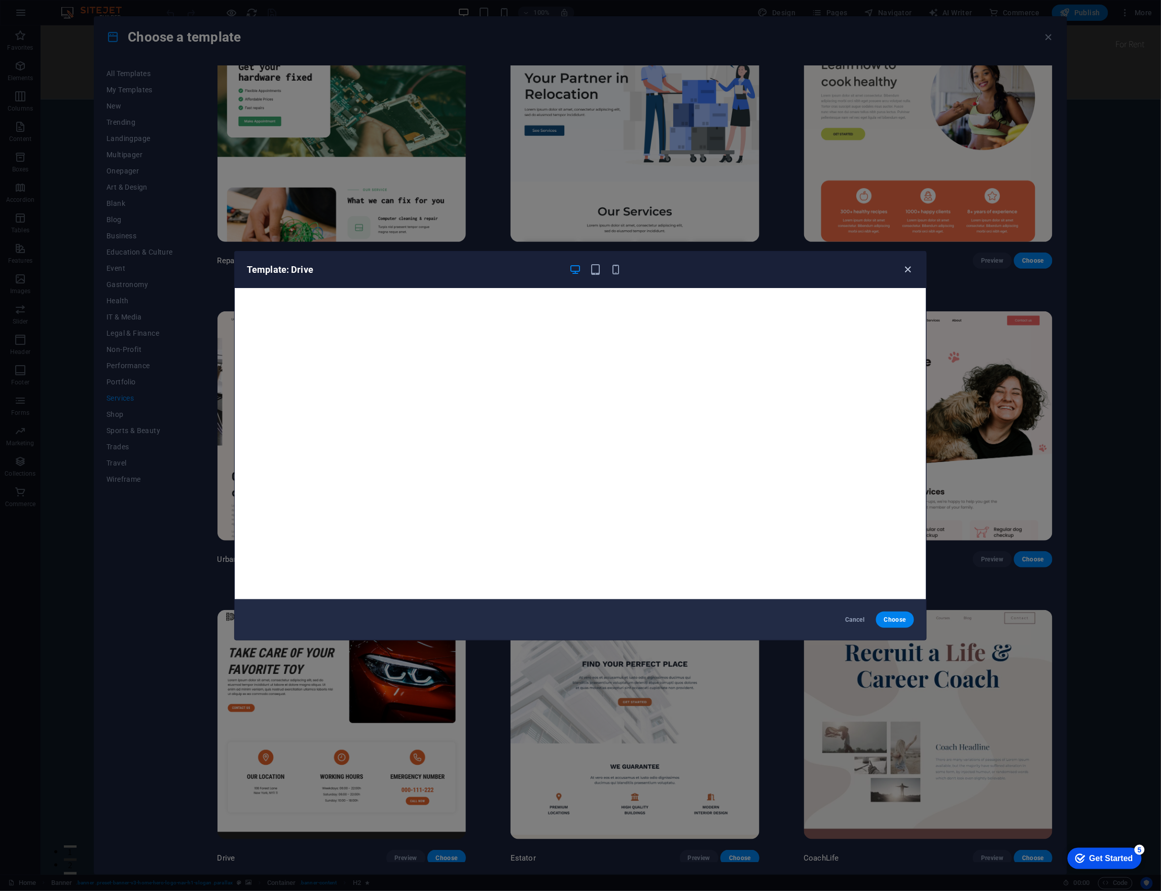
click at [905, 269] on icon "button" at bounding box center [909, 270] width 12 height 12
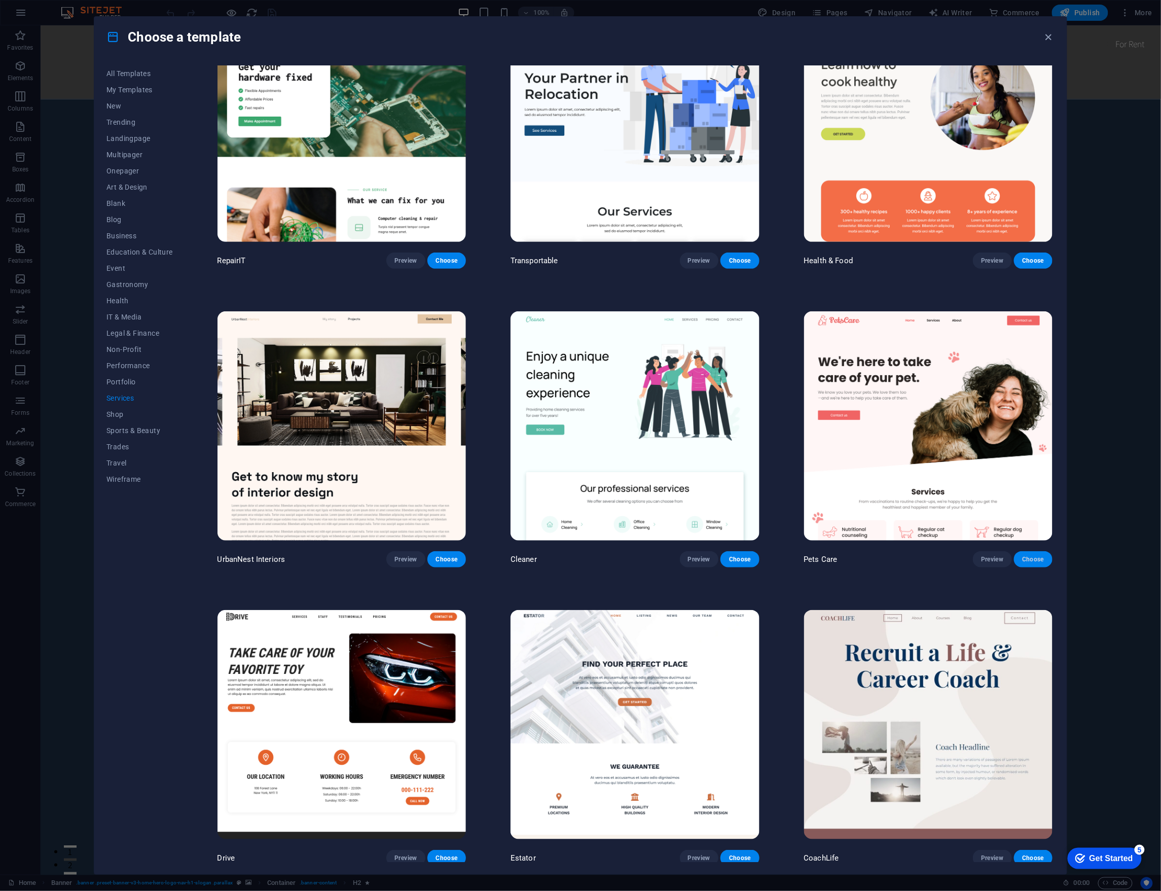
click at [1022, 555] on span "Choose" at bounding box center [1033, 559] width 22 height 8
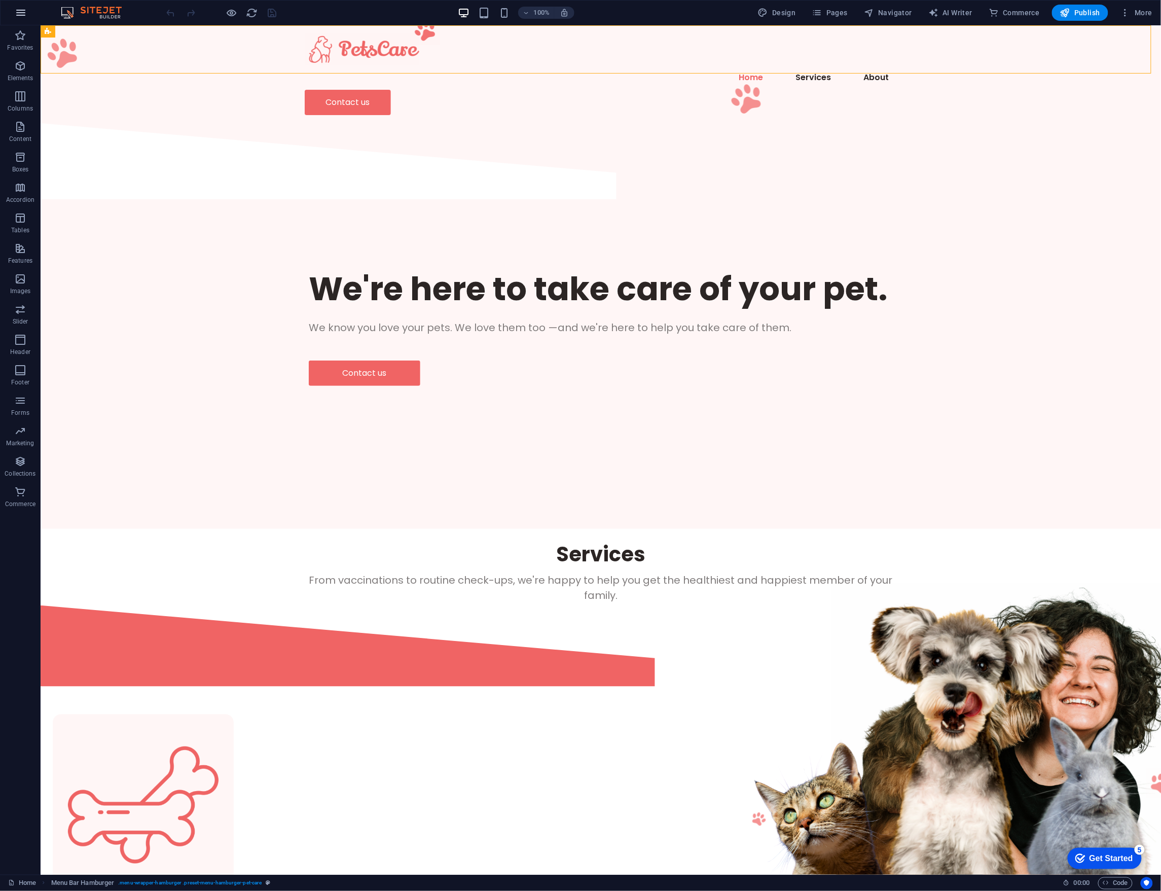
click at [18, 18] on icon "button" at bounding box center [21, 13] width 12 height 12
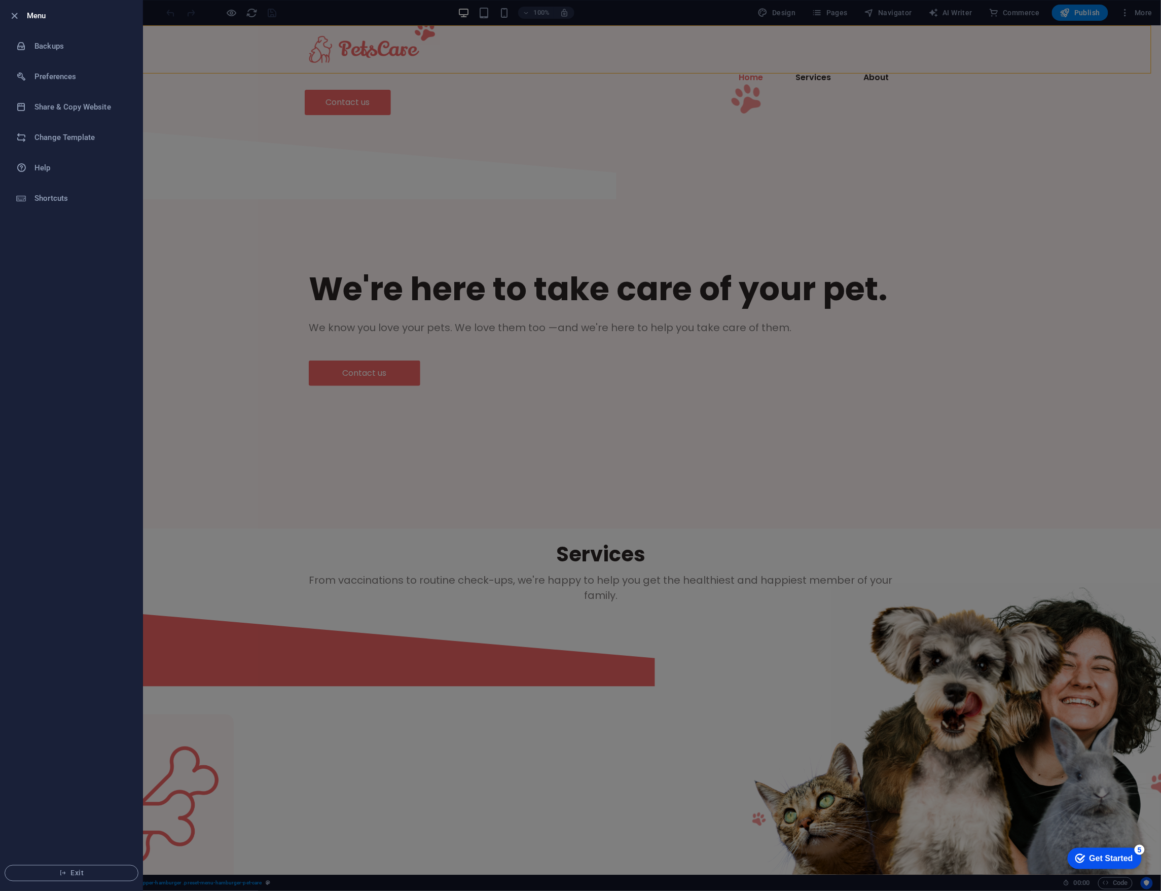
click at [175, 94] on div at bounding box center [580, 445] width 1161 height 891
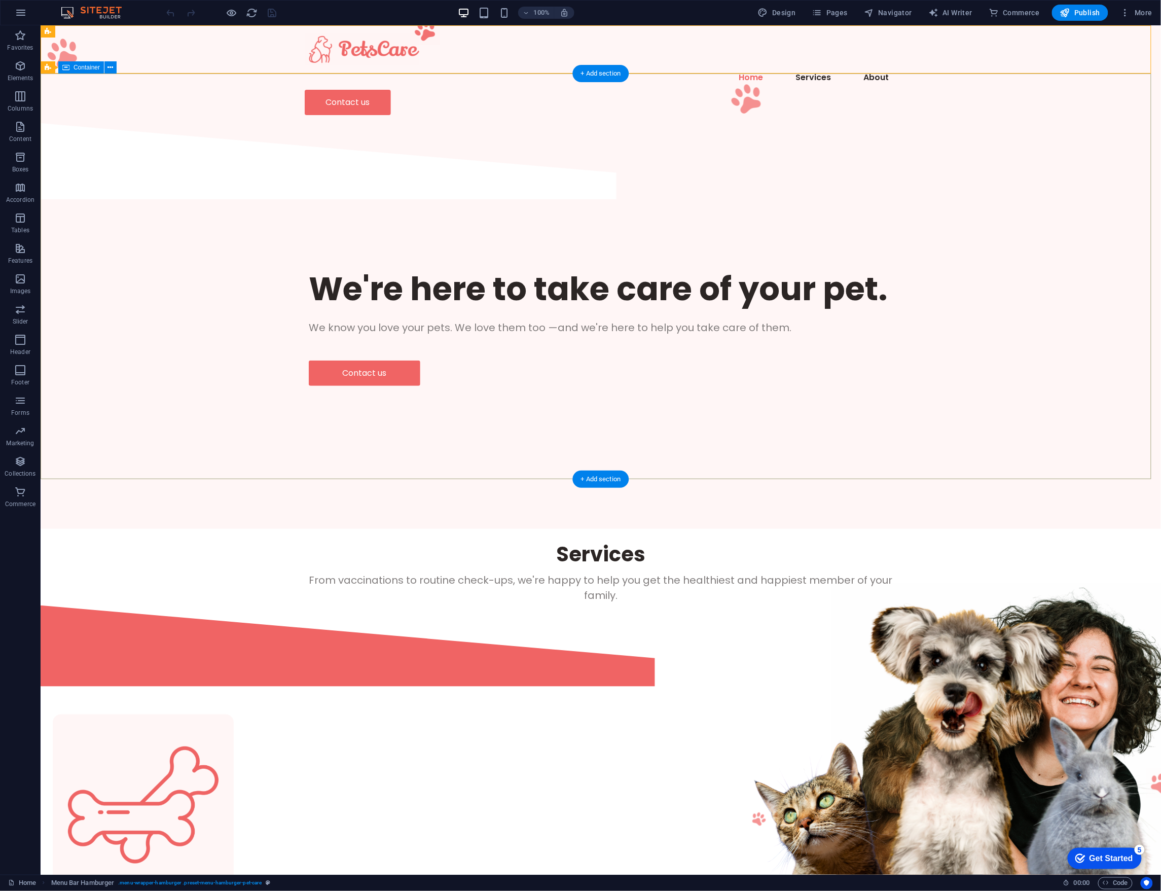
click at [87, 202] on div "We're here to take care of your pet. We know you love your pets. We love them t…" at bounding box center [600, 326] width 1121 height 248
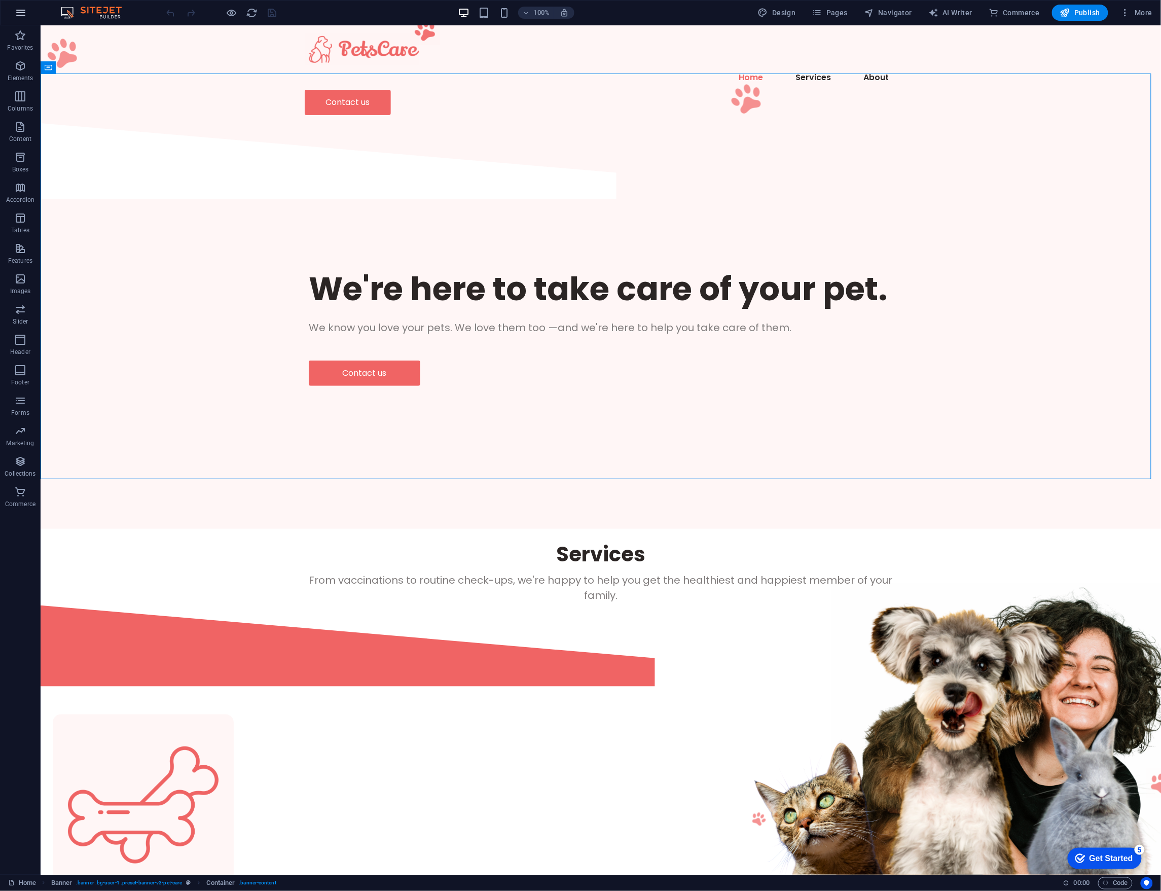
click at [17, 9] on icon "button" at bounding box center [21, 13] width 12 height 12
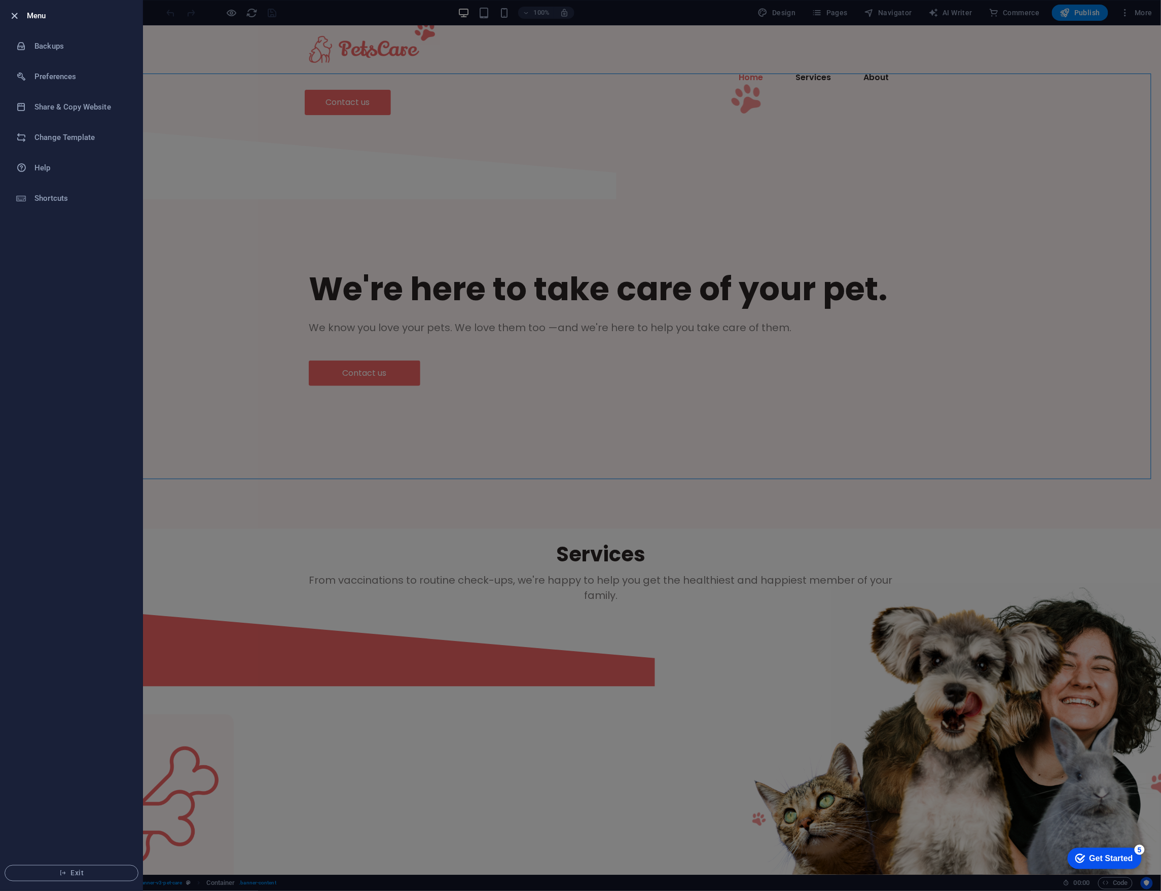
click at [13, 15] on icon "button" at bounding box center [15, 16] width 12 height 12
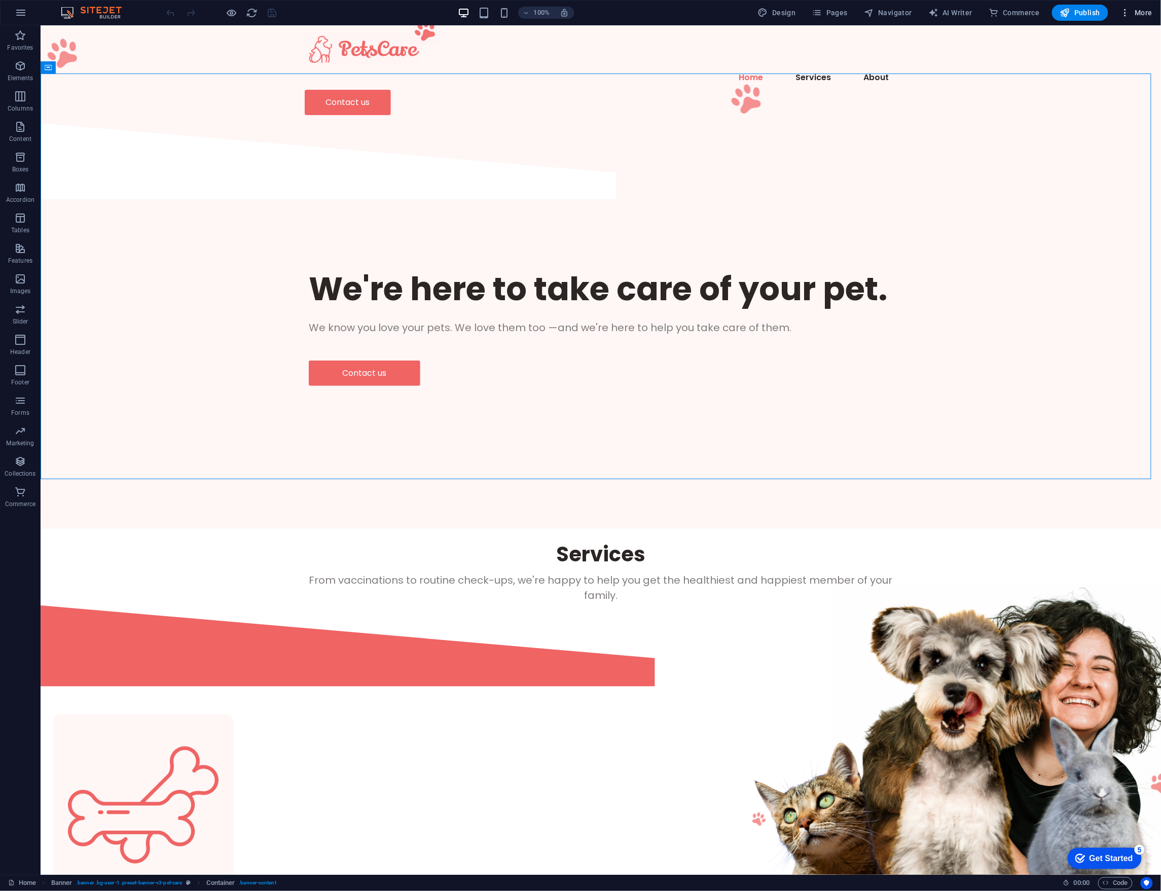
click at [1134, 14] on span "More" at bounding box center [1137, 13] width 32 height 10
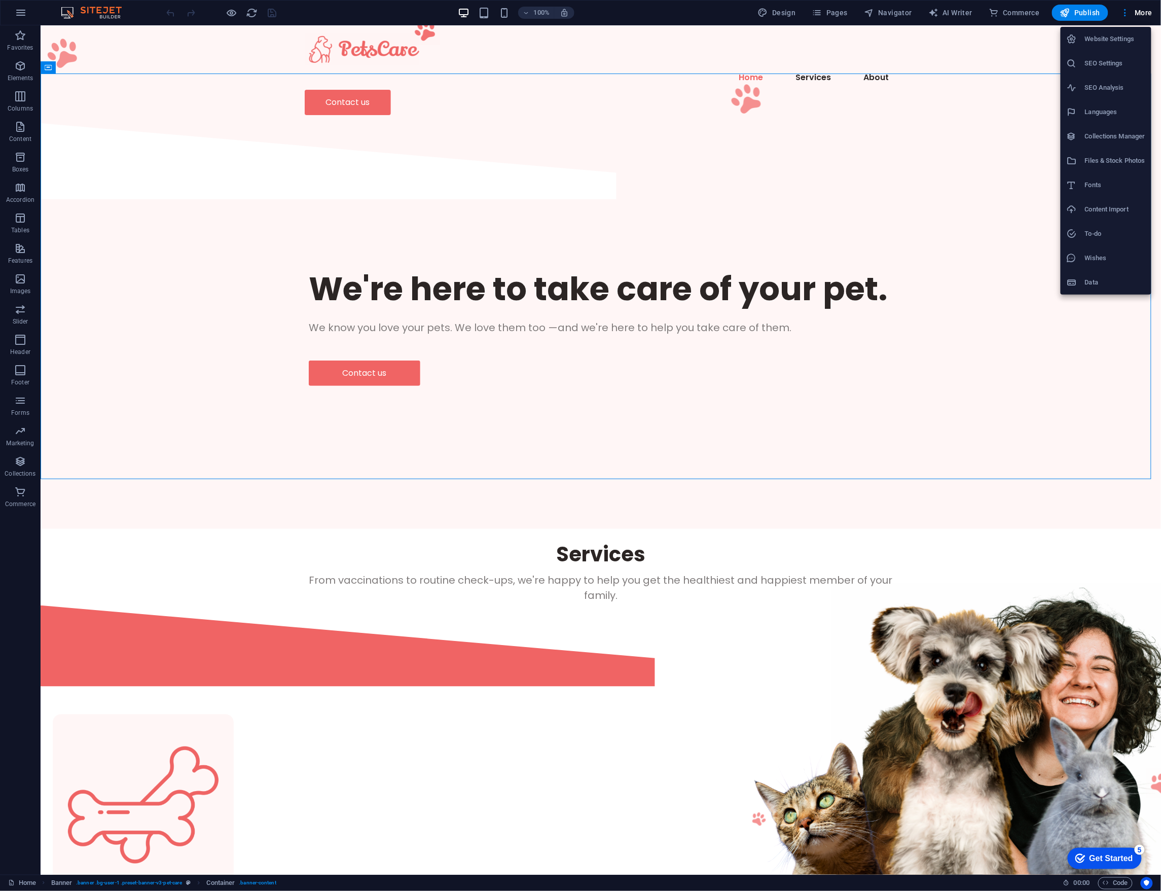
click at [968, 378] on div at bounding box center [580, 445] width 1161 height 891
